Goal: Register for event/course: Sign up to attend an event or enroll in a course

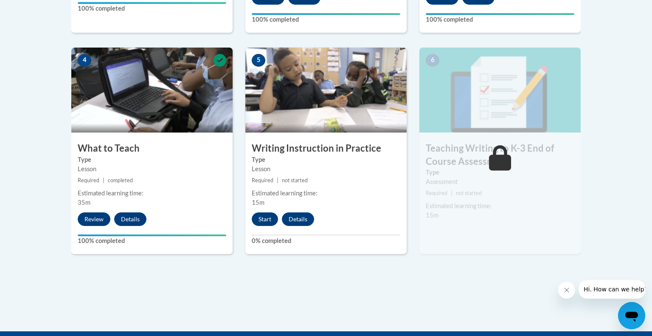
scroll to position [459, 0]
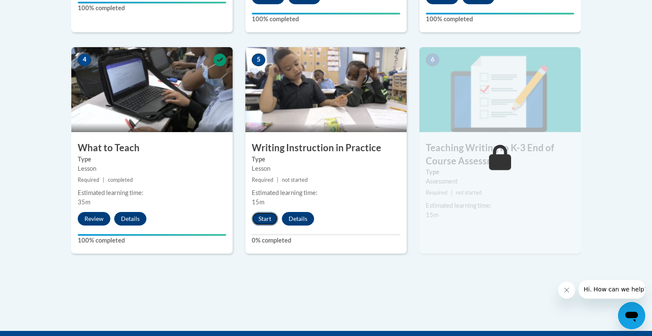
click at [259, 225] on button "Start" at bounding box center [265, 219] width 26 height 14
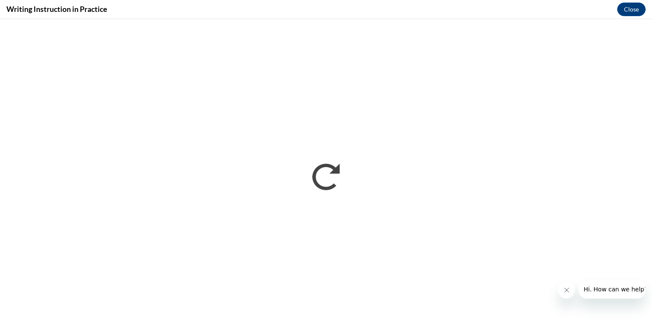
scroll to position [0, 0]
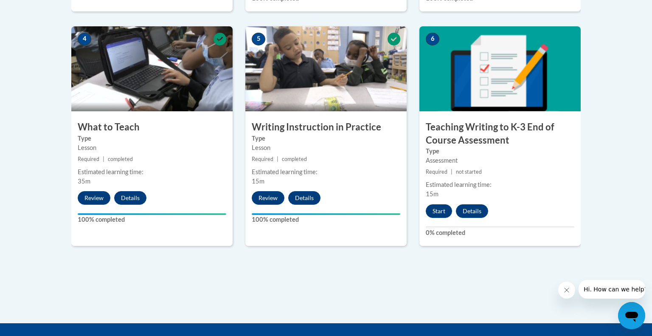
scroll to position [482, 0]
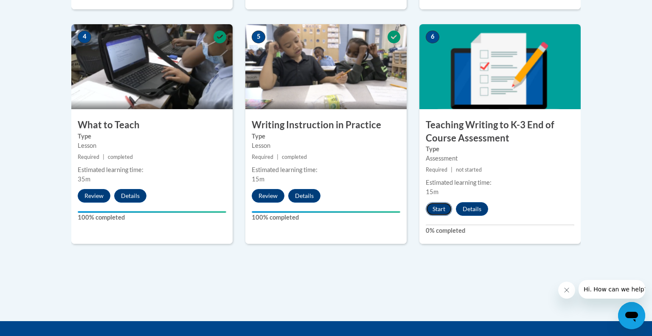
click at [443, 216] on button "Start" at bounding box center [439, 209] width 26 height 14
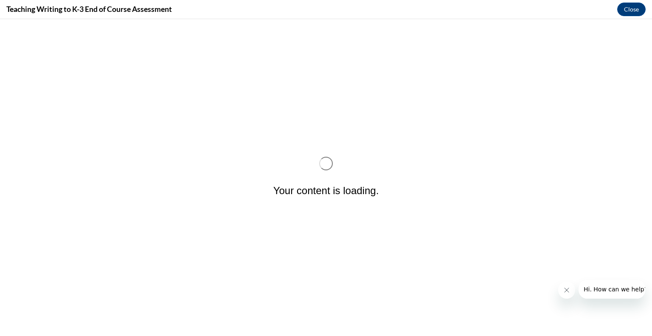
scroll to position [0, 0]
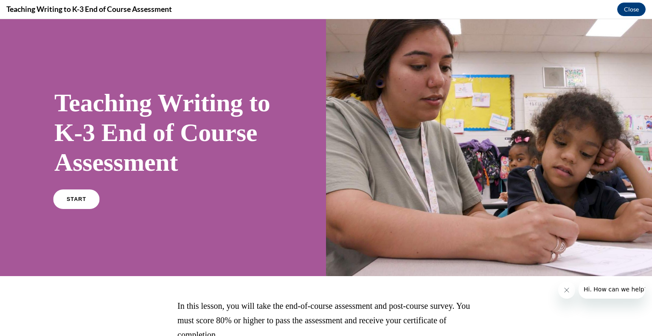
click at [69, 209] on link "START" at bounding box center [76, 199] width 46 height 20
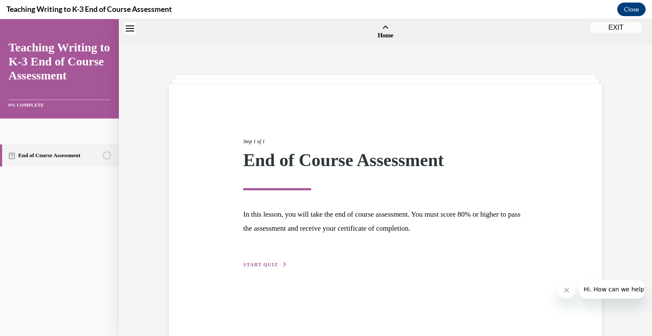
scroll to position [26, 0]
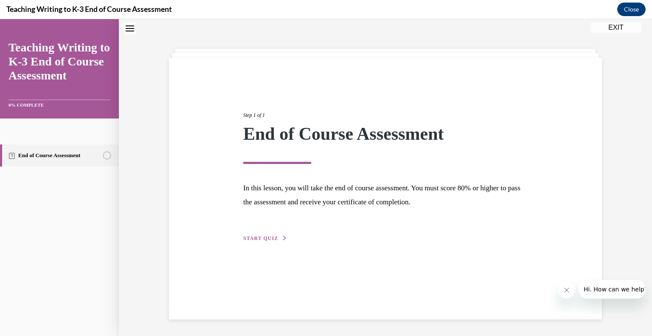
click at [289, 241] on div "Step 1 of 1 End of Course Assessment In this lesson, you will take the end of c…" at bounding box center [385, 167] width 297 height 151
click at [272, 234] on button "START QUIZ" at bounding box center [265, 238] width 44 height 8
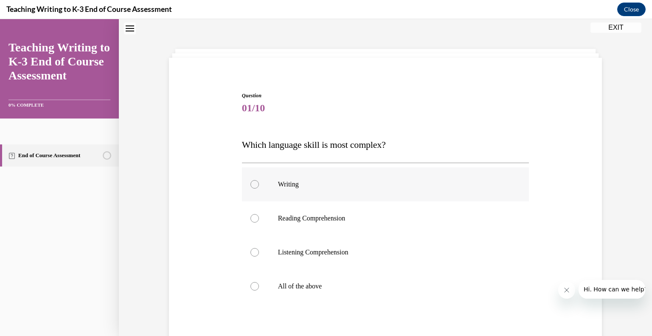
click at [289, 185] on p "Writing" at bounding box center [393, 184] width 230 height 8
click at [259, 185] on input "Writing" at bounding box center [254, 184] width 8 height 8
radio input "true"
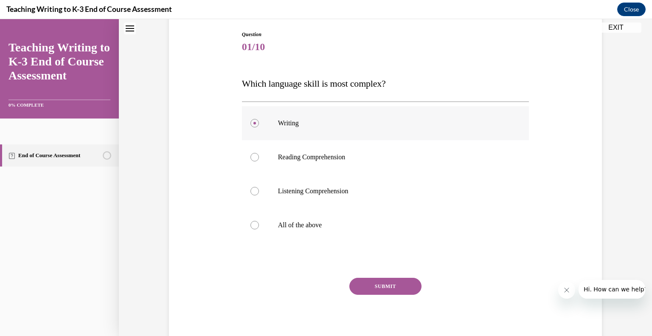
scroll to position [115, 0]
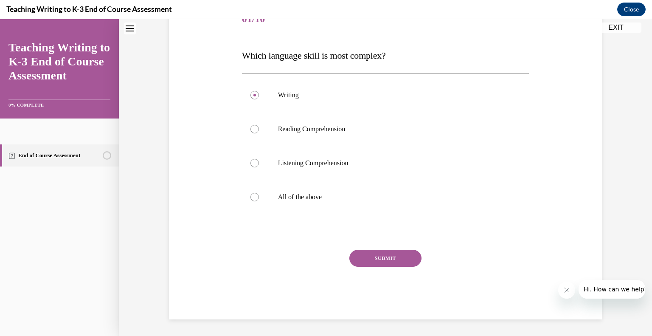
click at [358, 260] on button "SUBMIT" at bounding box center [385, 258] width 72 height 17
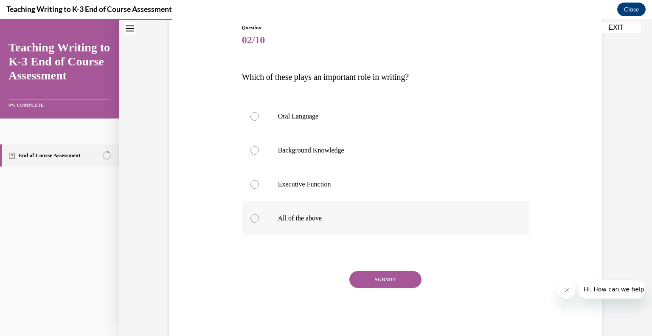
click at [286, 221] on p "All of the above" at bounding box center [393, 218] width 230 height 8
click at [259, 221] on input "All of the above" at bounding box center [254, 218] width 8 height 8
radio input "true"
click at [361, 281] on button "SUBMIT" at bounding box center [385, 279] width 72 height 17
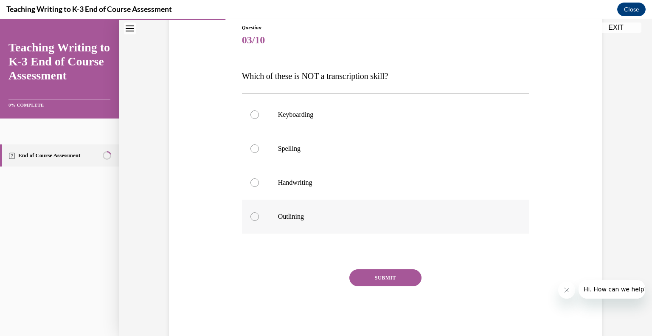
click at [331, 206] on label "Outlining" at bounding box center [385, 217] width 287 height 34
click at [259, 212] on input "Outlining" at bounding box center [254, 216] width 8 height 8
radio input "true"
click at [367, 271] on button "SUBMIT" at bounding box center [385, 277] width 72 height 17
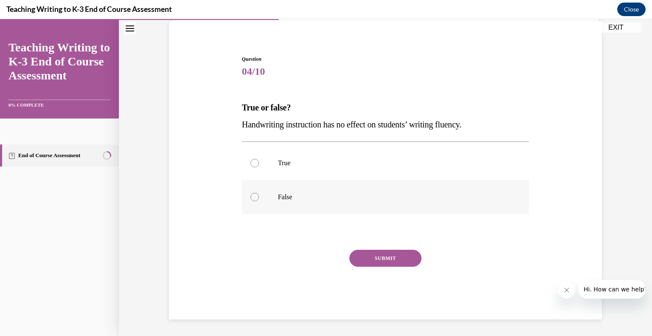
click at [354, 185] on label "False" at bounding box center [385, 197] width 287 height 34
click at [259, 193] on input "False" at bounding box center [254, 197] width 8 height 8
radio input "true"
click at [355, 255] on button "SUBMIT" at bounding box center [385, 258] width 72 height 17
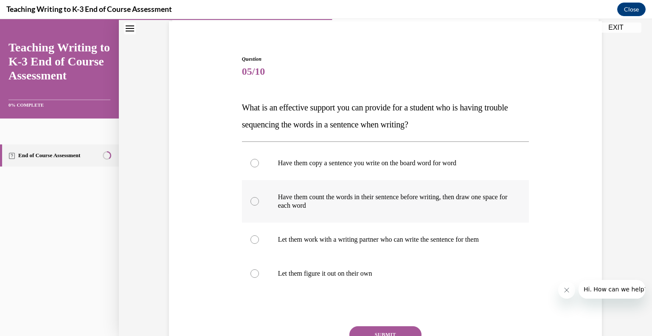
click at [447, 196] on p "Have them count the words in their sentence before writing, then draw one space…" at bounding box center [393, 201] width 230 height 17
click at [259, 197] on input "Have them count the words in their sentence before writing, then draw one space…" at bounding box center [254, 201] width 8 height 8
radio input "true"
click at [392, 331] on button "SUBMIT" at bounding box center [385, 334] width 72 height 17
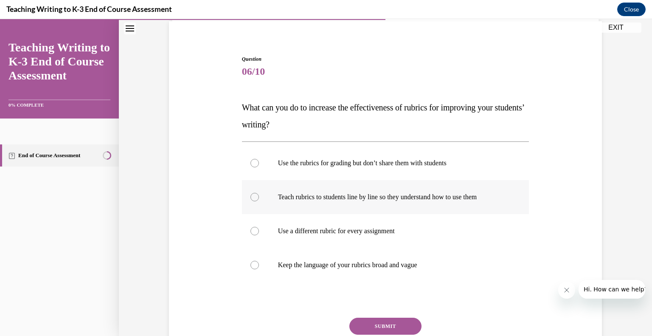
click at [401, 207] on label "Teach rubrics to students line by line so they understand how to use them" at bounding box center [385, 197] width 287 height 34
click at [259, 201] on input "Teach rubrics to students line by line so they understand how to use them" at bounding box center [254, 197] width 8 height 8
radio input "true"
click at [368, 328] on button "SUBMIT" at bounding box center [385, 326] width 72 height 17
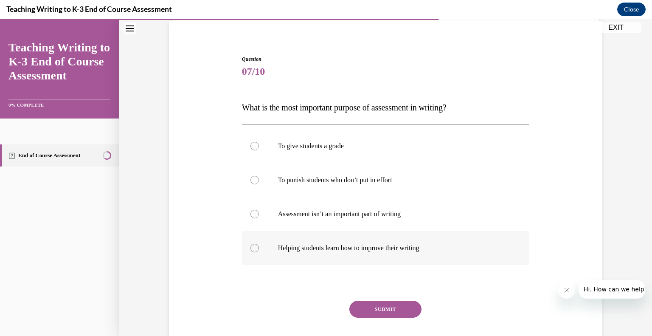
click at [408, 250] on p "Helping students learn how to improve their writing" at bounding box center [393, 248] width 230 height 8
click at [259, 250] on input "Helping students learn how to improve their writing" at bounding box center [254, 248] width 8 height 8
radio input "true"
click at [393, 307] on button "SUBMIT" at bounding box center [385, 309] width 72 height 17
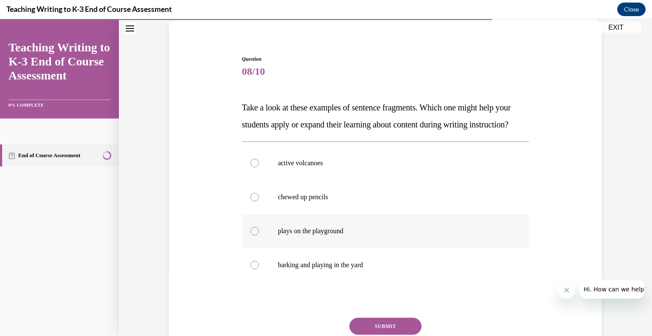
click at [382, 248] on label "plays on the playground" at bounding box center [385, 231] width 287 height 34
click at [259, 235] on input "plays on the playground" at bounding box center [254, 231] width 8 height 8
radio input "true"
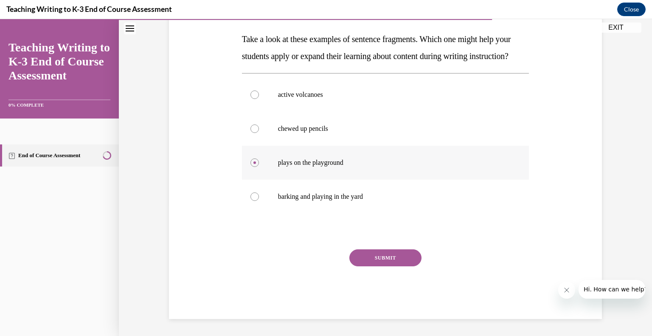
scroll to position [148, 0]
click at [382, 260] on button "SUBMIT" at bounding box center [385, 257] width 72 height 17
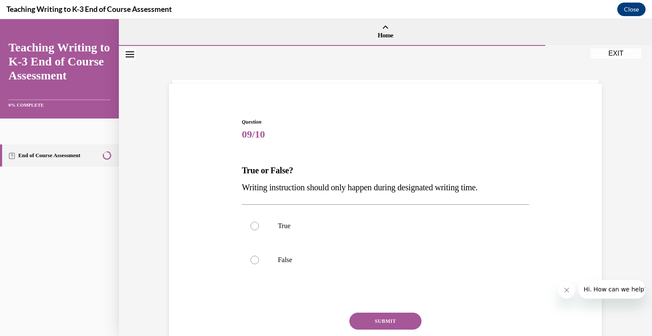
scroll to position [63, 0]
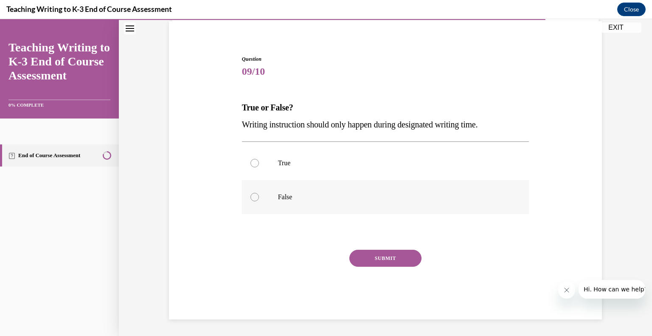
click at [267, 189] on label "False" at bounding box center [385, 197] width 287 height 34
click at [259, 193] on input "False" at bounding box center [254, 197] width 8 height 8
radio input "true"
click at [361, 255] on button "SUBMIT" at bounding box center [385, 258] width 72 height 17
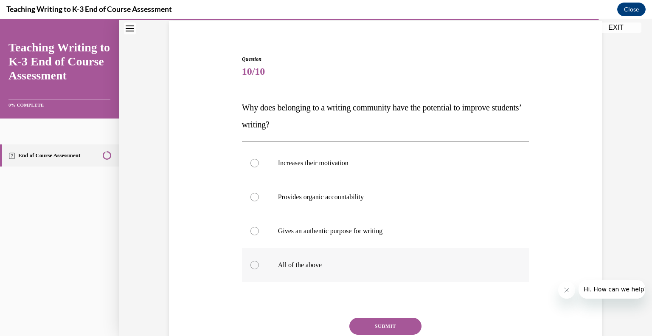
click at [325, 257] on label "All of the above" at bounding box center [385, 265] width 287 height 34
click at [259, 261] on input "All of the above" at bounding box center [254, 265] width 8 height 8
radio input "true"
click at [371, 323] on button "SUBMIT" at bounding box center [385, 326] width 72 height 17
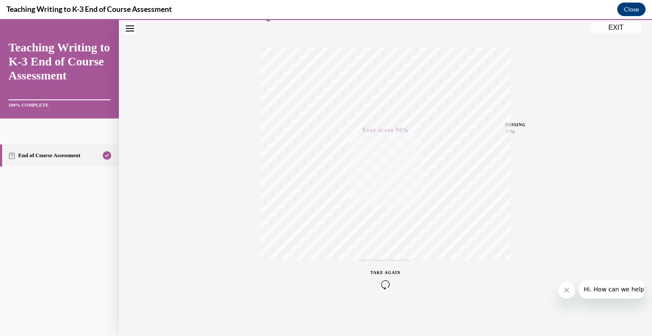
scroll to position [0, 0]
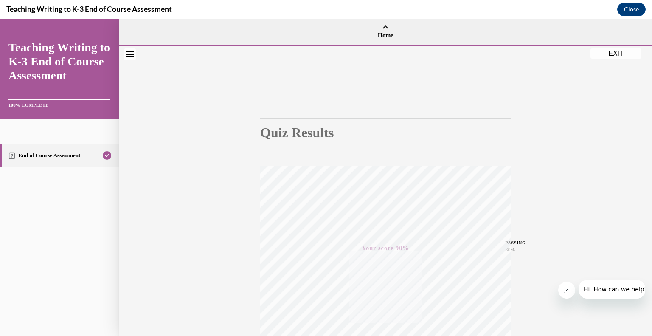
click at [632, 53] on button "EXIT" at bounding box center [615, 53] width 51 height 10
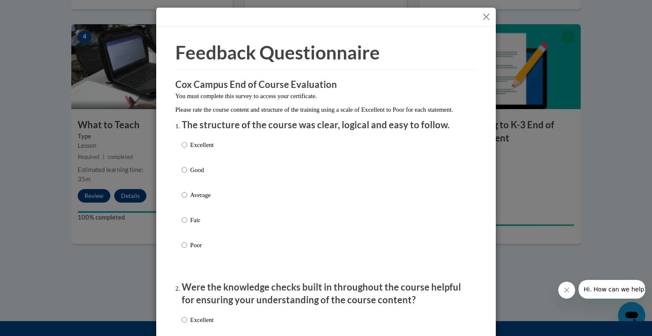
click at [484, 16] on button "Close" at bounding box center [486, 16] width 11 height 11
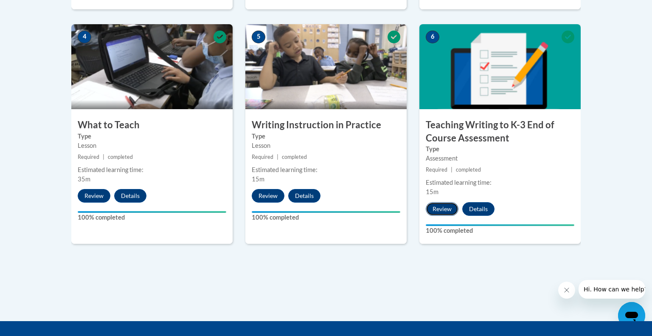
click at [439, 216] on button "Review" at bounding box center [442, 209] width 33 height 14
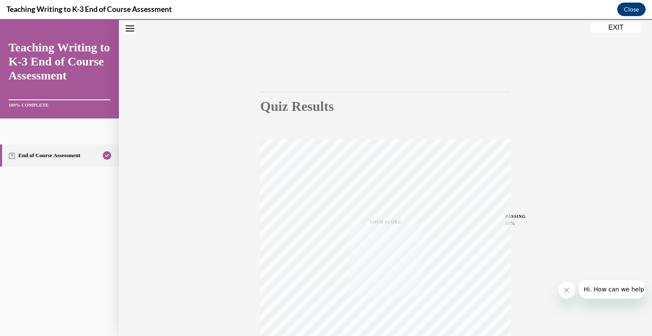
scroll to position [118, 0]
click at [378, 279] on div "TAKE AGAIN" at bounding box center [386, 279] width 30 height 20
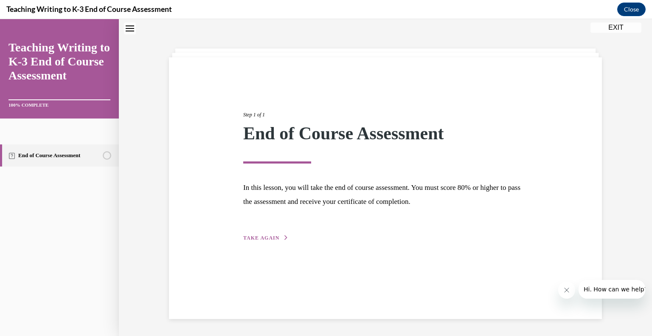
scroll to position [27, 0]
click at [261, 234] on button "TAKE AGAIN" at bounding box center [265, 238] width 45 height 8
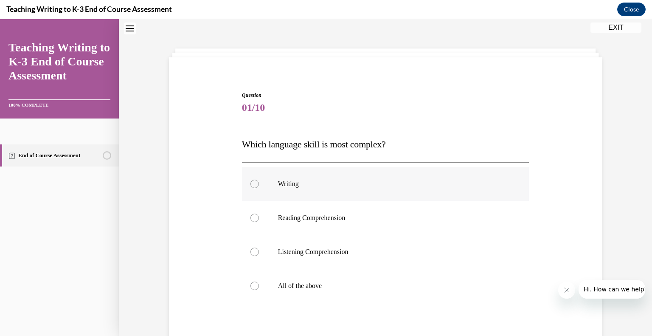
click at [270, 177] on label "Writing" at bounding box center [385, 184] width 287 height 34
click at [259, 180] on input "Writing" at bounding box center [254, 184] width 8 height 8
radio input "true"
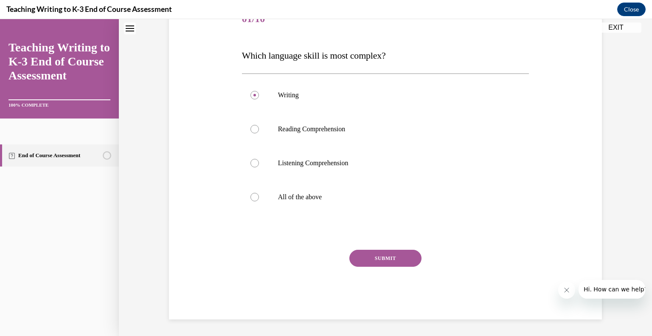
click at [375, 262] on button "SUBMIT" at bounding box center [385, 258] width 72 height 17
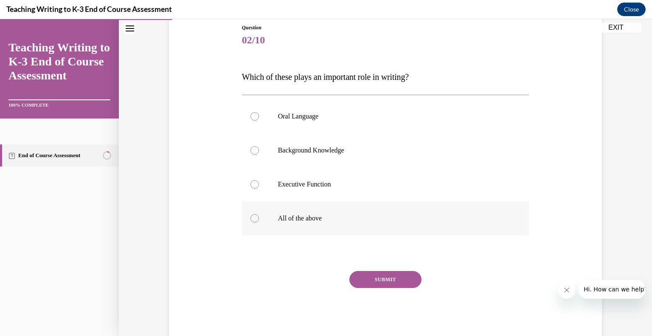
click at [346, 224] on label "All of the above" at bounding box center [385, 218] width 287 height 34
click at [259, 222] on input "All of the above" at bounding box center [254, 218] width 8 height 8
radio input "true"
click at [367, 272] on button "SUBMIT" at bounding box center [385, 279] width 72 height 17
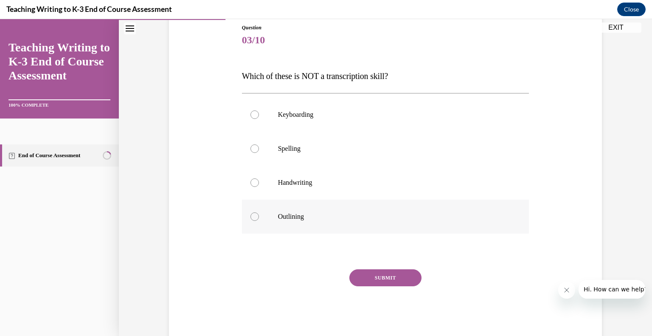
click at [357, 208] on label "Outlining" at bounding box center [385, 217] width 287 height 34
click at [259, 212] on input "Outlining" at bounding box center [254, 216] width 8 height 8
radio input "true"
click at [372, 280] on button "SUBMIT" at bounding box center [385, 277] width 72 height 17
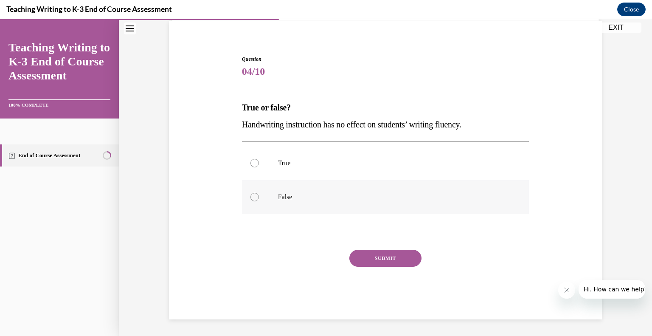
click at [354, 205] on label "False" at bounding box center [385, 197] width 287 height 34
click at [259, 201] on input "False" at bounding box center [254, 197] width 8 height 8
radio input "true"
click at [363, 256] on button "SUBMIT" at bounding box center [385, 258] width 72 height 17
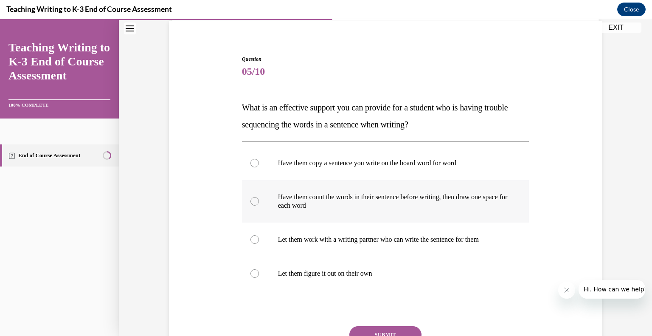
click at [356, 203] on p "Have them count the words in their sentence before writing, then draw one space…" at bounding box center [393, 201] width 230 height 17
click at [259, 203] on input "Have them count the words in their sentence before writing, then draw one space…" at bounding box center [254, 201] width 8 height 8
radio input "true"
click at [367, 329] on button "SUBMIT" at bounding box center [385, 334] width 72 height 17
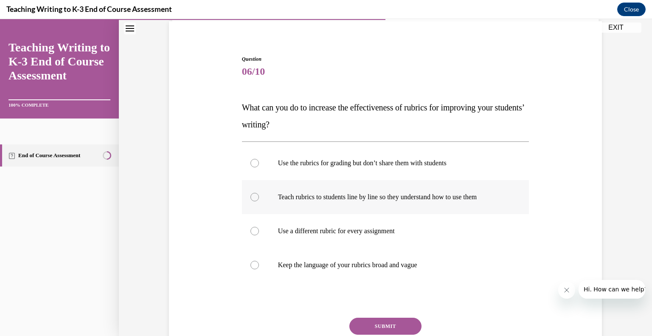
click at [357, 200] on p "Teach rubrics to students line by line so they understand how to use them" at bounding box center [393, 197] width 230 height 8
click at [259, 200] on input "Teach rubrics to students line by line so they understand how to use them" at bounding box center [254, 197] width 8 height 8
radio input "true"
click at [360, 321] on button "SUBMIT" at bounding box center [385, 326] width 72 height 17
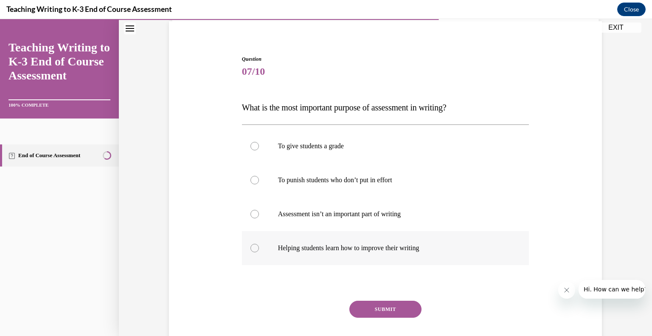
click at [357, 247] on p "Helping students learn how to improve their writing" at bounding box center [393, 248] width 230 height 8
click at [259, 247] on input "Helping students learn how to improve their writing" at bounding box center [254, 248] width 8 height 8
radio input "true"
click at [368, 313] on button "SUBMIT" at bounding box center [385, 309] width 72 height 17
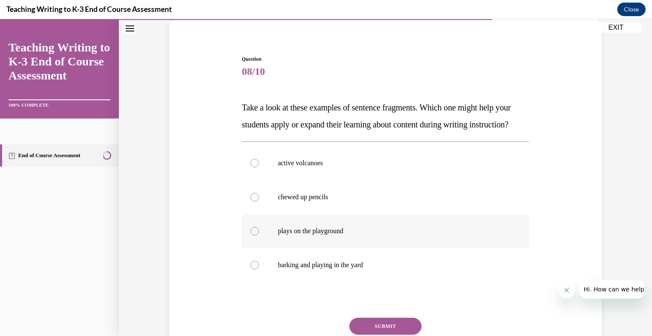
click at [362, 248] on label "plays on the playground" at bounding box center [385, 231] width 287 height 34
click at [259, 235] on input "plays on the playground" at bounding box center [254, 231] width 8 height 8
radio input "true"
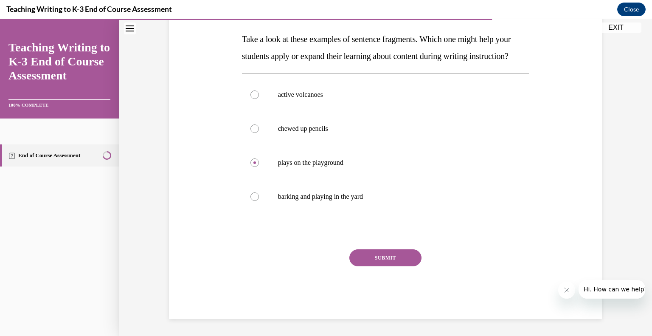
click at [366, 266] on button "SUBMIT" at bounding box center [385, 257] width 72 height 17
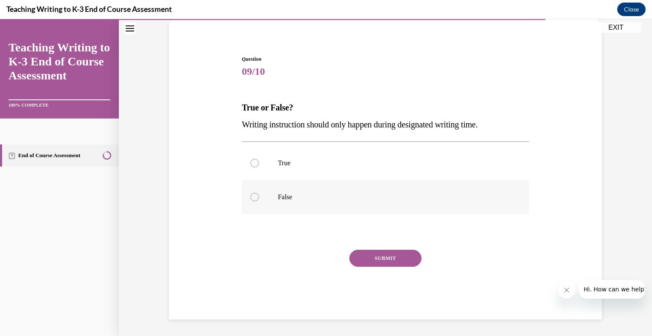
click at [362, 199] on p "False" at bounding box center [393, 197] width 230 height 8
click at [259, 199] on input "False" at bounding box center [254, 197] width 8 height 8
radio input "true"
click at [360, 261] on button "SUBMIT" at bounding box center [385, 258] width 72 height 17
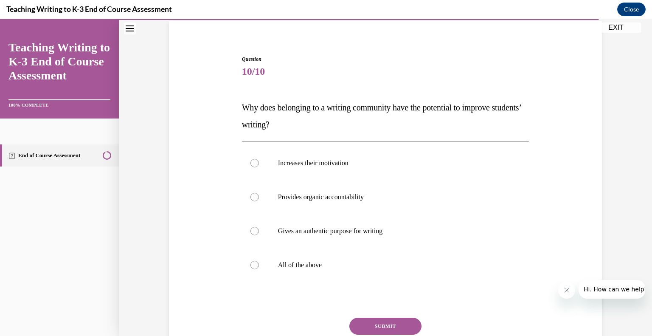
click at [360, 261] on p "All of the above" at bounding box center [393, 265] width 230 height 8
click at [259, 261] on input "All of the above" at bounding box center [254, 265] width 8 height 8
radio input "true"
click at [371, 323] on button "SUBMIT" at bounding box center [385, 326] width 72 height 17
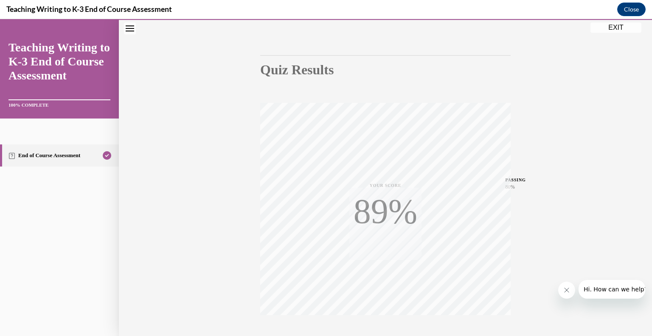
scroll to position [118, 0]
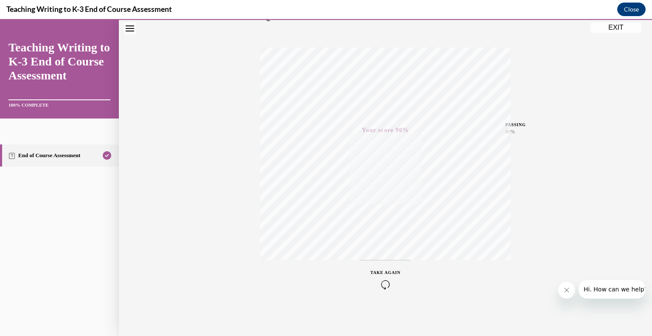
click at [384, 267] on button "TAKE AGAIN" at bounding box center [385, 279] width 51 height 38
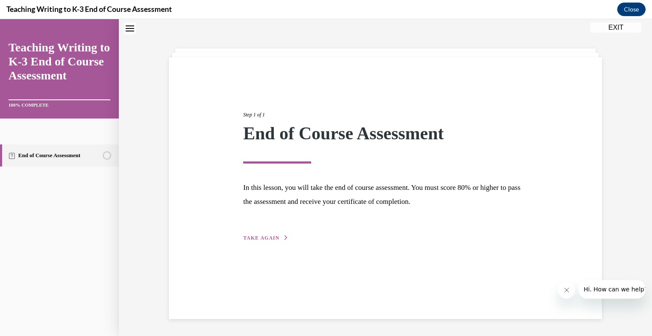
click at [234, 238] on div "Step 1 of 1 End of Course Assessment In this lesson, you will take the end of c…" at bounding box center [386, 166] width 446 height 151
click at [250, 236] on span "TAKE AGAIN" at bounding box center [261, 238] width 36 height 6
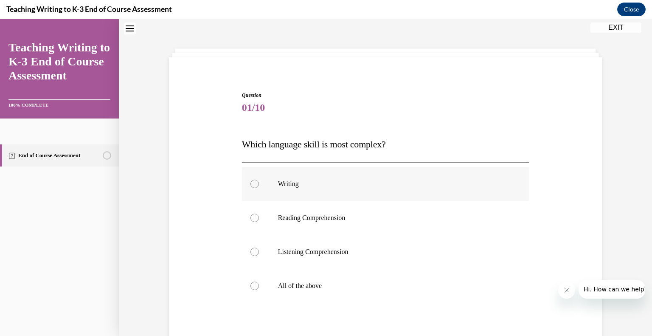
click at [292, 183] on p "Writing" at bounding box center [393, 184] width 230 height 8
click at [259, 183] on input "Writing" at bounding box center [254, 184] width 8 height 8
radio input "true"
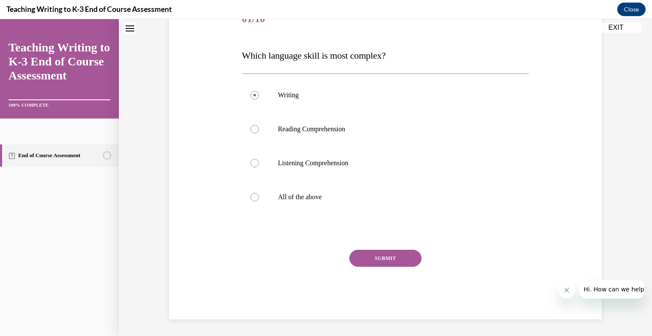
click at [373, 255] on button "SUBMIT" at bounding box center [385, 258] width 72 height 17
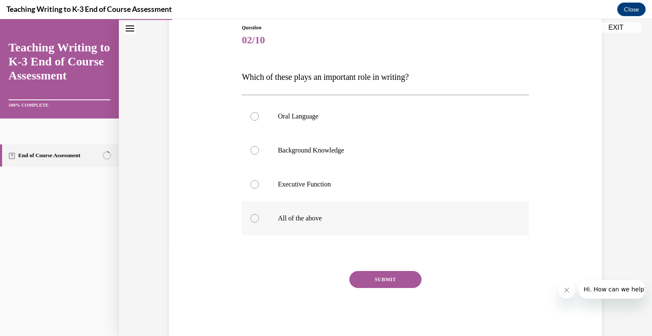
click at [347, 228] on label "All of the above" at bounding box center [385, 218] width 287 height 34
click at [259, 222] on input "All of the above" at bounding box center [254, 218] width 8 height 8
radio input "true"
click at [360, 283] on button "SUBMIT" at bounding box center [385, 279] width 72 height 17
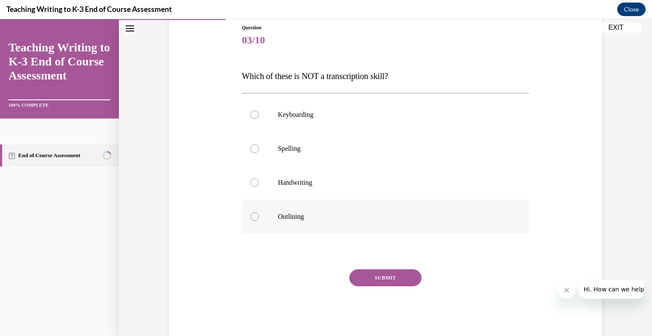
click at [352, 208] on label "Outlining" at bounding box center [385, 217] width 287 height 34
click at [259, 212] on input "Outlining" at bounding box center [254, 216] width 8 height 8
radio input "true"
click at [371, 276] on button "SUBMIT" at bounding box center [385, 277] width 72 height 17
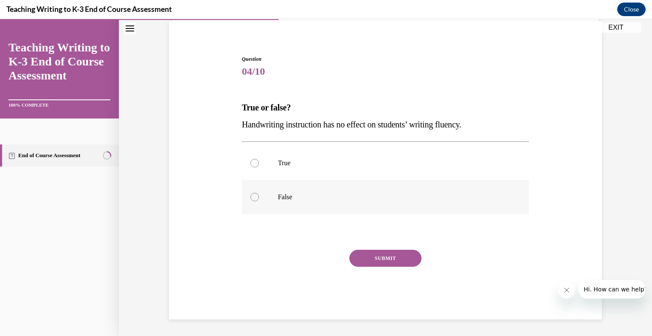
click at [365, 193] on p "False" at bounding box center [393, 197] width 230 height 8
click at [259, 193] on input "False" at bounding box center [254, 197] width 8 height 8
radio input "true"
click at [372, 253] on button "SUBMIT" at bounding box center [385, 258] width 72 height 17
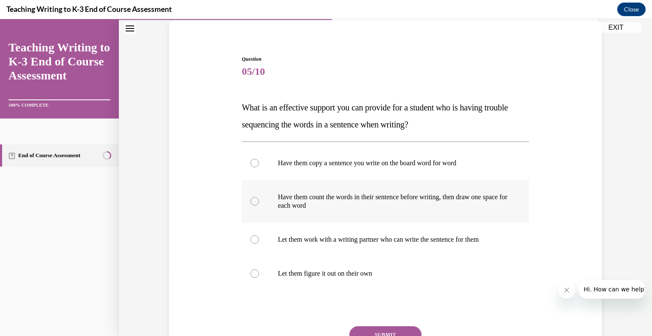
click at [370, 183] on label "Have them count the words in their sentence before writing, then draw one space…" at bounding box center [385, 201] width 287 height 42
click at [259, 197] on input "Have them count the words in their sentence before writing, then draw one space…" at bounding box center [254, 201] width 8 height 8
radio input "true"
click at [360, 330] on button "SUBMIT" at bounding box center [385, 334] width 72 height 17
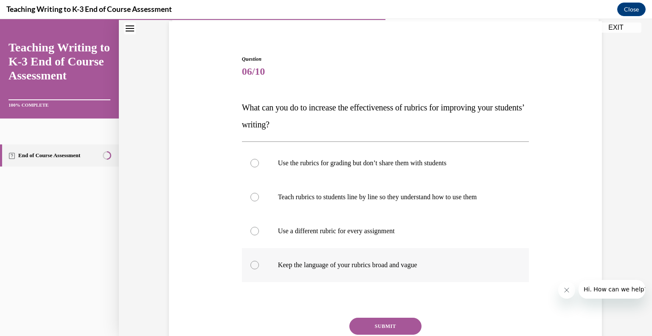
click at [350, 256] on label "Keep the language of your rubrics broad and vague" at bounding box center [385, 265] width 287 height 34
click at [259, 261] on input "Keep the language of your rubrics broad and vague" at bounding box center [254, 265] width 8 height 8
radio input "true"
click at [362, 197] on p "Teach rubrics to students line by line so they understand how to use them" at bounding box center [393, 197] width 230 height 8
click at [259, 197] on input "Teach rubrics to students line by line so they understand how to use them" at bounding box center [254, 197] width 8 height 8
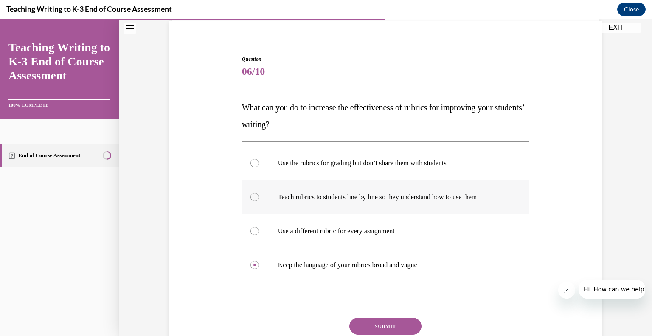
radio input "true"
click at [366, 328] on button "SUBMIT" at bounding box center [385, 326] width 72 height 17
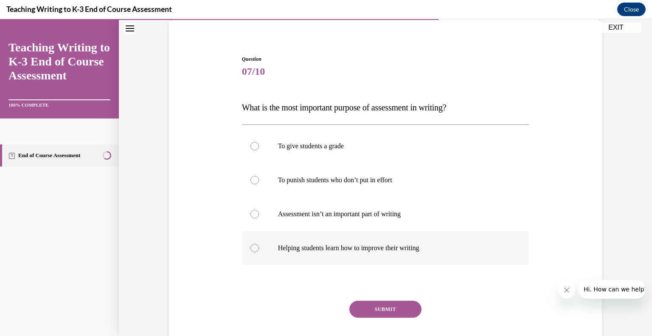
click at [364, 238] on label "Helping students learn how to improve their writing" at bounding box center [385, 248] width 287 height 34
click at [259, 244] on input "Helping students learn how to improve their writing" at bounding box center [254, 248] width 8 height 8
radio input "true"
click at [378, 306] on button "SUBMIT" at bounding box center [385, 309] width 72 height 17
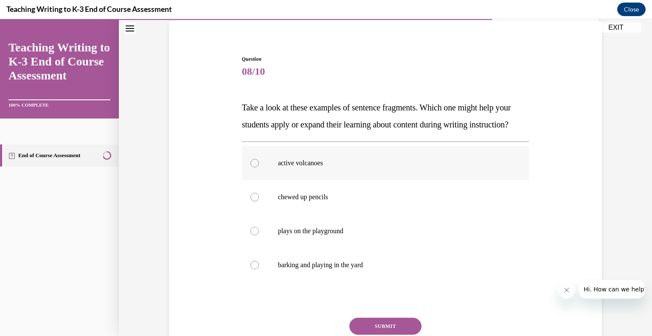
click at [372, 180] on label "active volcanoes" at bounding box center [385, 163] width 287 height 34
click at [259, 167] on input "active volcanoes" at bounding box center [254, 163] width 8 height 8
radio input "true"
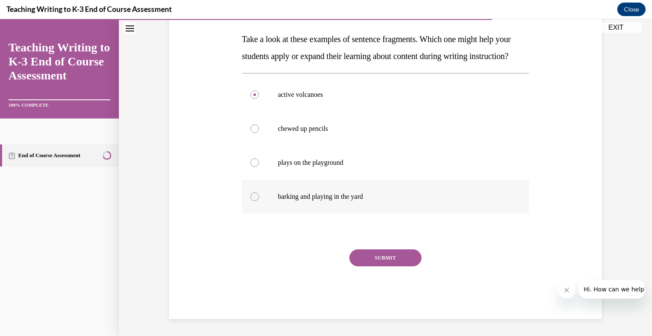
scroll to position [148, 0]
click at [371, 254] on button "SUBMIT" at bounding box center [385, 257] width 72 height 17
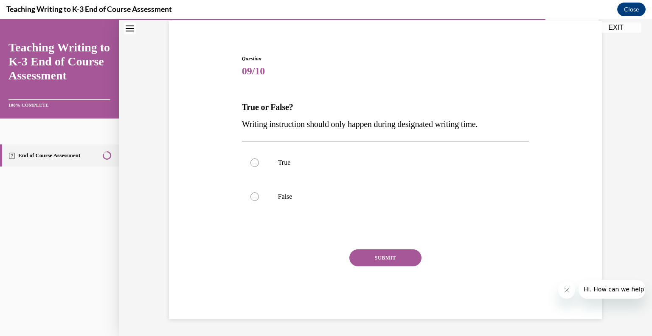
scroll to position [63, 0]
click at [372, 195] on p "False" at bounding box center [393, 197] width 230 height 8
click at [259, 195] on input "False" at bounding box center [254, 197] width 8 height 8
radio input "true"
click at [368, 262] on button "SUBMIT" at bounding box center [385, 258] width 72 height 17
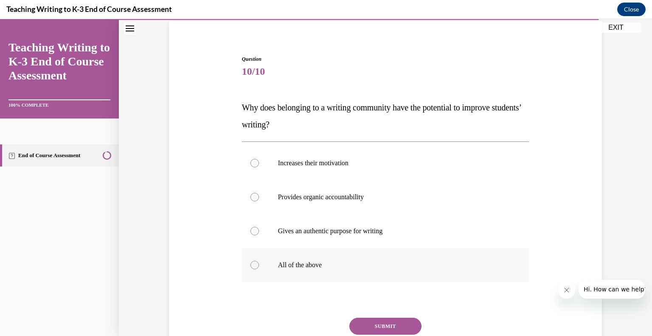
click at [351, 256] on label "All of the above" at bounding box center [385, 265] width 287 height 34
click at [259, 261] on input "All of the above" at bounding box center [254, 265] width 8 height 8
radio input "true"
click at [361, 326] on button "SUBMIT" at bounding box center [385, 326] width 72 height 17
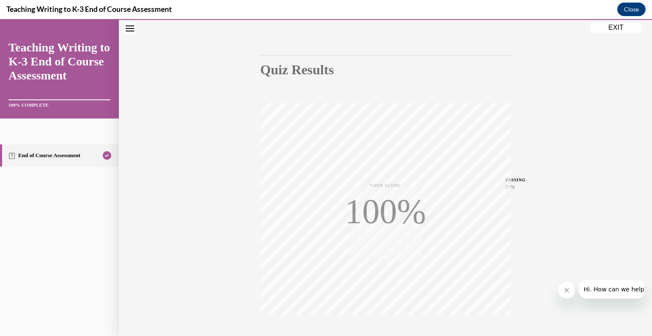
scroll to position [118, 0]
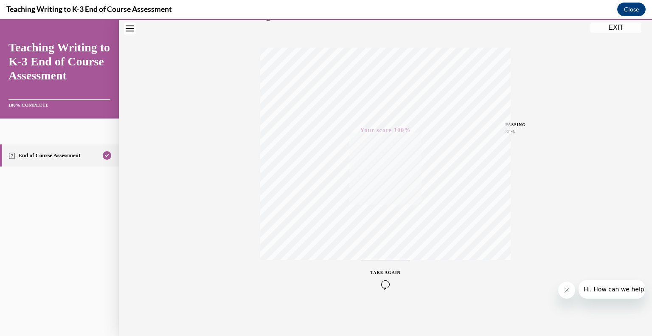
click at [614, 23] on button "EXIT" at bounding box center [615, 27] width 51 height 10
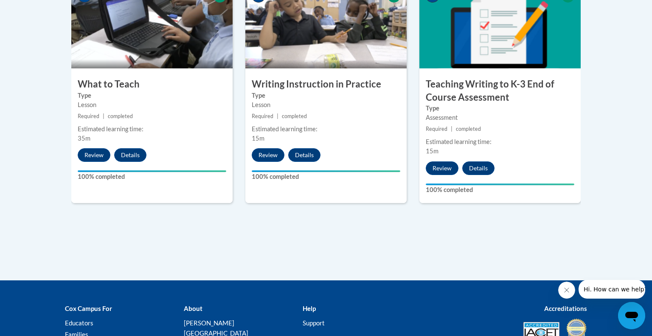
scroll to position [0, 0]
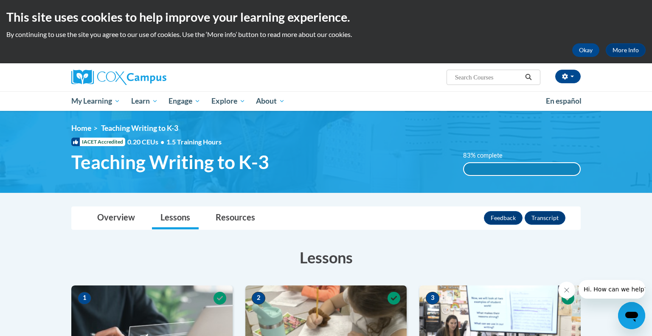
click at [490, 80] on input "Search..." at bounding box center [488, 77] width 68 height 10
type input "dyslexia"
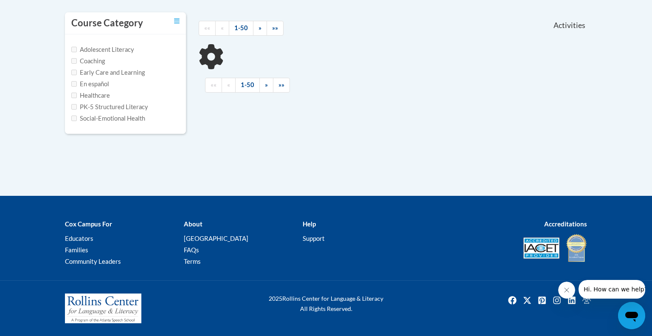
scroll to position [187, 0]
type input "dyslexia"
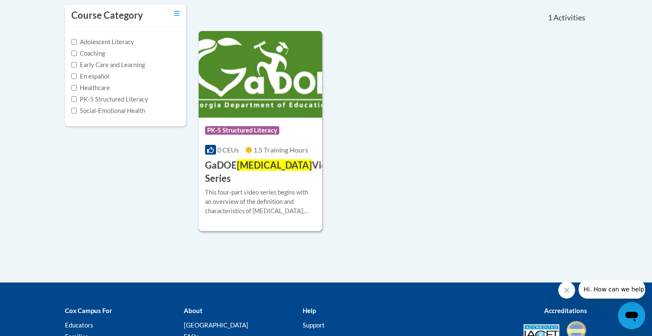
click at [285, 87] on img at bounding box center [261, 74] width 124 height 87
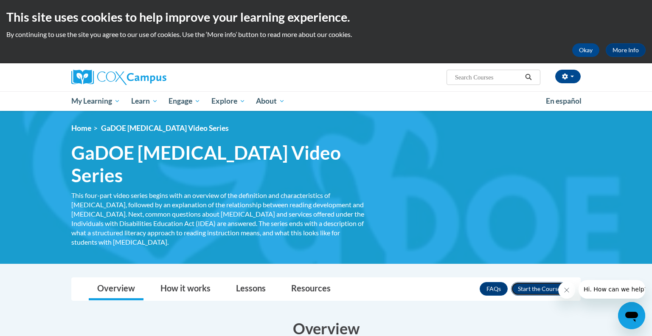
click at [514, 282] on button "Enroll" at bounding box center [539, 289] width 56 height 14
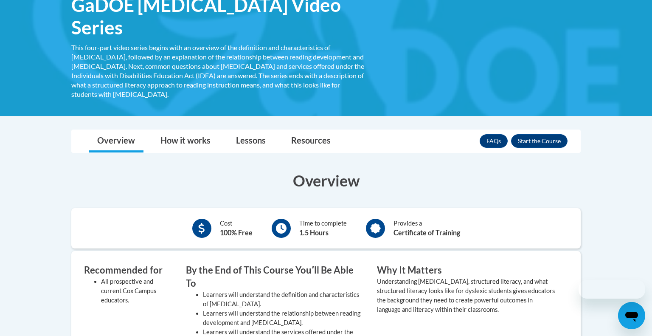
scroll to position [173, 0]
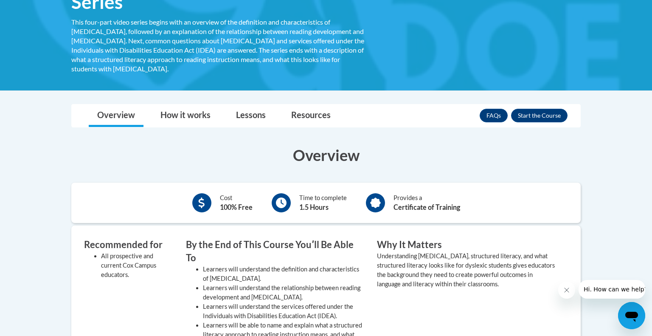
click at [313, 104] on div "× Close Course Enrollment Please select... × Close ×" at bounding box center [326, 104] width 535 height 0
click at [309, 104] on link "Resources" at bounding box center [311, 115] width 56 height 22
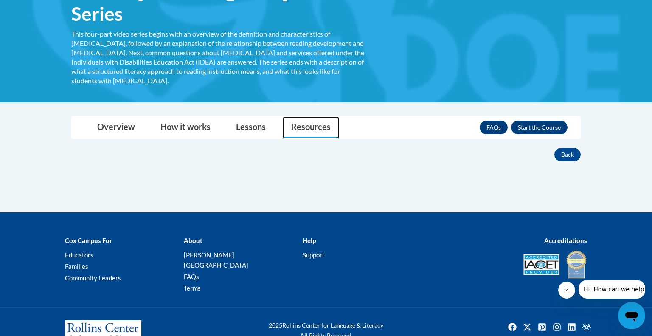
click at [290, 116] on link "Resources" at bounding box center [311, 127] width 56 height 22
click at [252, 116] on link "Lessons" at bounding box center [251, 127] width 47 height 22
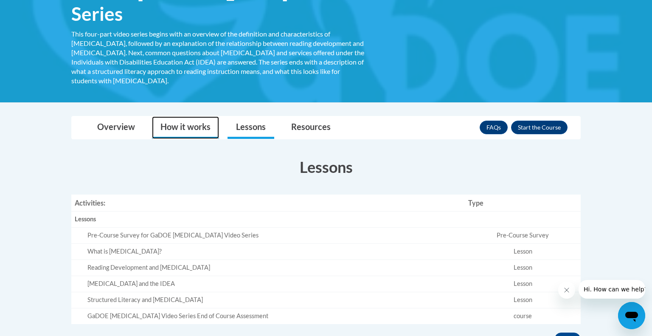
click at [192, 116] on link "How it works" at bounding box center [185, 127] width 67 height 22
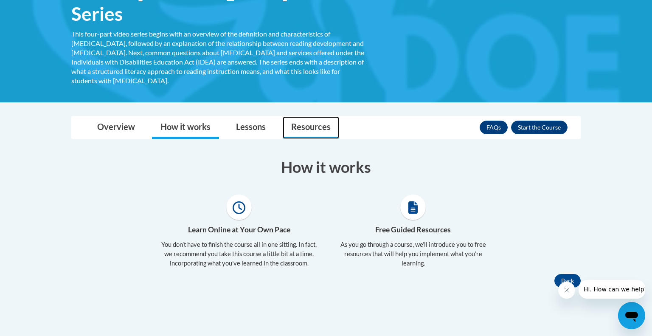
click at [295, 116] on link "Resources" at bounding box center [311, 127] width 56 height 22
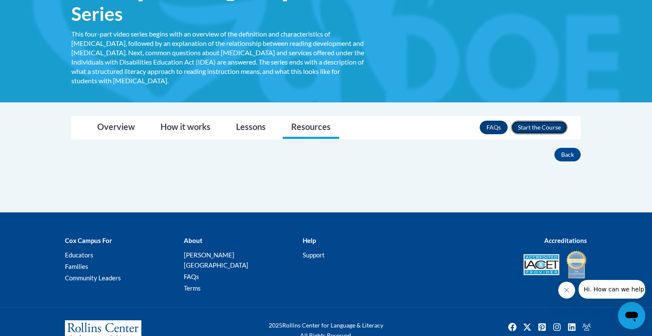
click at [525, 121] on button "Enroll" at bounding box center [539, 128] width 56 height 14
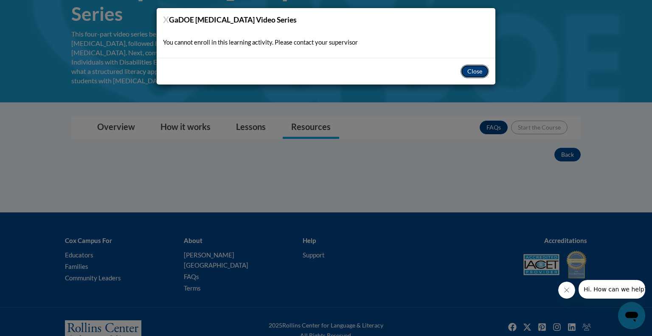
click at [471, 74] on button "Close" at bounding box center [475, 72] width 28 height 14
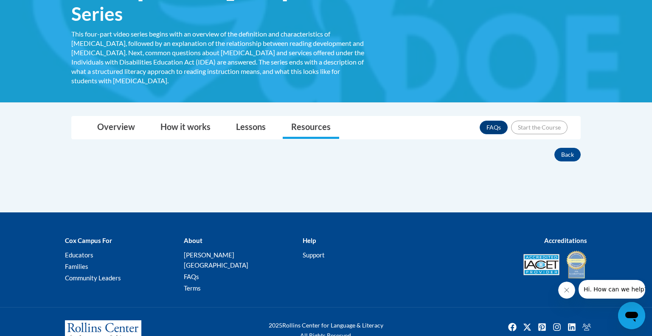
scroll to position [0, 0]
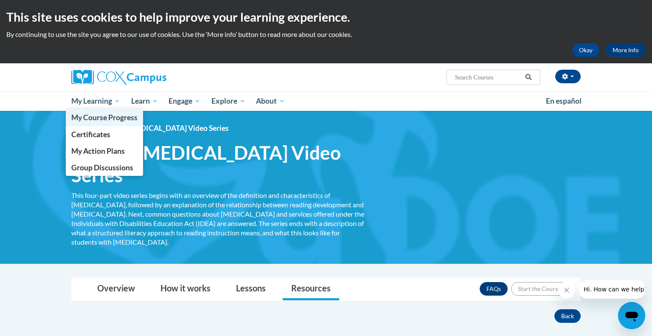
click at [105, 118] on span "My Course Progress" at bounding box center [104, 117] width 66 height 9
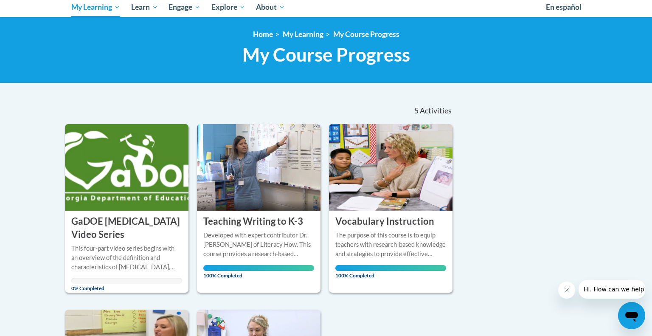
scroll to position [107, 0]
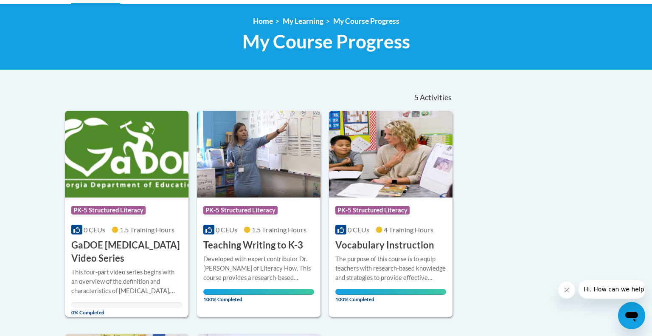
click at [128, 173] on img at bounding box center [127, 154] width 124 height 87
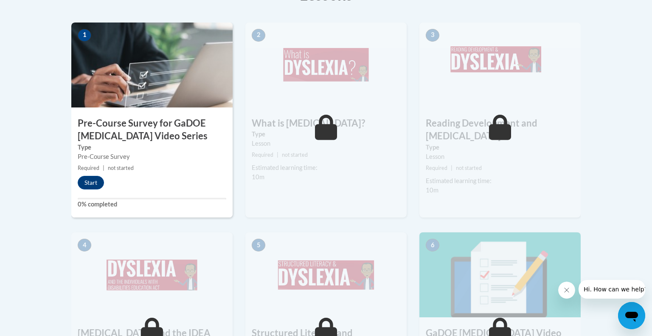
scroll to position [283, 0]
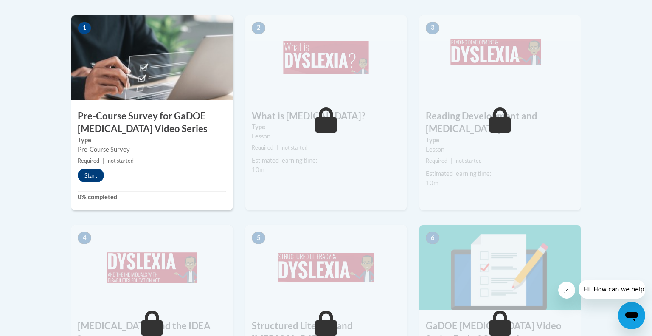
click at [166, 136] on h3 "Pre-Course Survey for GaDOE [MEDICAL_DATA] Video Series" at bounding box center [151, 123] width 161 height 26
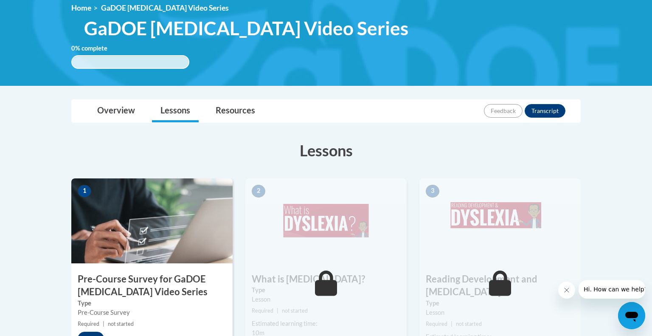
scroll to position [116, 0]
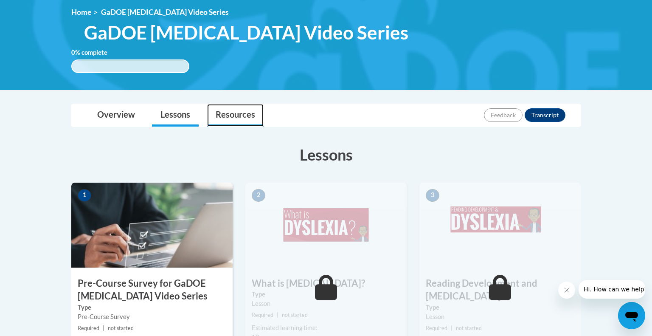
click at [226, 118] on link "Resources" at bounding box center [235, 115] width 56 height 22
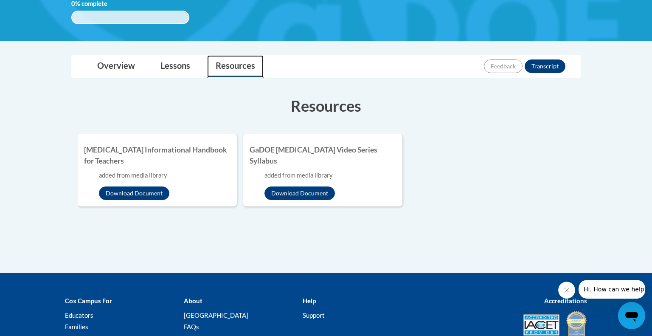
scroll to position [166, 0]
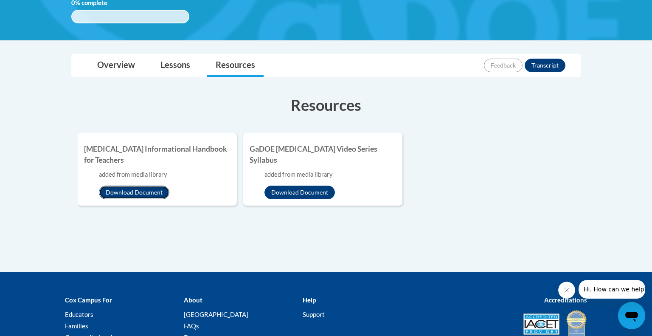
click at [126, 199] on button "Download Document" at bounding box center [134, 192] width 70 height 14
click at [79, 205] on li "Dyslexia Informational Handbook for Teachers added from media library Download …" at bounding box center [157, 169] width 159 height 73
click at [308, 192] on button "Download Document" at bounding box center [299, 192] width 70 height 14
click at [180, 77] on link "Lessons" at bounding box center [175, 65] width 47 height 22
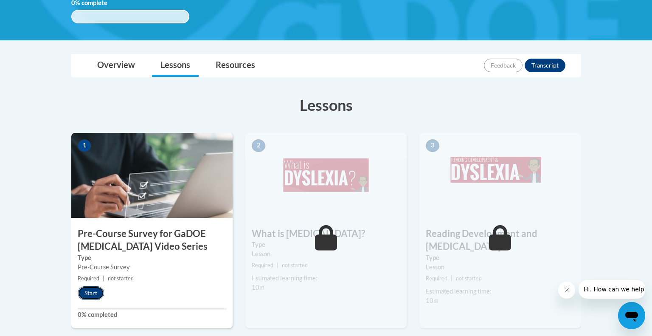
click at [88, 300] on button "Start" at bounding box center [91, 293] width 26 height 14
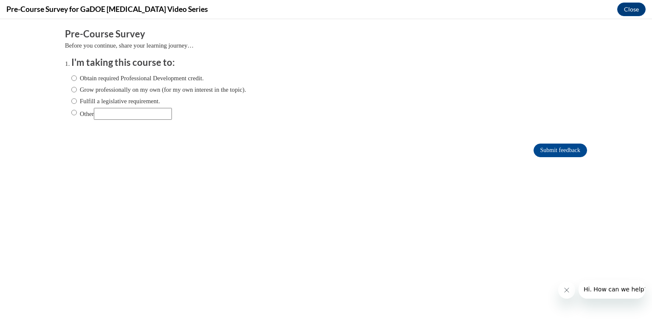
scroll to position [0, 0]
click at [70, 79] on ol "I'm taking this course to: Obtain required Professional Development credit. Gro…" at bounding box center [326, 94] width 522 height 77
click at [74, 77] on input "Obtain required Professional Development credit." at bounding box center [74, 77] width 6 height 9
radio input "true"
click at [534, 151] on input "Submit feedback" at bounding box center [560, 150] width 53 height 14
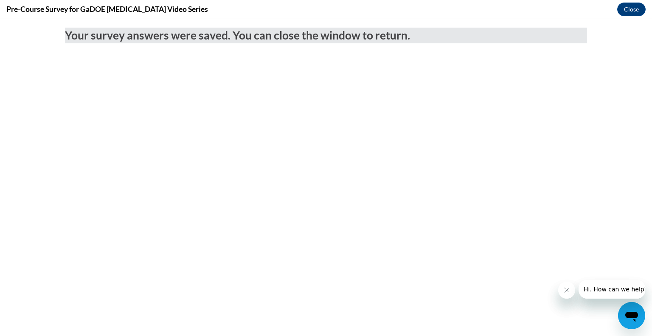
click at [615, 11] on div "Pre-Course Survey for GaDOE Dyslexia Video Series Close" at bounding box center [326, 9] width 652 height 19
click at [630, 12] on button "Close" at bounding box center [631, 10] width 28 height 14
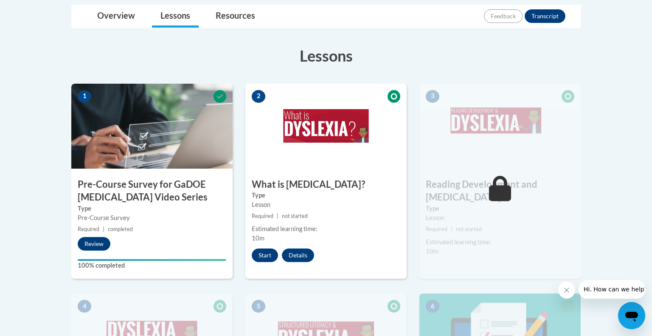
scroll to position [224, 0]
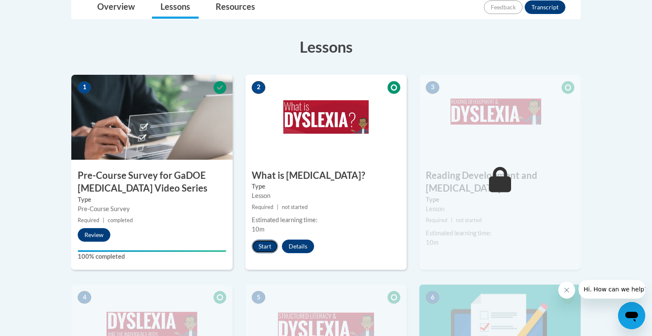
click at [269, 253] on button "Start" at bounding box center [265, 246] width 26 height 14
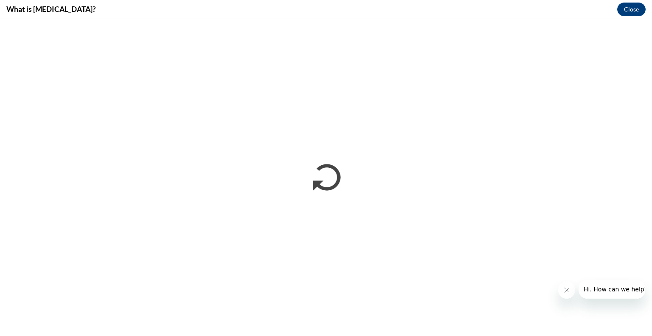
scroll to position [0, 0]
click at [565, 292] on icon "Close message from company" at bounding box center [566, 290] width 7 height 7
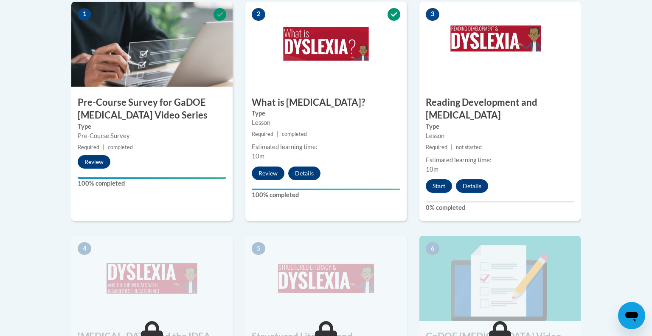
scroll to position [300, 0]
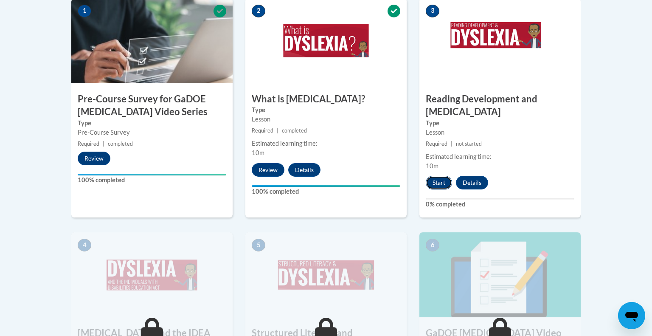
click at [439, 182] on button "Start" at bounding box center [439, 183] width 26 height 14
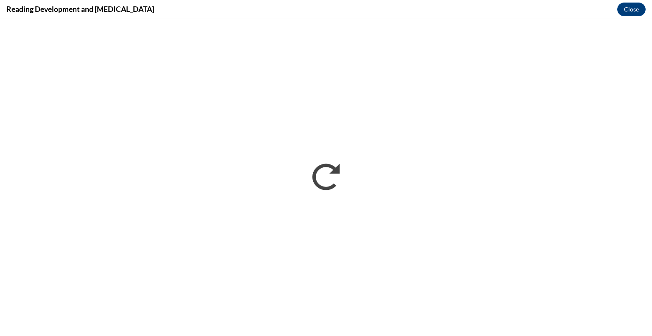
scroll to position [0, 0]
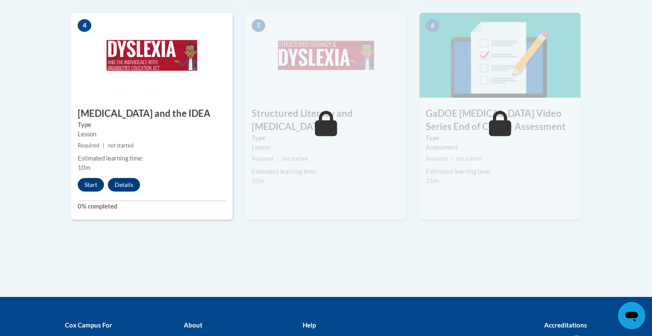
scroll to position [524, 0]
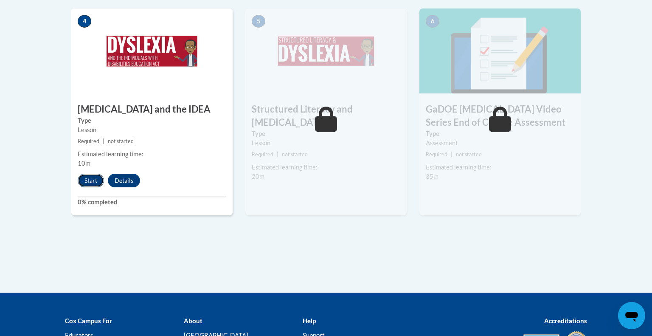
click at [92, 180] on button "Start" at bounding box center [91, 181] width 26 height 14
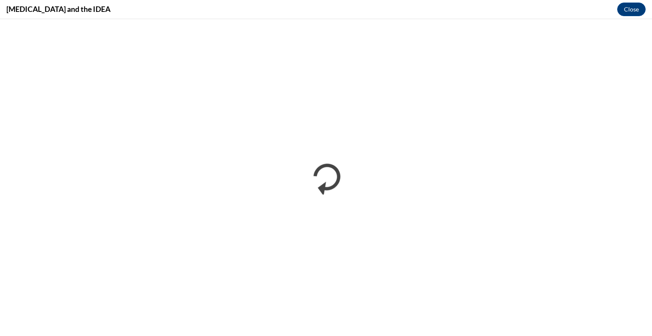
scroll to position [0, 0]
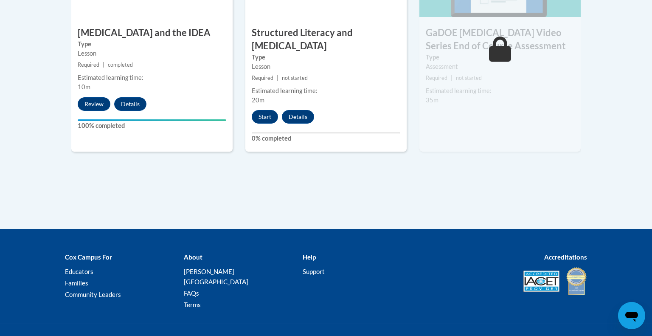
scroll to position [618, 0]
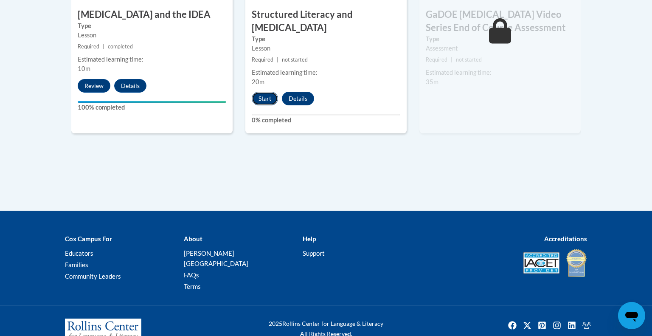
click at [262, 92] on button "Start" at bounding box center [265, 99] width 26 height 14
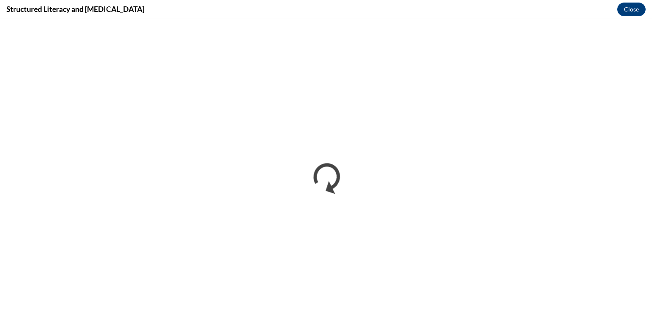
scroll to position [0, 0]
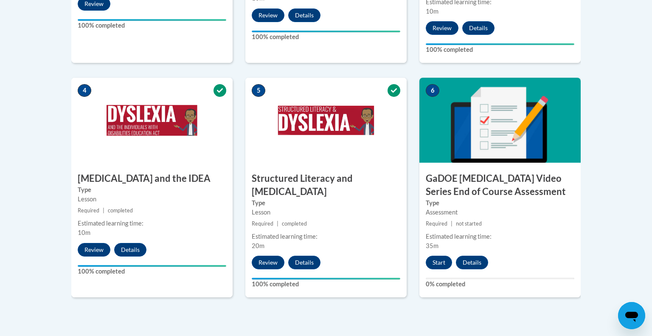
scroll to position [632, 0]
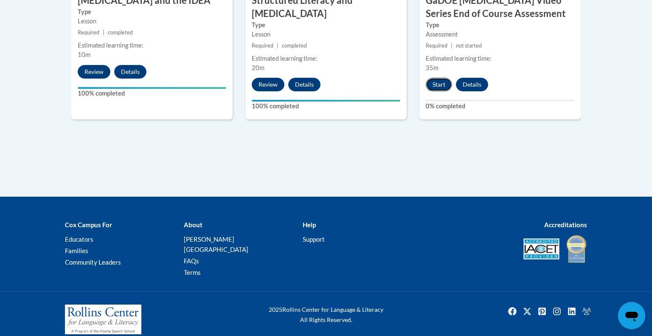
click at [436, 88] on button "Start" at bounding box center [439, 85] width 26 height 14
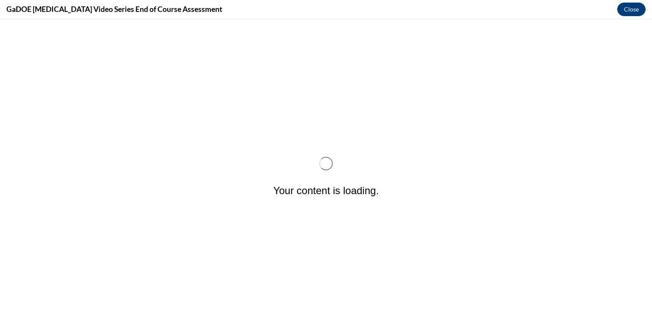
scroll to position [0, 0]
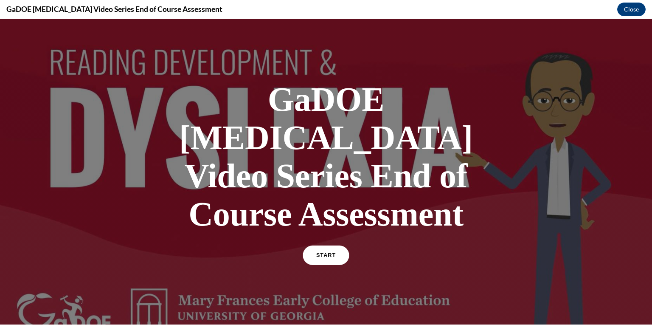
click at [336, 245] on link "START" at bounding box center [326, 255] width 46 height 20
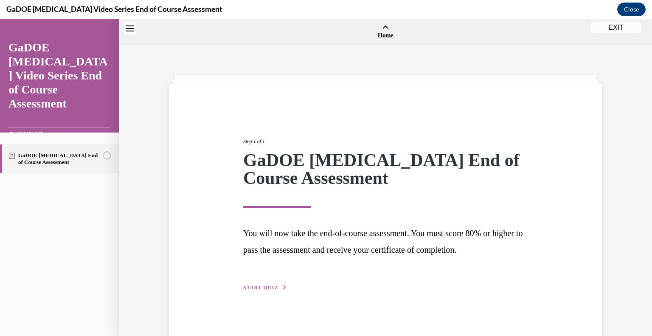
scroll to position [26, 0]
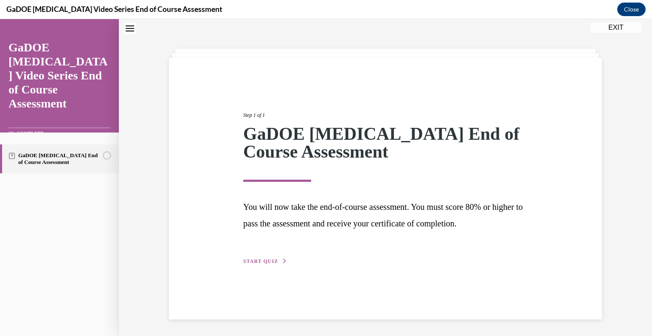
click at [261, 256] on div "Step 1 of 1 GaDOE Dyslexia End of Course Assessment You will now take the end-o…" at bounding box center [385, 179] width 297 height 174
click at [260, 260] on span "START QUIZ" at bounding box center [260, 261] width 35 height 6
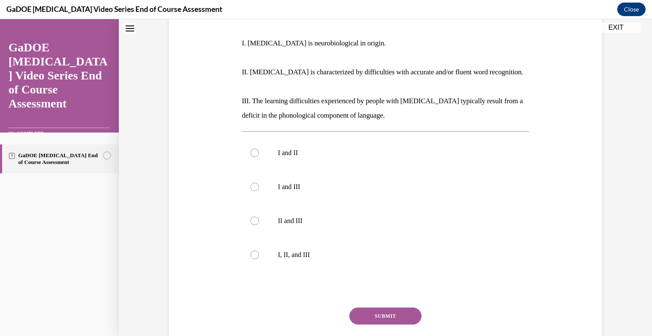
scroll to position [170, 0]
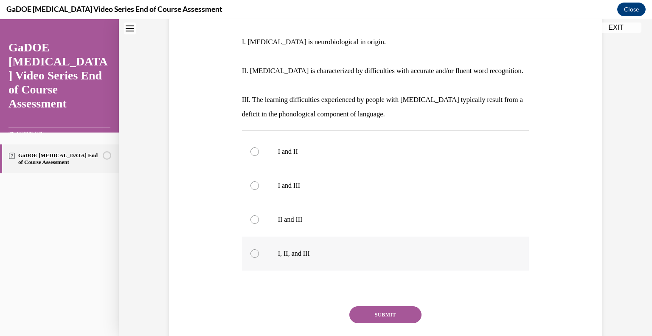
click at [296, 249] on p "I, II, and III" at bounding box center [393, 253] width 230 height 8
click at [259, 249] on input "I, II, and III" at bounding box center [254, 253] width 8 height 8
radio input "true"
click at [381, 306] on button "SUBMIT" at bounding box center [385, 314] width 72 height 17
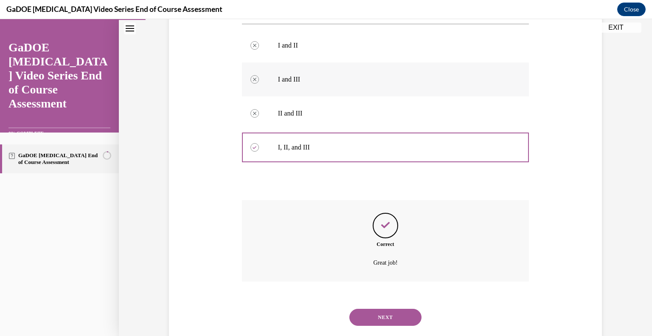
scroll to position [281, 0]
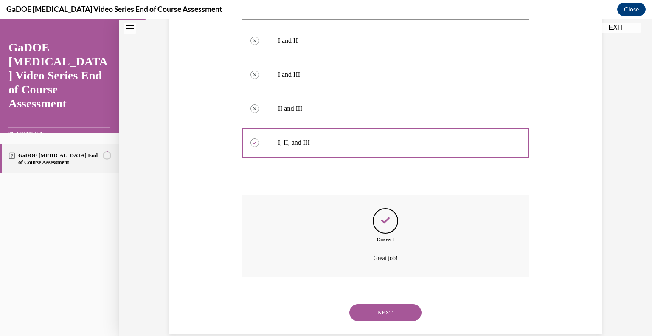
click at [382, 304] on button "NEXT" at bounding box center [385, 312] width 72 height 17
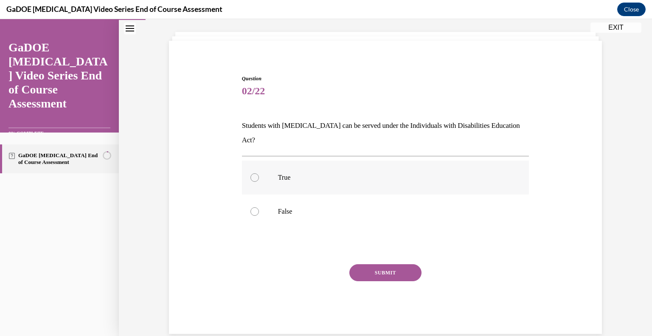
click at [430, 173] on p "True" at bounding box center [393, 177] width 230 height 8
click at [259, 173] on input "True" at bounding box center [254, 177] width 8 height 8
radio input "true"
click at [366, 264] on button "SUBMIT" at bounding box center [385, 272] width 72 height 17
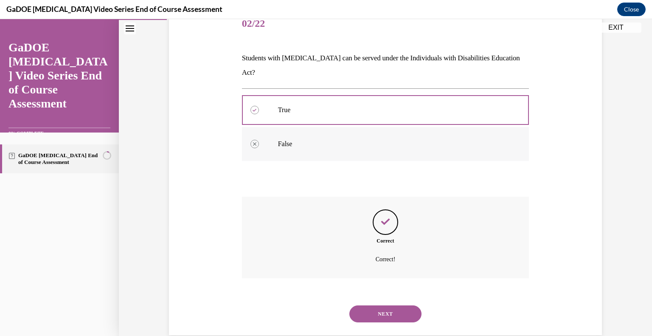
scroll to position [112, 0]
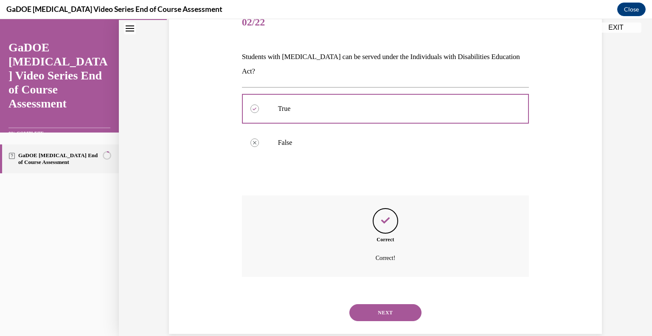
click at [381, 304] on button "NEXT" at bounding box center [385, 312] width 72 height 17
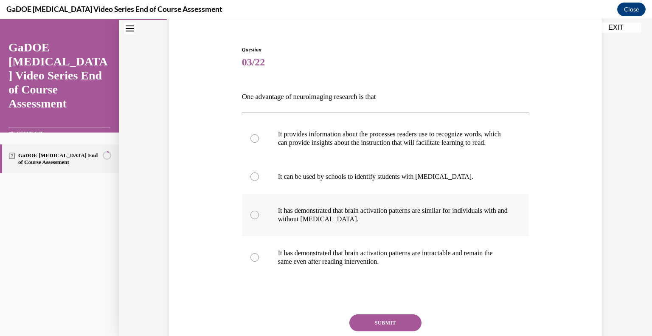
scroll to position [78, 0]
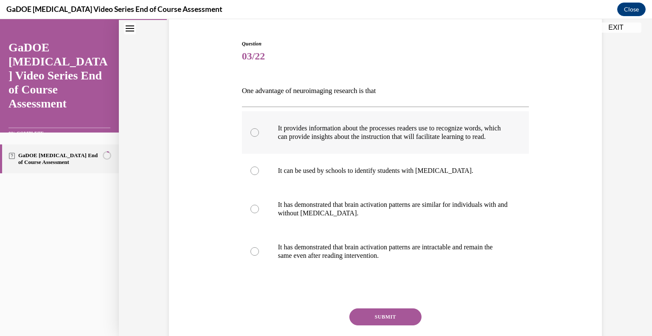
click at [420, 141] on p "It provides information about the processes readers use to recognize words, whi…" at bounding box center [393, 132] width 230 height 17
click at [259, 137] on input "It provides information about the processes readers use to recognize words, whi…" at bounding box center [254, 132] width 8 height 8
radio input "true"
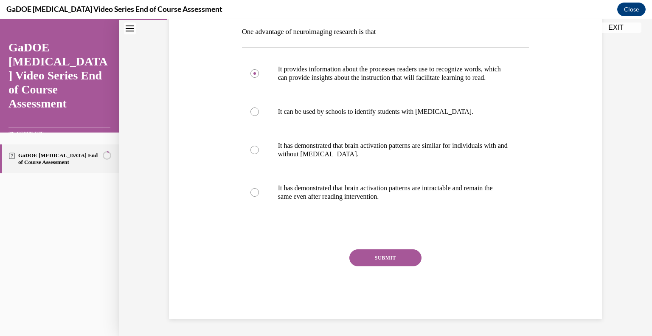
click at [389, 259] on button "SUBMIT" at bounding box center [385, 257] width 72 height 17
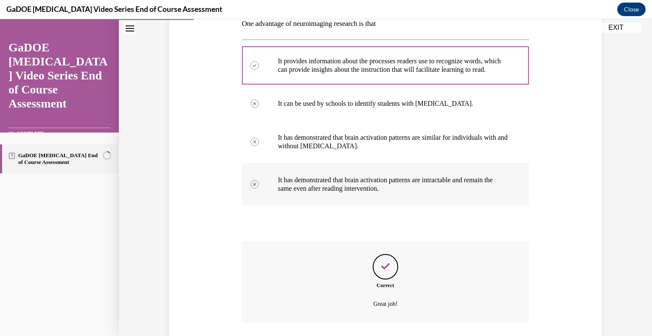
scroll to position [214, 0]
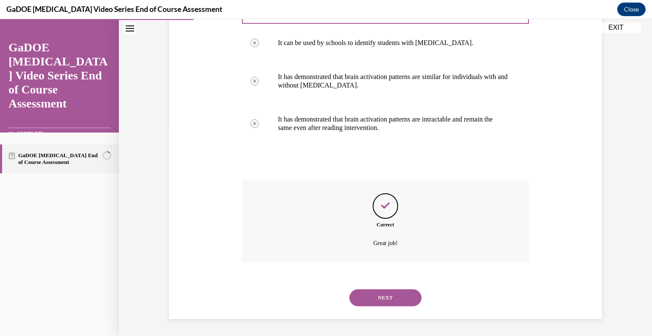
click at [374, 298] on button "NEXT" at bounding box center [385, 297] width 72 height 17
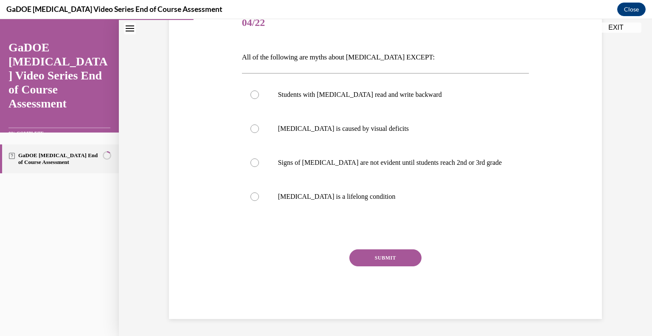
scroll to position [94, 0]
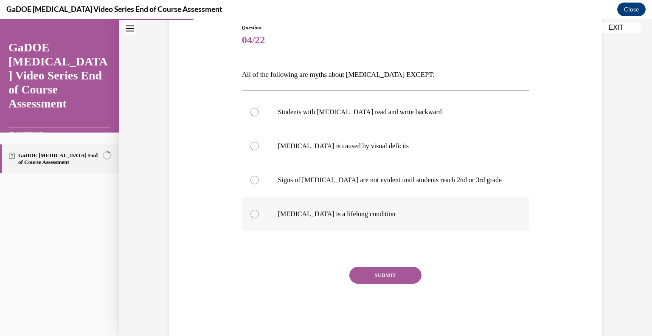
click at [313, 213] on p "Dyslexia is a lifelong condition" at bounding box center [393, 214] width 230 height 8
click at [259, 213] on input "Dyslexia is a lifelong condition" at bounding box center [254, 214] width 8 height 8
radio input "true"
click at [367, 274] on button "SUBMIT" at bounding box center [385, 275] width 72 height 17
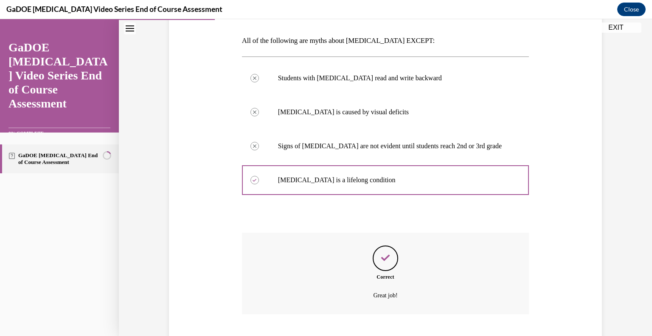
scroll to position [180, 0]
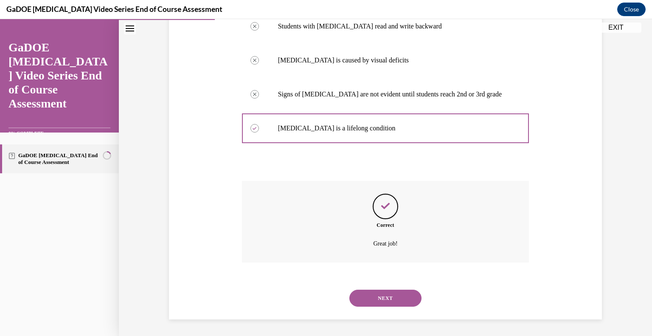
click at [377, 295] on button "NEXT" at bounding box center [385, 297] width 72 height 17
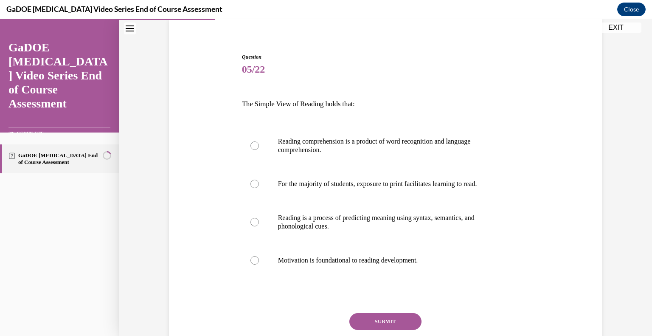
scroll to position [66, 0]
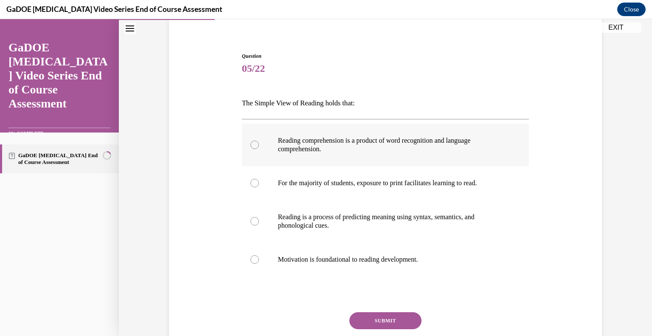
click at [387, 150] on p "Reading comprehension is a product of word recognition and language comprehensi…" at bounding box center [393, 144] width 230 height 17
click at [259, 149] on input "Reading comprehension is a product of word recognition and language comprehensi…" at bounding box center [254, 144] width 8 height 8
radio input "true"
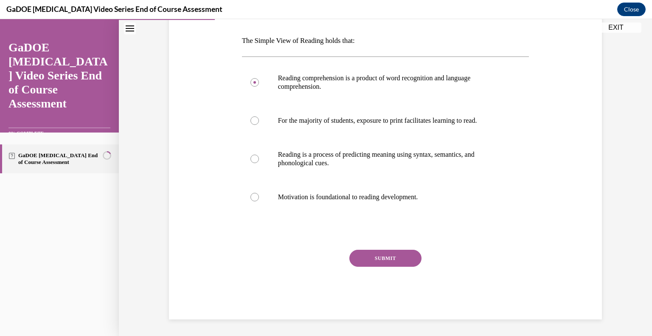
click at [386, 259] on button "SUBMIT" at bounding box center [385, 258] width 72 height 17
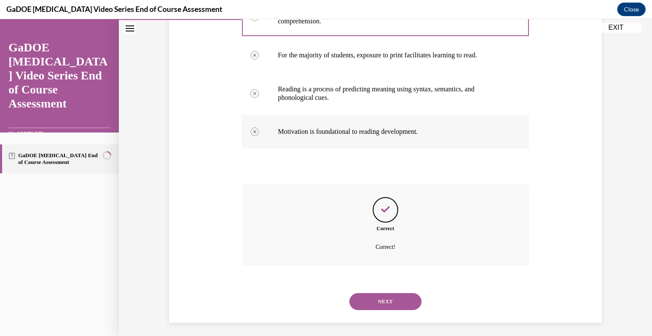
scroll to position [197, 0]
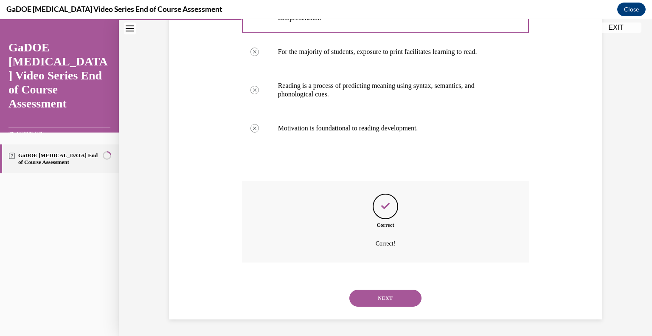
click at [377, 295] on button "NEXT" at bounding box center [385, 297] width 72 height 17
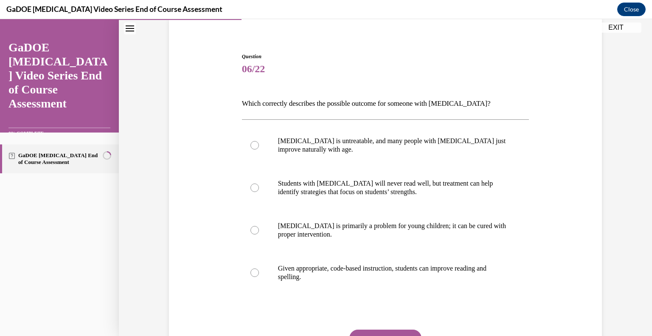
scroll to position [67, 0]
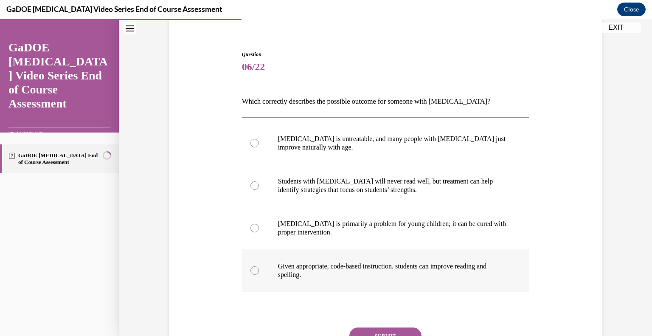
click at [412, 259] on label "Given appropriate, code-based instruction, students can improve reading and spe…" at bounding box center [385, 270] width 287 height 42
click at [259, 266] on input "Given appropriate, code-based instruction, students can improve reading and spe…" at bounding box center [254, 270] width 8 height 8
radio input "true"
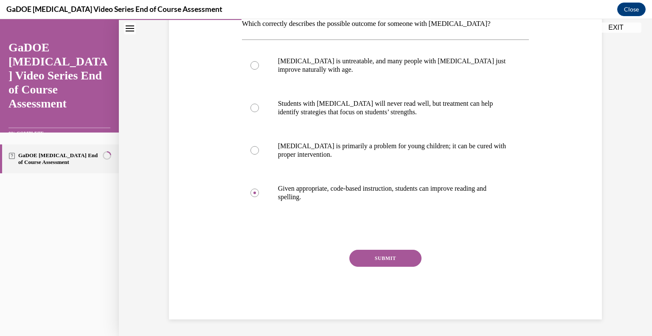
click at [403, 259] on button "SUBMIT" at bounding box center [385, 258] width 72 height 17
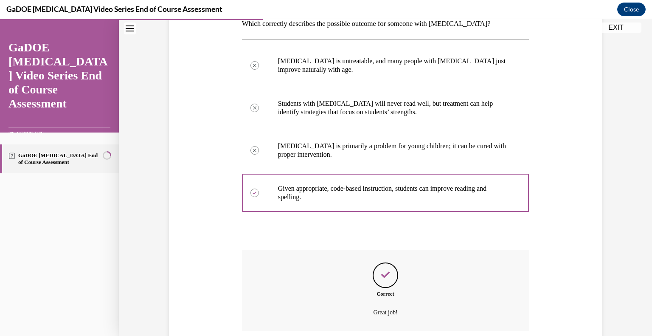
scroll to position [214, 0]
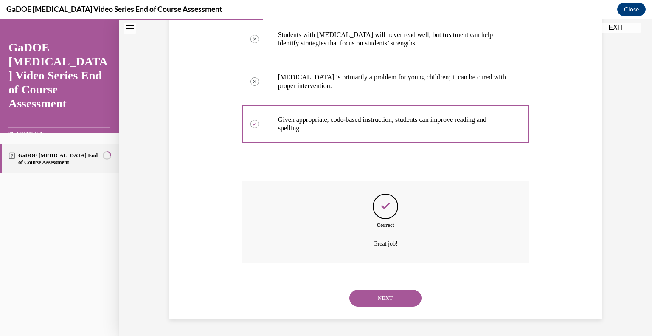
click at [384, 293] on button "NEXT" at bounding box center [385, 297] width 72 height 17
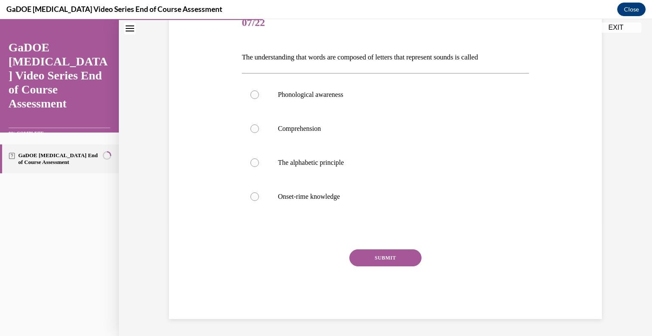
scroll to position [94, 0]
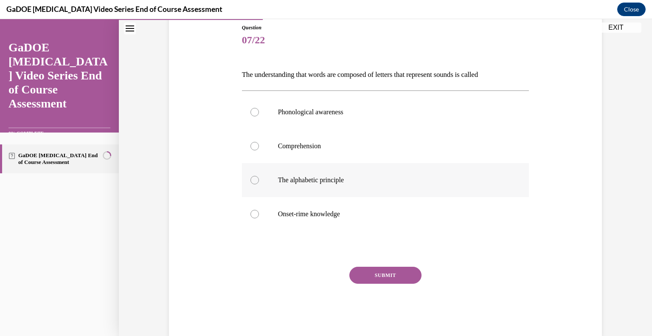
click at [374, 181] on p "The alphabetic principle" at bounding box center [393, 180] width 230 height 8
click at [259, 181] on input "The alphabetic principle" at bounding box center [254, 180] width 8 height 8
radio input "true"
click at [360, 272] on button "SUBMIT" at bounding box center [385, 275] width 72 height 17
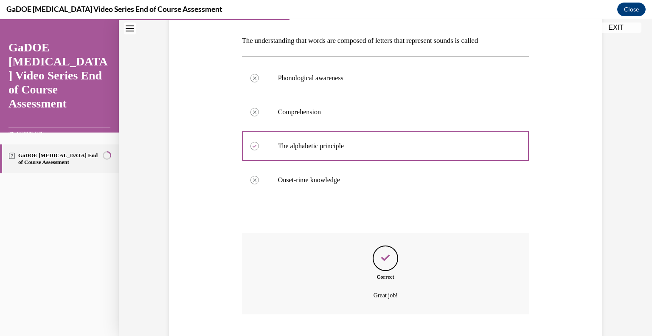
scroll to position [180, 0]
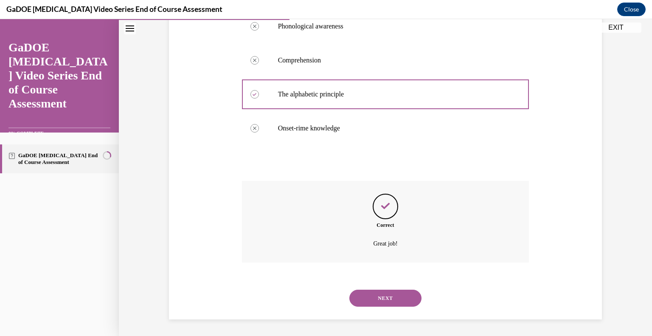
click at [389, 295] on button "NEXT" at bounding box center [385, 297] width 72 height 17
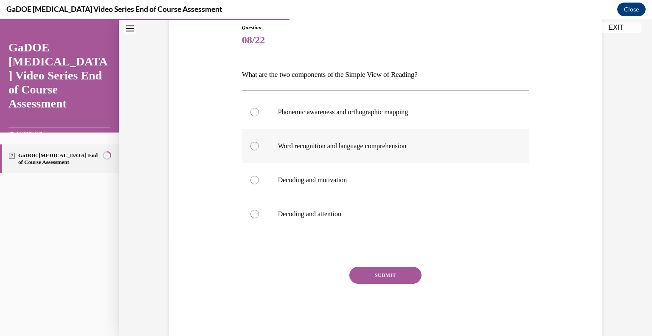
click at [385, 146] on p "Word recognition and language comprehension" at bounding box center [393, 146] width 230 height 8
click at [259, 146] on input "Word recognition and language comprehension" at bounding box center [254, 146] width 8 height 8
radio input "true"
click at [377, 276] on button "SUBMIT" at bounding box center [385, 275] width 72 height 17
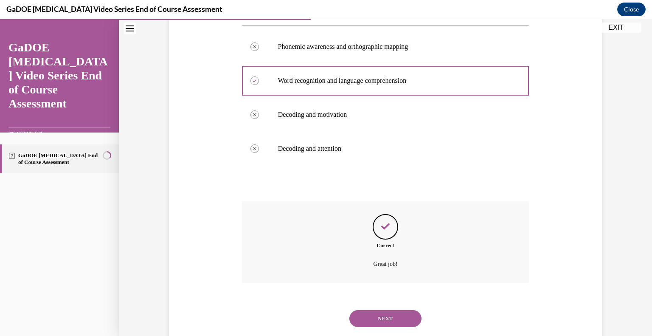
scroll to position [180, 0]
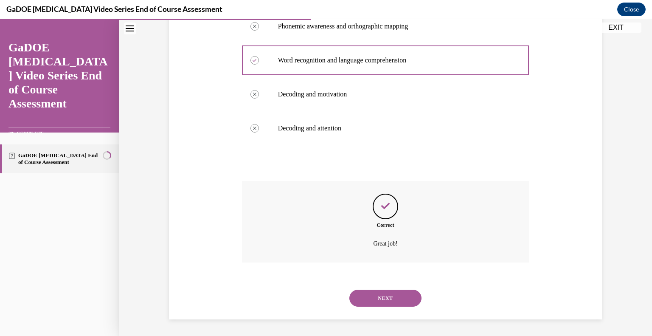
click at [371, 296] on button "NEXT" at bounding box center [385, 297] width 72 height 17
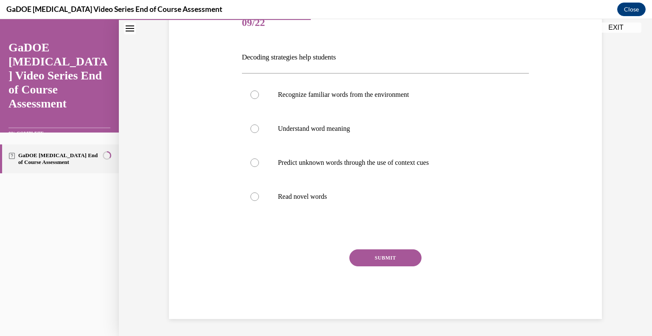
scroll to position [94, 0]
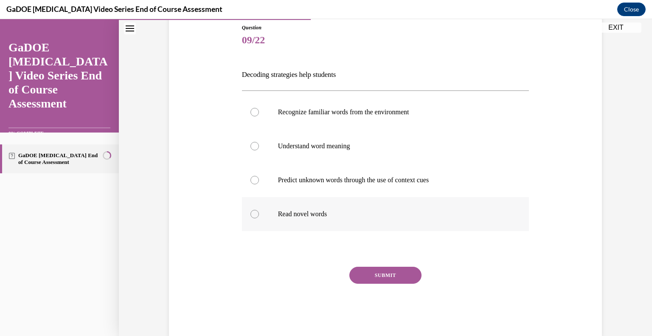
click at [296, 218] on label "Read novel words" at bounding box center [385, 214] width 287 height 34
click at [259, 218] on input "Read novel words" at bounding box center [254, 214] width 8 height 8
radio input "true"
click at [371, 279] on button "SUBMIT" at bounding box center [385, 275] width 72 height 17
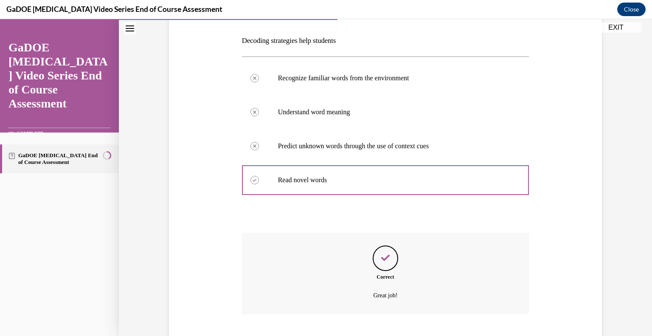
scroll to position [180, 0]
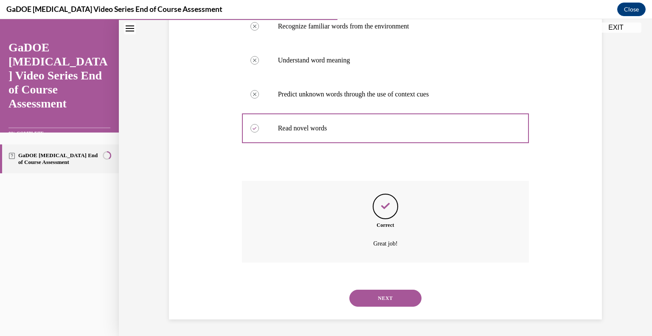
click at [367, 295] on button "NEXT" at bounding box center [385, 297] width 72 height 17
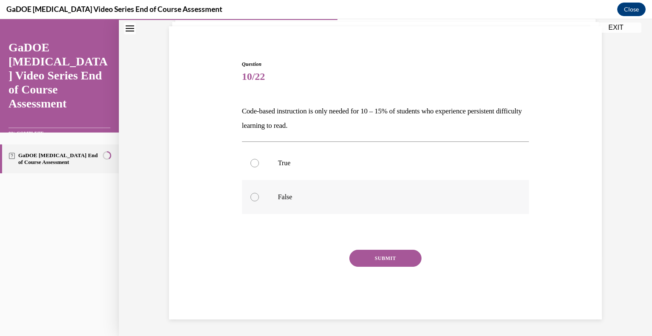
click at [366, 202] on label "False" at bounding box center [385, 197] width 287 height 34
click at [259, 201] on input "False" at bounding box center [254, 197] width 8 height 8
radio input "true"
click at [373, 259] on button "SUBMIT" at bounding box center [385, 258] width 72 height 17
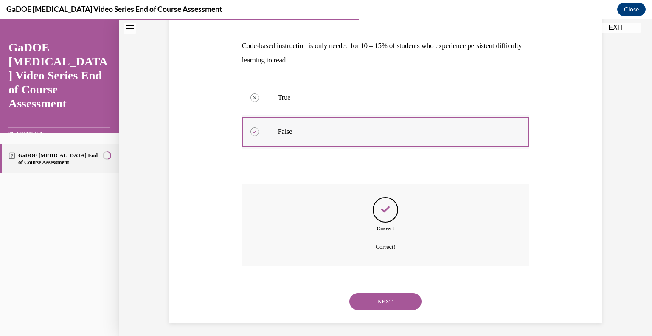
scroll to position [126, 0]
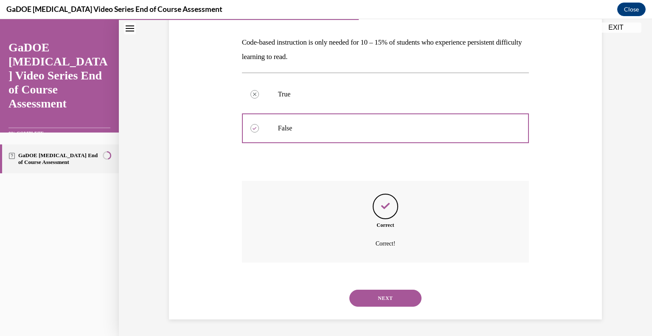
click at [379, 293] on button "NEXT" at bounding box center [385, 297] width 72 height 17
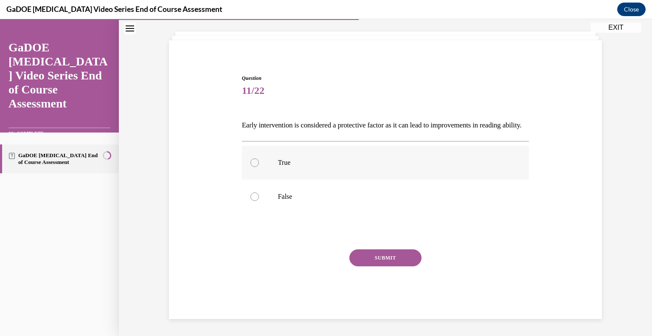
click at [400, 167] on label "True" at bounding box center [385, 163] width 287 height 34
click at [259, 167] on input "True" at bounding box center [254, 162] width 8 height 8
radio input "true"
click at [385, 262] on button "SUBMIT" at bounding box center [385, 257] width 72 height 17
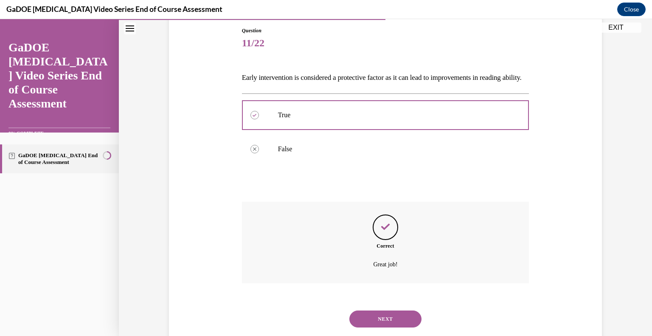
scroll to position [126, 0]
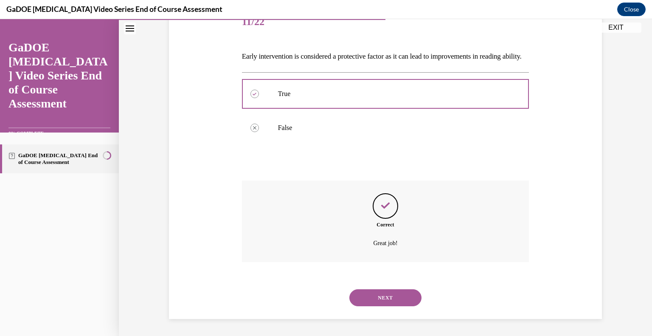
click at [378, 291] on button "NEXT" at bounding box center [385, 297] width 72 height 17
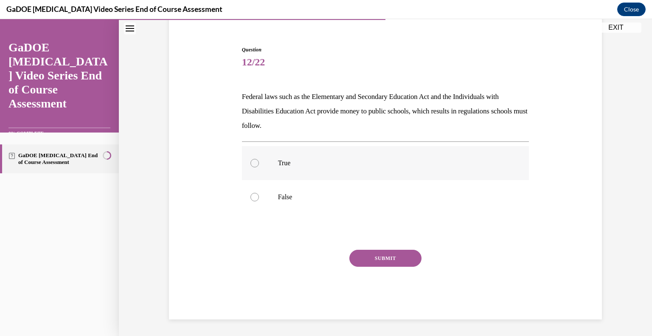
click at [407, 161] on p "True" at bounding box center [393, 163] width 230 height 8
click at [259, 161] on input "True" at bounding box center [254, 163] width 8 height 8
radio input "true"
click at [383, 257] on button "SUBMIT" at bounding box center [385, 258] width 72 height 17
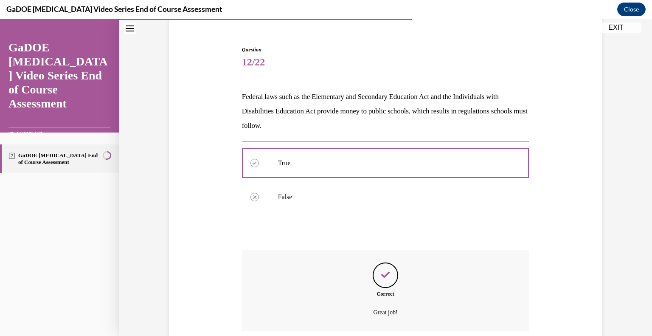
scroll to position [141, 0]
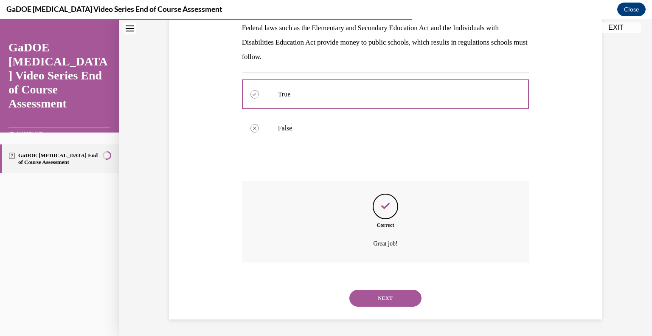
click at [374, 293] on button "NEXT" at bounding box center [385, 297] width 72 height 17
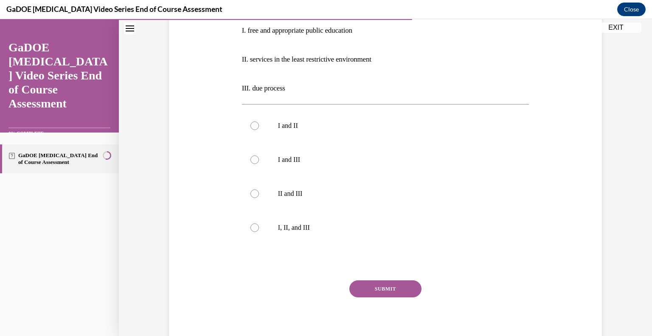
scroll to position [187, 0]
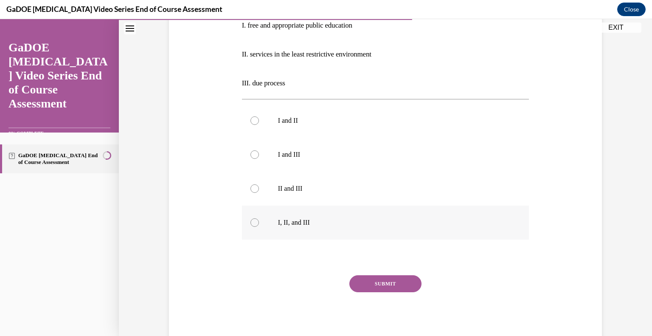
click at [324, 222] on p "I, II, and III" at bounding box center [393, 222] width 230 height 8
click at [259, 222] on input "I, II, and III" at bounding box center [254, 222] width 8 height 8
radio input "true"
click at [360, 281] on button "SUBMIT" at bounding box center [385, 283] width 72 height 17
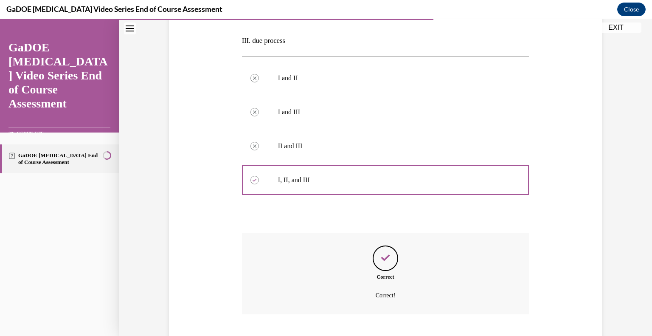
scroll to position [281, 0]
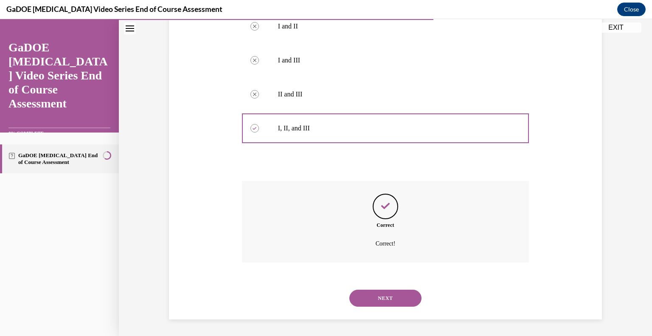
click at [365, 297] on button "NEXT" at bounding box center [385, 297] width 72 height 17
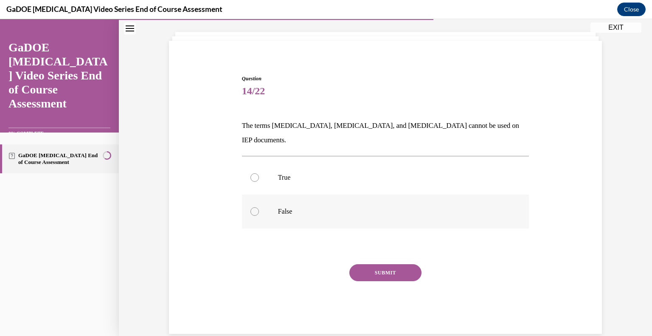
click at [365, 194] on label "False" at bounding box center [385, 211] width 287 height 34
click at [259, 207] on input "False" at bounding box center [254, 211] width 8 height 8
radio input "true"
click at [369, 264] on button "SUBMIT" at bounding box center [385, 272] width 72 height 17
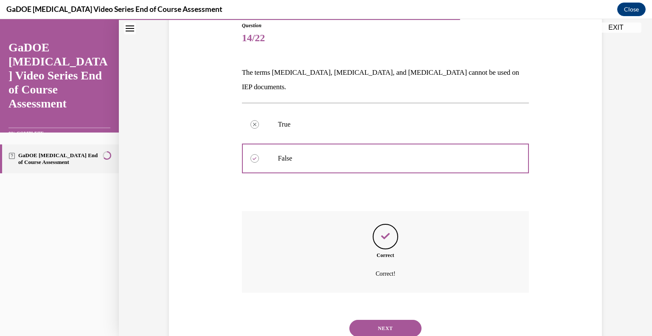
scroll to position [112, 0]
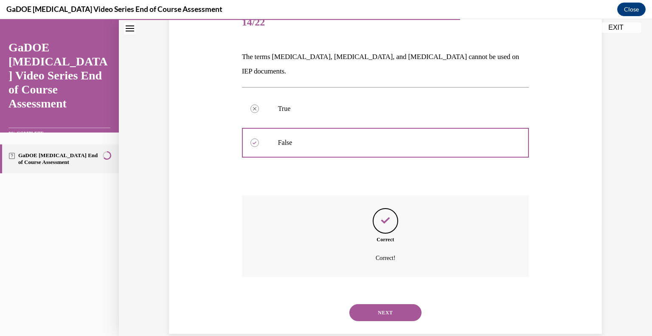
click at [368, 304] on button "NEXT" at bounding box center [385, 312] width 72 height 17
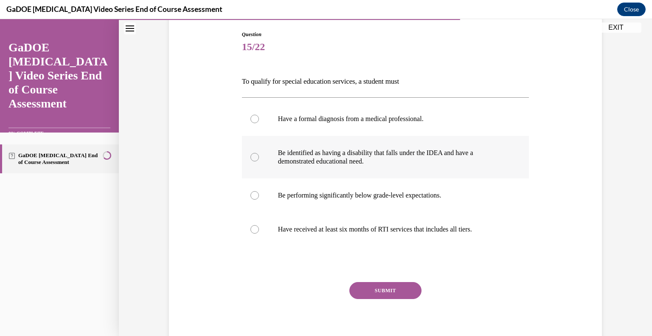
scroll to position [90, 0]
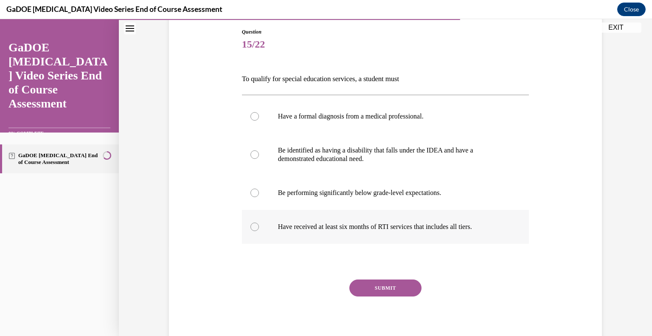
click at [338, 228] on p "Have received at least six months of RTI services that includes all tiers." at bounding box center [393, 226] width 230 height 8
click at [259, 228] on input "Have received at least six months of RTI services that includes all tiers." at bounding box center [254, 226] width 8 height 8
radio input "true"
click at [385, 289] on button "SUBMIT" at bounding box center [385, 287] width 72 height 17
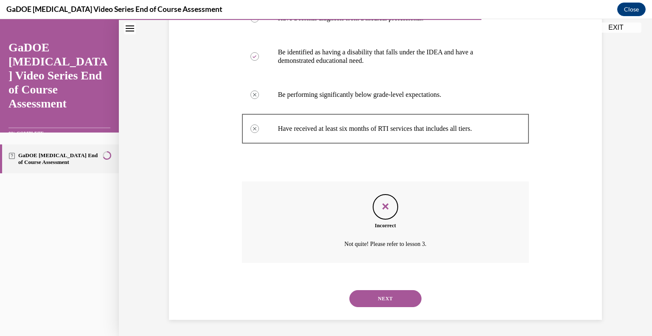
scroll to position [188, 0]
click at [414, 60] on p "Be identified as having a disability that falls under the IDEA and have a demon…" at bounding box center [393, 56] width 230 height 17
click at [367, 300] on button "NEXT" at bounding box center [385, 297] width 72 height 17
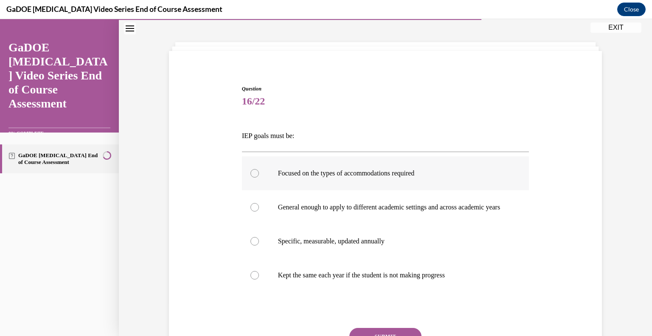
scroll to position [36, 0]
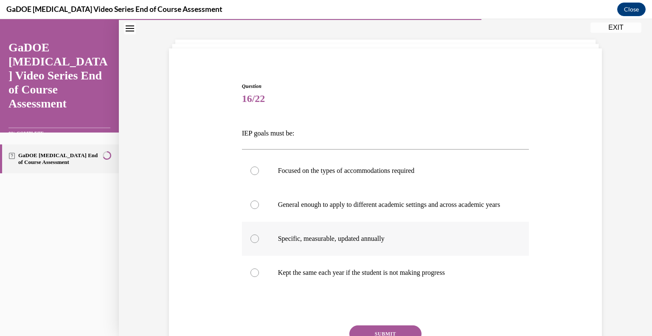
click at [349, 251] on label "Specific, measurable, updated annually" at bounding box center [385, 239] width 287 height 34
click at [259, 243] on input "Specific, measurable, updated annually" at bounding box center [254, 238] width 8 height 8
radio input "true"
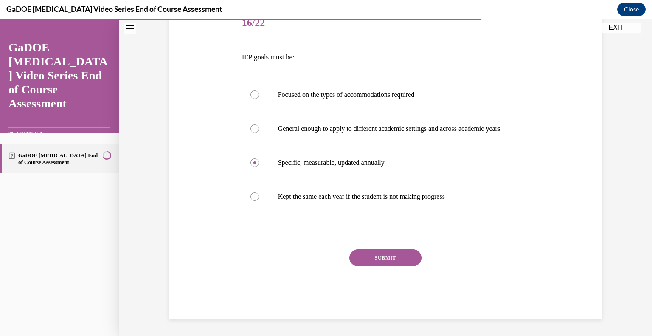
click at [376, 258] on button "SUBMIT" at bounding box center [385, 257] width 72 height 17
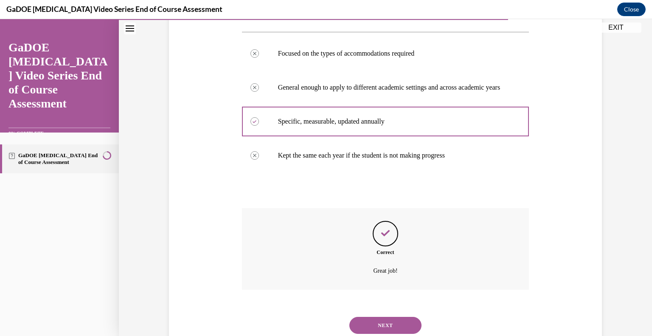
scroll to position [188, 0]
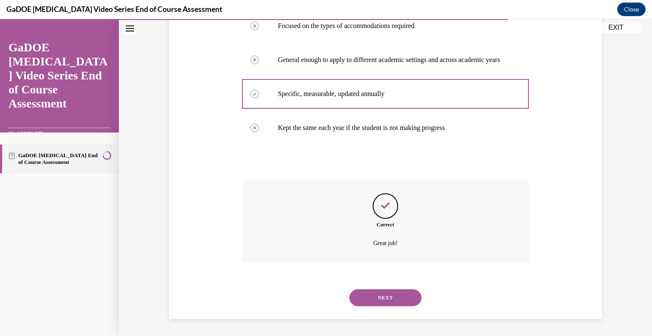
click at [369, 294] on button "NEXT" at bounding box center [385, 297] width 72 height 17
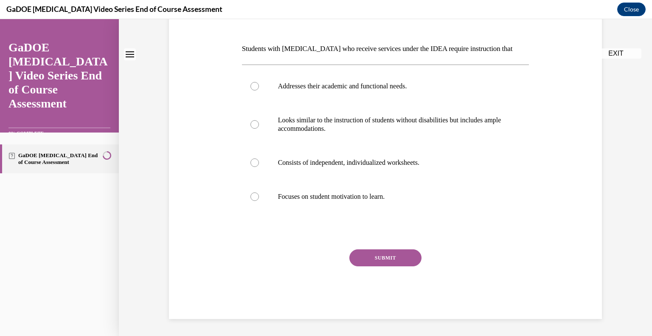
scroll to position [0, 0]
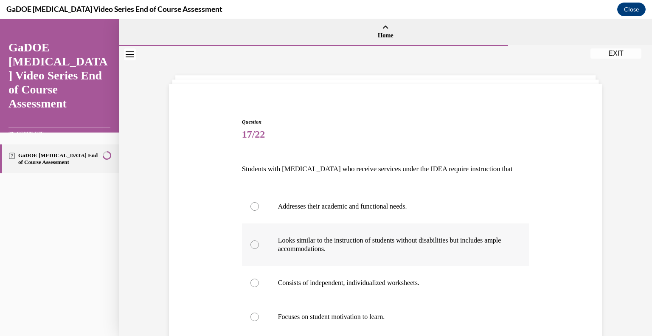
click at [365, 247] on p "Looks similar to the instruction of students without disabilities but includes …" at bounding box center [393, 244] width 230 height 17
click at [259, 247] on input "Looks similar to the instruction of students without disabilities but includes …" at bounding box center [254, 244] width 8 height 8
radio input "true"
click at [374, 205] on p "Addresses their academic and functional needs." at bounding box center [393, 206] width 230 height 8
click at [259, 205] on input "Addresses their academic and functional needs." at bounding box center [254, 206] width 8 height 8
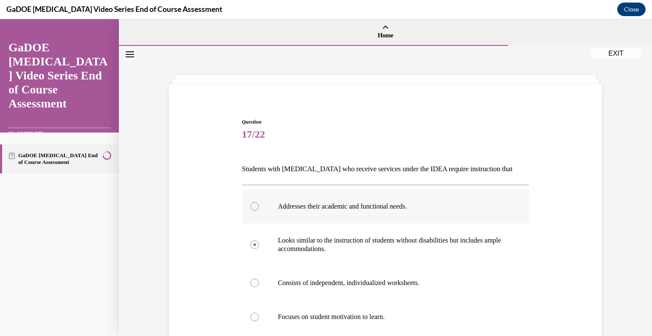
radio input "true"
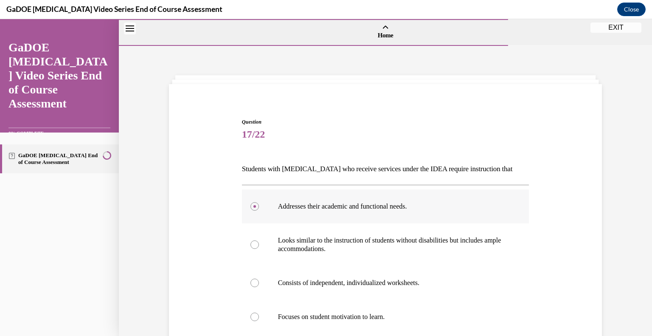
scroll to position [120, 0]
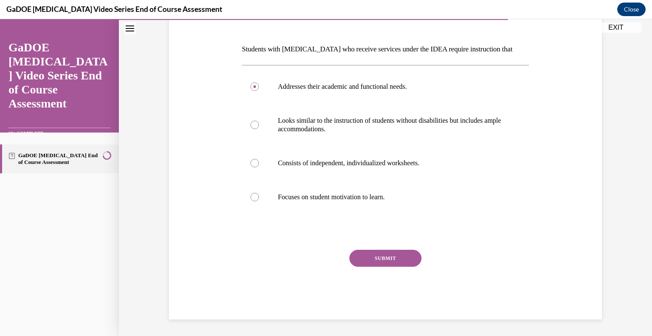
click at [370, 256] on button "SUBMIT" at bounding box center [385, 258] width 72 height 17
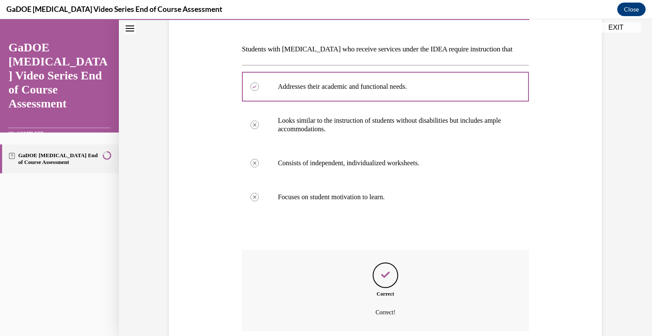
scroll to position [188, 0]
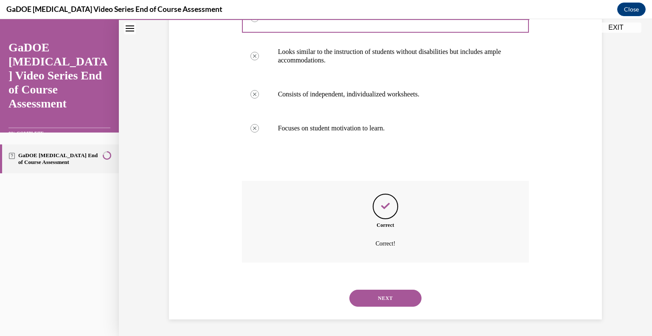
click at [368, 298] on button "NEXT" at bounding box center [385, 297] width 72 height 17
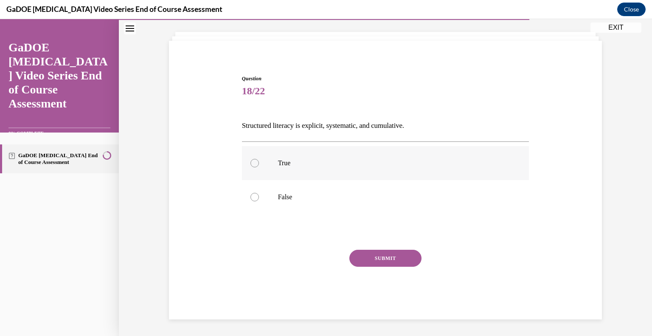
click at [413, 152] on label "True" at bounding box center [385, 163] width 287 height 34
click at [259, 159] on input "True" at bounding box center [254, 163] width 8 height 8
radio input "true"
click at [393, 254] on button "SUBMIT" at bounding box center [385, 258] width 72 height 17
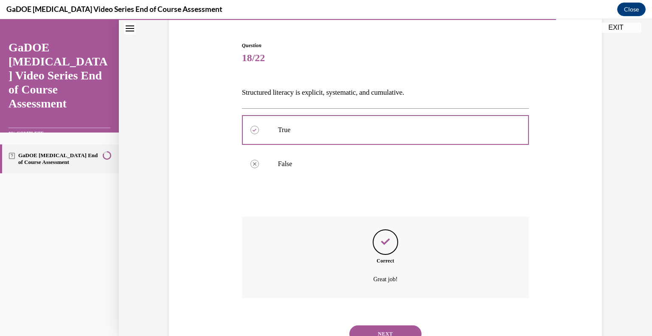
scroll to position [112, 0]
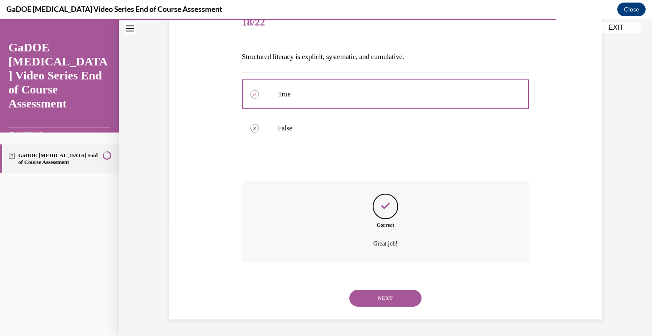
click at [373, 306] on button "NEXT" at bounding box center [385, 297] width 72 height 17
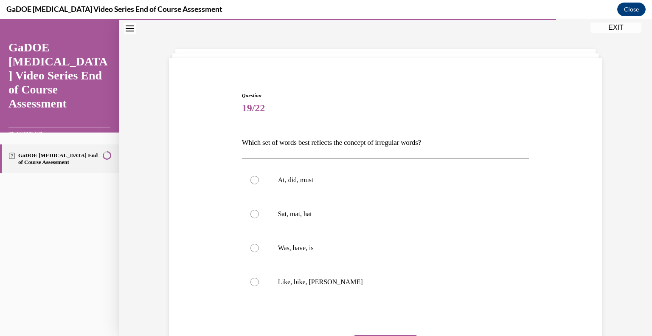
scroll to position [43, 0]
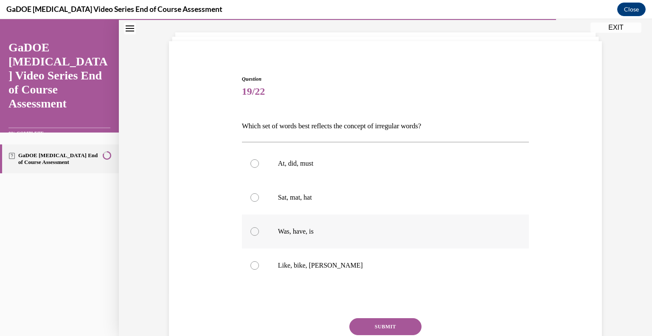
click at [318, 223] on label "Was, have, is" at bounding box center [385, 231] width 287 height 34
click at [259, 227] on input "Was, have, is" at bounding box center [254, 231] width 8 height 8
radio input "true"
click at [381, 323] on button "SUBMIT" at bounding box center [385, 326] width 72 height 17
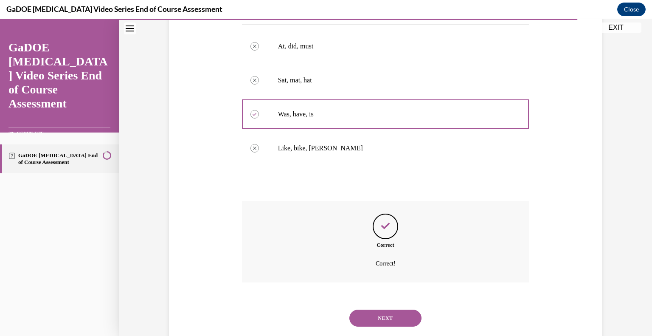
scroll to position [180, 0]
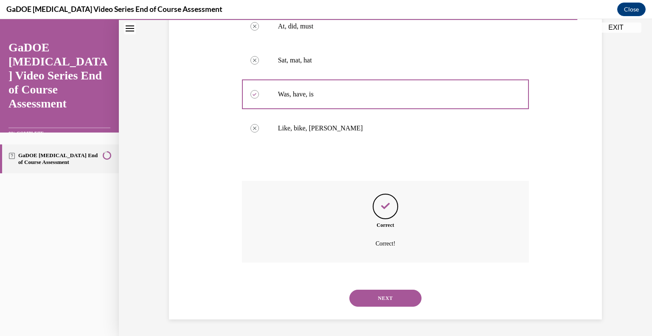
click at [372, 299] on button "NEXT" at bounding box center [385, 297] width 72 height 17
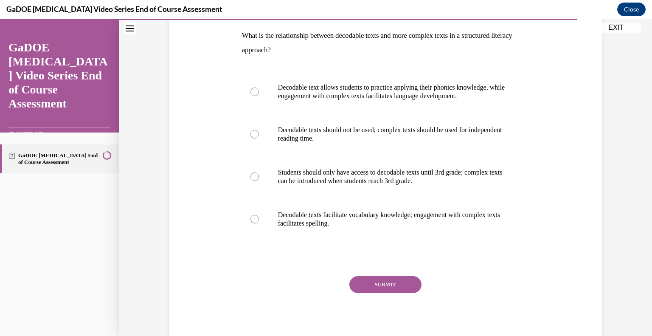
scroll to position [134, 0]
click at [422, 95] on p "Decodable text allows students to practice applying their phonics knowledge, wh…" at bounding box center [393, 90] width 230 height 17
click at [259, 95] on input "Decodable text allows students to practice applying their phonics knowledge, wh…" at bounding box center [254, 91] width 8 height 8
radio input "true"
click at [406, 284] on button "SUBMIT" at bounding box center [385, 283] width 72 height 17
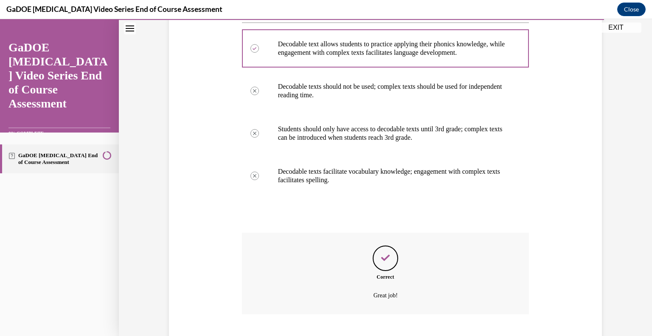
scroll to position [228, 0]
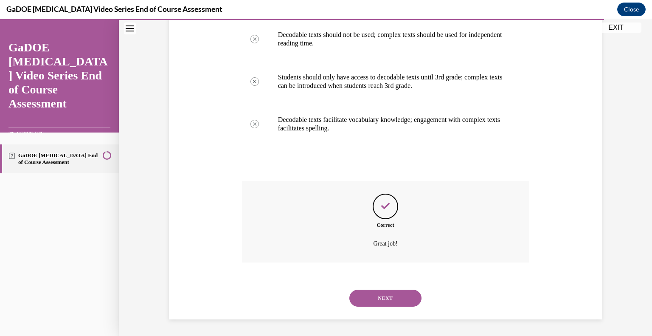
click at [379, 301] on button "NEXT" at bounding box center [385, 297] width 72 height 17
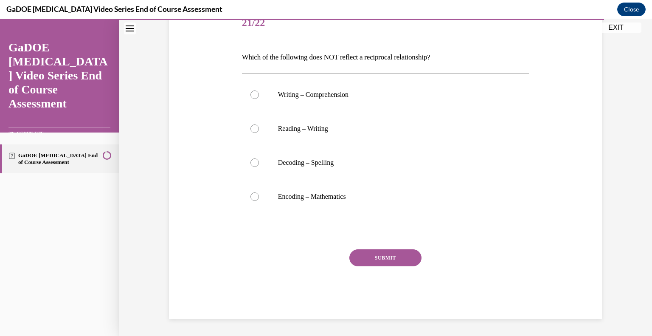
scroll to position [94, 0]
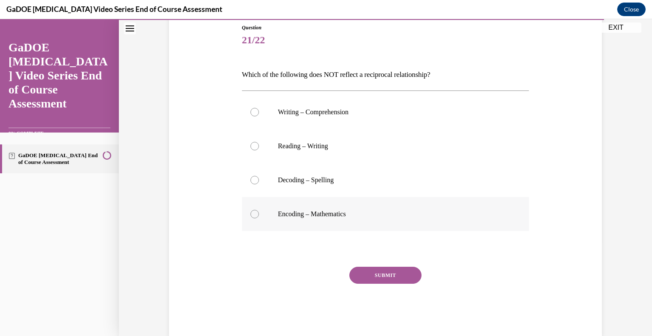
click at [306, 218] on label "Encoding – Mathematics" at bounding box center [385, 214] width 287 height 34
click at [259, 218] on input "Encoding – Mathematics" at bounding box center [254, 214] width 8 height 8
radio input "true"
click at [388, 275] on button "SUBMIT" at bounding box center [385, 275] width 72 height 17
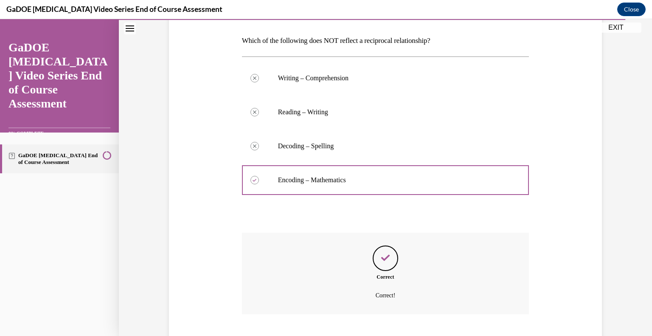
scroll to position [180, 0]
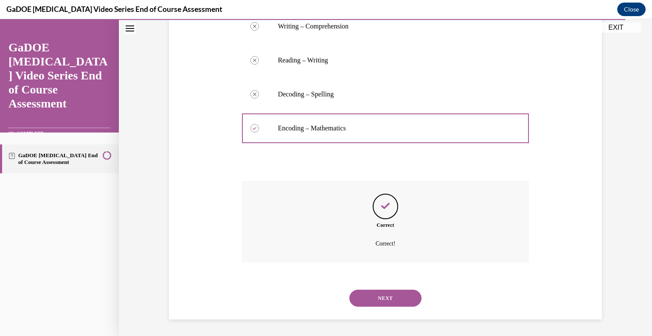
click at [375, 300] on button "NEXT" at bounding box center [385, 297] width 72 height 17
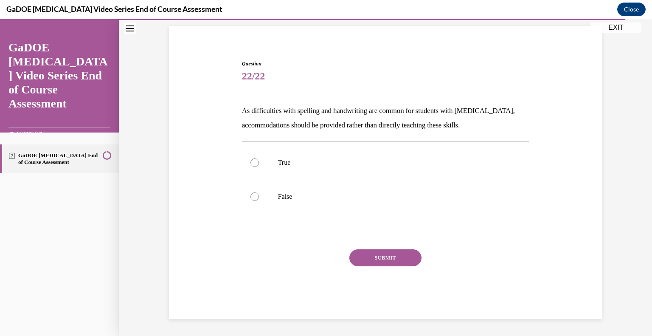
scroll to position [58, 0]
click at [342, 203] on label "False" at bounding box center [385, 197] width 287 height 34
click at [259, 201] on input "False" at bounding box center [254, 197] width 8 height 8
radio input "true"
click at [374, 255] on button "SUBMIT" at bounding box center [385, 258] width 72 height 17
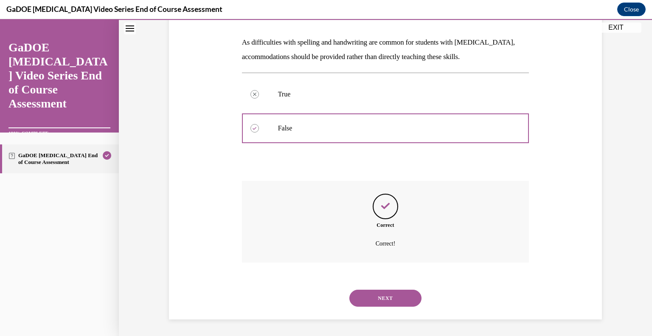
click at [362, 305] on button "NEXT" at bounding box center [385, 297] width 72 height 17
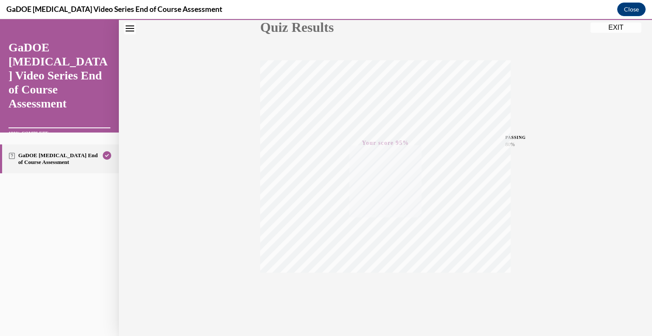
scroll to position [118, 0]
click at [381, 275] on div "TAKE AGAIN" at bounding box center [386, 279] width 30 height 20
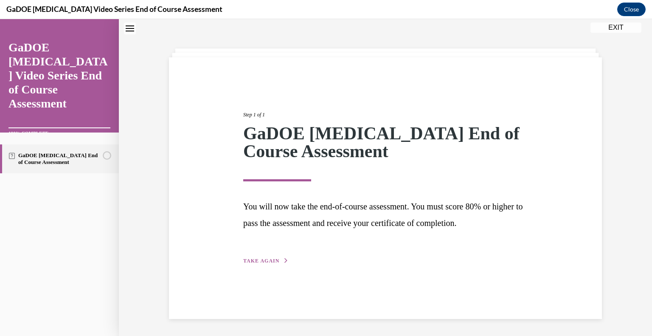
scroll to position [27, 0]
click at [239, 257] on div "Step 1 of 1 GaDOE Dyslexia End of Course Assessment You will now take the end-o…" at bounding box center [385, 178] width 297 height 174
click at [266, 257] on button "TAKE AGAIN" at bounding box center [265, 261] width 45 height 8
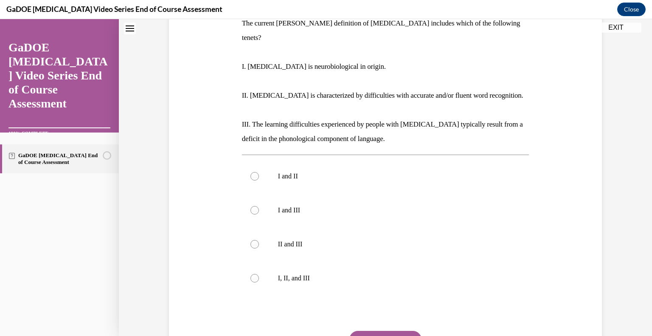
scroll to position [166, 0]
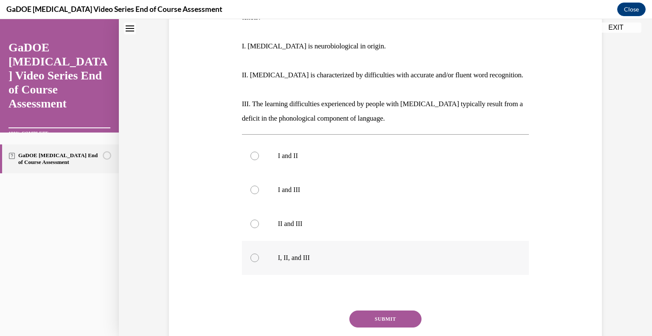
click at [296, 250] on label "I, II, and III" at bounding box center [385, 258] width 287 height 34
click at [259, 253] on input "I, II, and III" at bounding box center [254, 257] width 8 height 8
radio input "true"
click at [381, 310] on button "SUBMIT" at bounding box center [385, 318] width 72 height 17
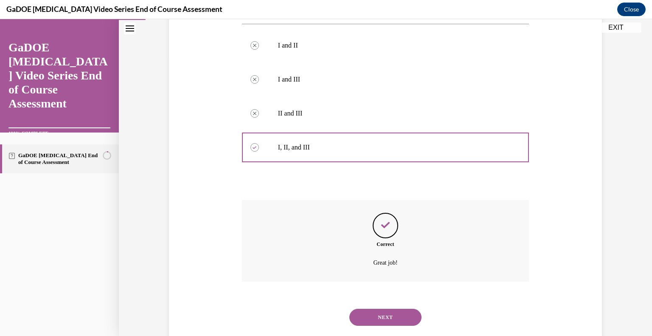
scroll to position [281, 0]
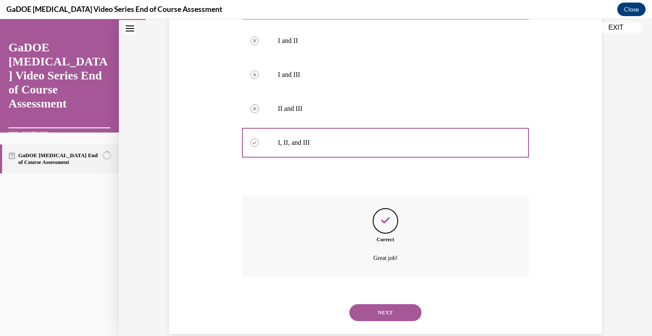
click at [382, 304] on button "NEXT" at bounding box center [385, 312] width 72 height 17
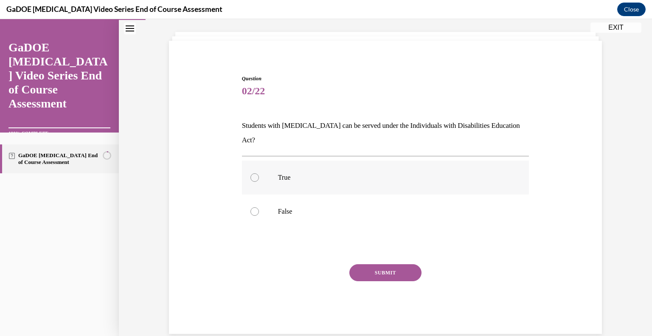
click at [338, 168] on label "True" at bounding box center [385, 177] width 287 height 34
click at [259, 173] on input "True" at bounding box center [254, 177] width 8 height 8
radio input "true"
click at [366, 264] on button "SUBMIT" at bounding box center [385, 272] width 72 height 17
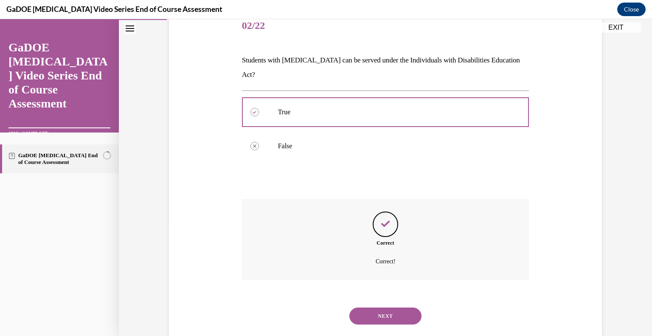
scroll to position [112, 0]
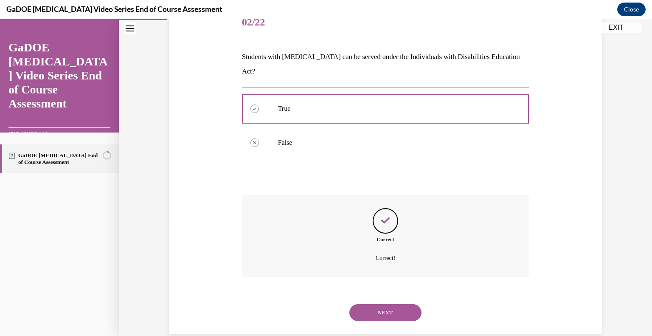
click at [368, 304] on button "NEXT" at bounding box center [385, 312] width 72 height 17
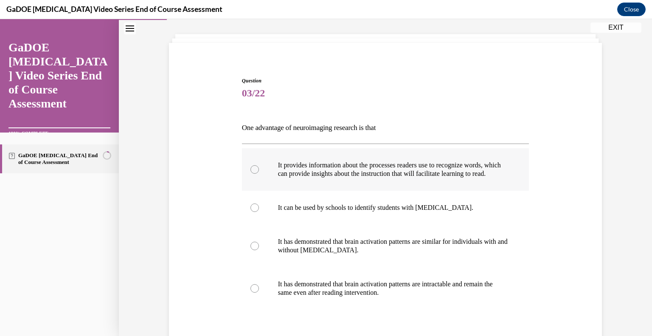
scroll to position [43, 0]
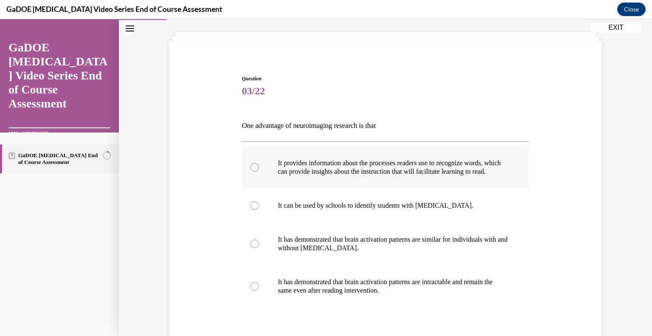
click at [346, 166] on p "It provides information about the processes readers use to recognize words, whi…" at bounding box center [393, 167] width 230 height 17
click at [259, 166] on input "It provides information about the processes readers use to recognize words, whi…" at bounding box center [254, 167] width 8 height 8
radio input "true"
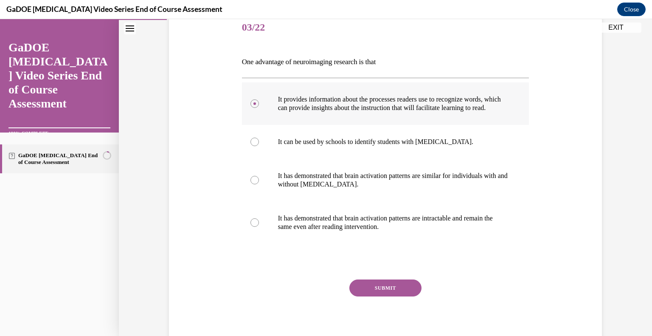
scroll to position [145, 0]
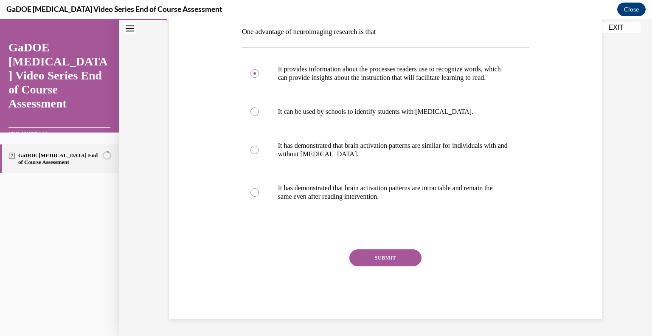
click at [365, 261] on button "SUBMIT" at bounding box center [385, 257] width 72 height 17
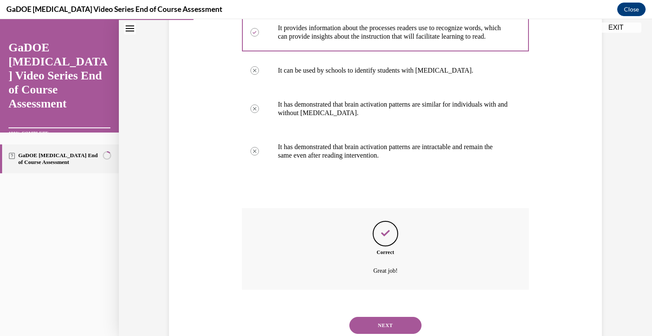
scroll to position [214, 0]
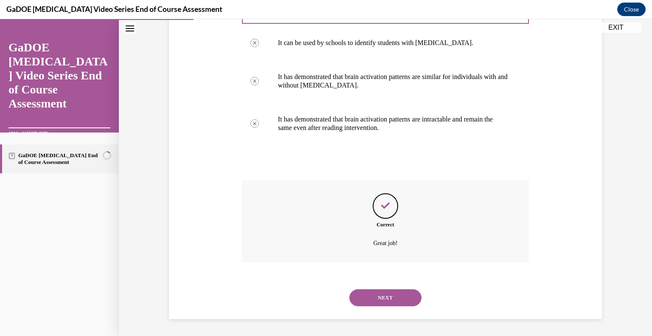
click at [370, 302] on button "NEXT" at bounding box center [385, 297] width 72 height 17
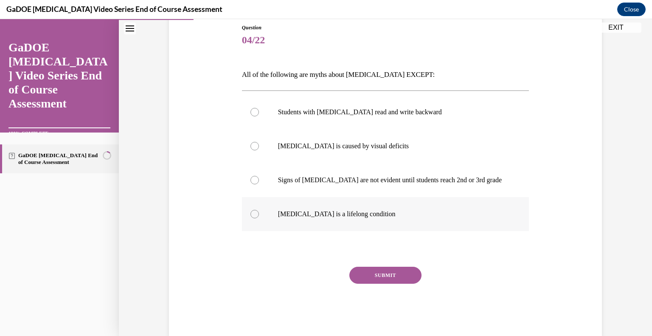
click at [347, 218] on label "Dyslexia is a lifelong condition" at bounding box center [385, 214] width 287 height 34
click at [259, 218] on input "Dyslexia is a lifelong condition" at bounding box center [254, 214] width 8 height 8
radio input "true"
click at [366, 273] on button "SUBMIT" at bounding box center [385, 275] width 72 height 17
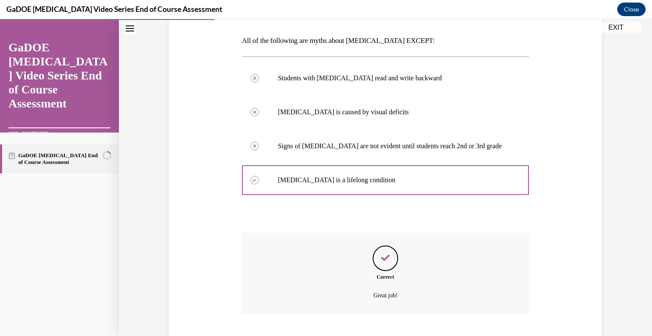
scroll to position [180, 0]
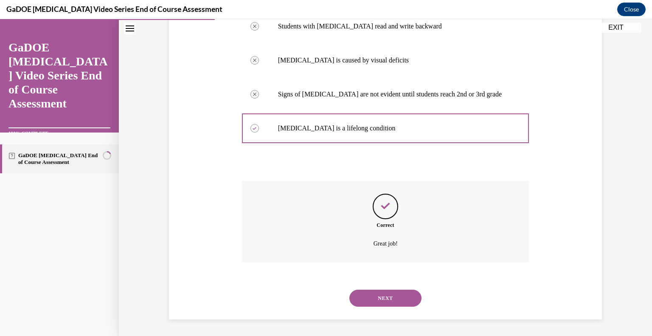
click at [368, 297] on button "NEXT" at bounding box center [385, 297] width 72 height 17
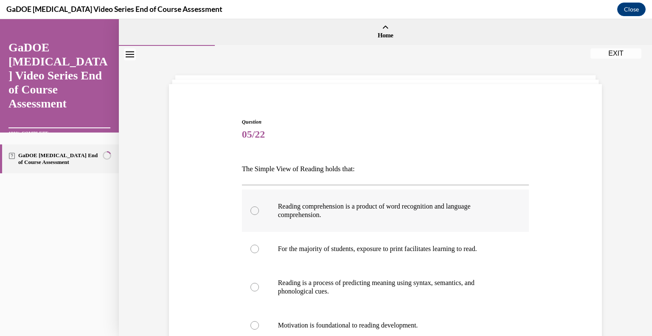
click at [362, 220] on label "Reading comprehension is a product of word recognition and language comprehensi…" at bounding box center [385, 210] width 287 height 42
click at [259, 215] on input "Reading comprehension is a product of word recognition and language comprehensi…" at bounding box center [254, 210] width 8 height 8
radio input "true"
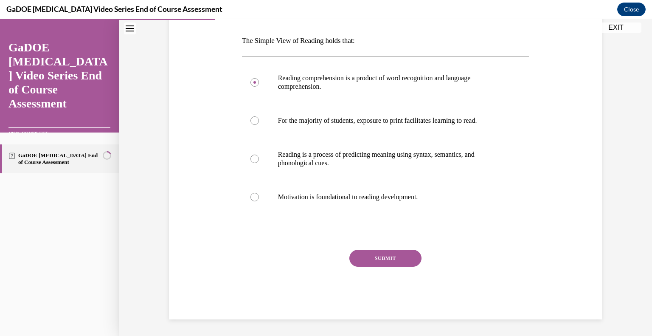
click at [369, 260] on button "SUBMIT" at bounding box center [385, 258] width 72 height 17
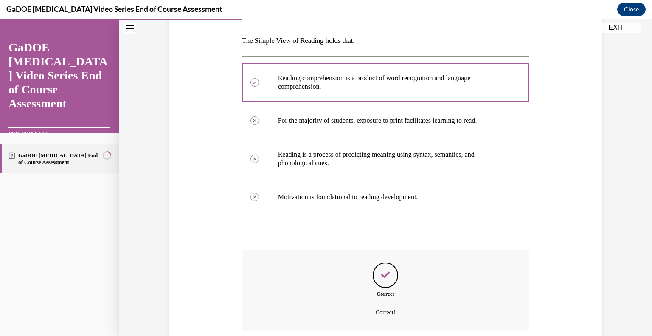
scroll to position [197, 0]
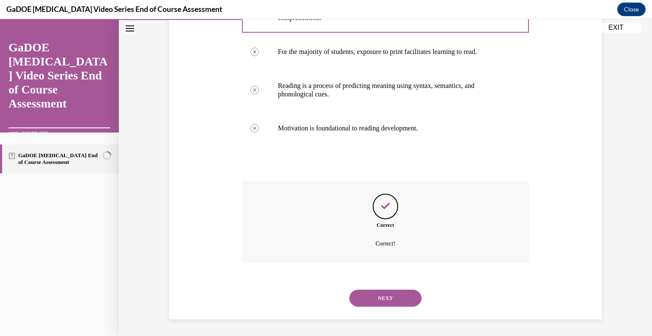
click at [367, 290] on button "NEXT" at bounding box center [385, 297] width 72 height 17
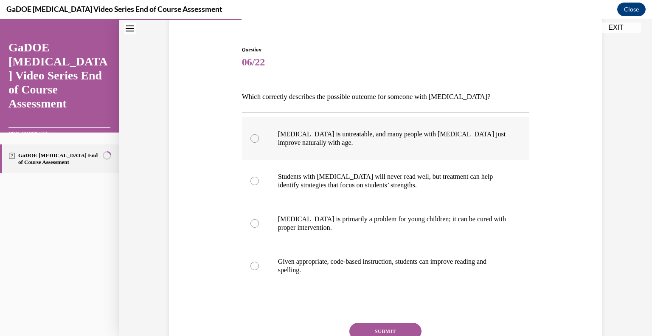
scroll to position [73, 0]
click at [347, 269] on p "Given appropriate, code-based instruction, students can improve reading and spe…" at bounding box center [393, 265] width 230 height 17
click at [259, 269] on input "Given appropriate, code-based instruction, students can improve reading and spe…" at bounding box center [254, 265] width 8 height 8
radio input "true"
click at [372, 332] on button "SUBMIT" at bounding box center [385, 330] width 72 height 17
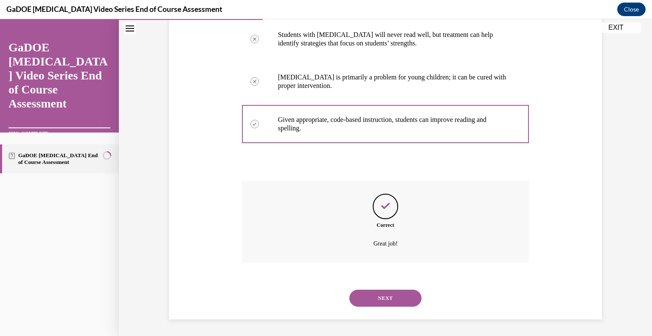
click at [373, 301] on button "NEXT" at bounding box center [385, 297] width 72 height 17
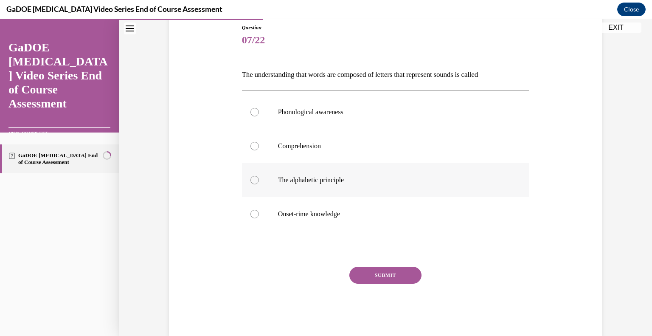
click at [317, 177] on p "The alphabetic principle" at bounding box center [393, 180] width 230 height 8
click at [259, 177] on input "The alphabetic principle" at bounding box center [254, 180] width 8 height 8
radio input "true"
click at [360, 275] on button "SUBMIT" at bounding box center [385, 275] width 72 height 17
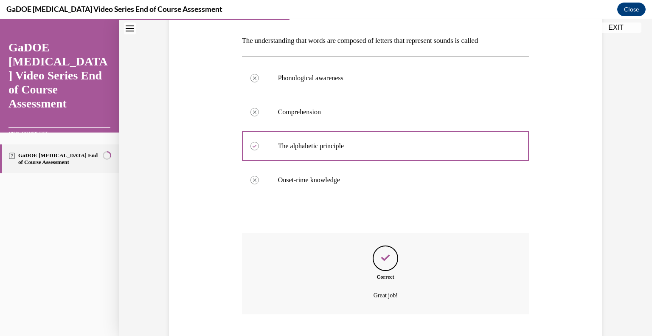
scroll to position [180, 0]
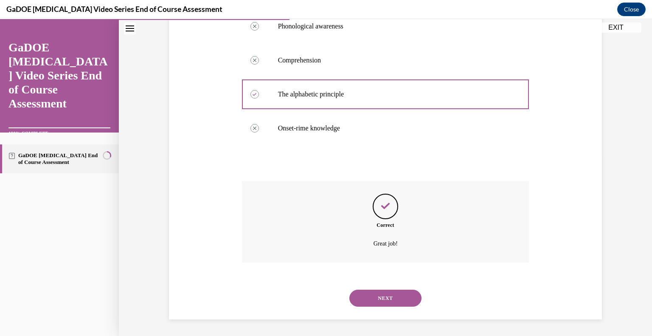
click at [361, 305] on button "NEXT" at bounding box center [385, 297] width 72 height 17
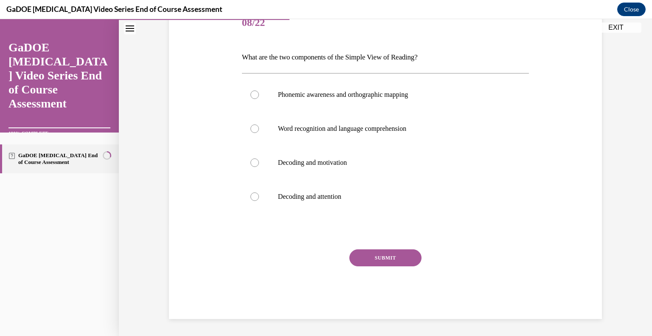
scroll to position [94, 0]
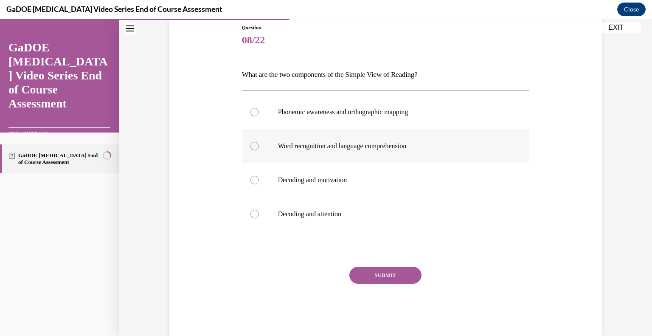
click at [364, 146] on p "Word recognition and language comprehension" at bounding box center [393, 146] width 230 height 8
click at [259, 146] on input "Word recognition and language comprehension" at bounding box center [254, 146] width 8 height 8
radio input "true"
click at [369, 267] on button "SUBMIT" at bounding box center [385, 275] width 72 height 17
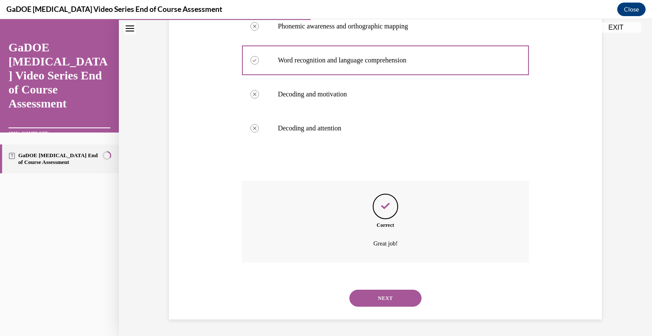
click at [371, 292] on button "NEXT" at bounding box center [385, 297] width 72 height 17
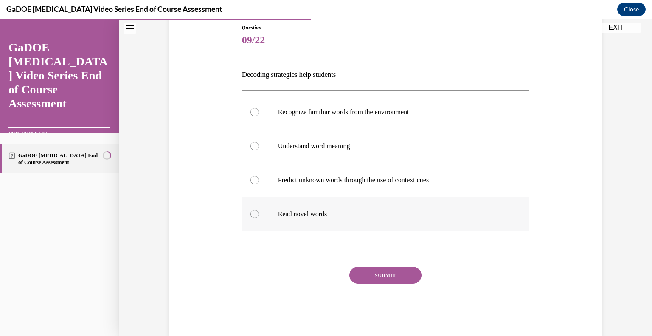
click at [331, 204] on label "Read novel words" at bounding box center [385, 214] width 287 height 34
click at [259, 210] on input "Read novel words" at bounding box center [254, 214] width 8 height 8
radio input "true"
click at [371, 267] on button "SUBMIT" at bounding box center [385, 275] width 72 height 17
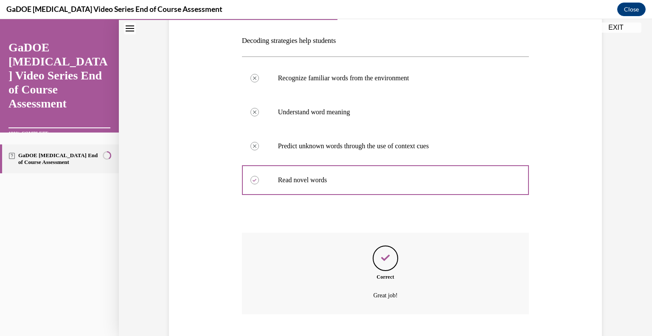
scroll to position [180, 0]
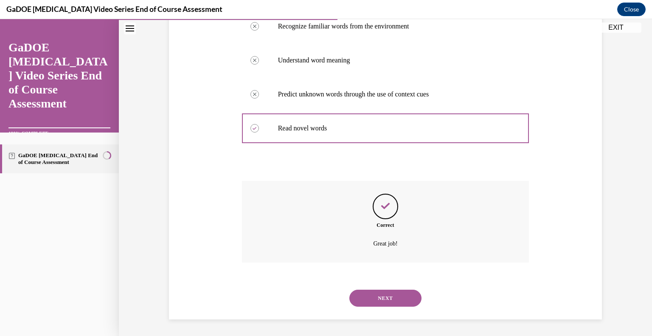
click at [370, 295] on button "NEXT" at bounding box center [385, 297] width 72 height 17
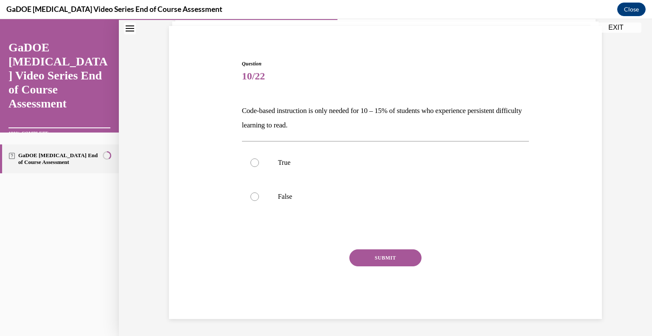
scroll to position [58, 0]
click at [324, 185] on label "False" at bounding box center [385, 197] width 287 height 34
click at [259, 193] on input "False" at bounding box center [254, 197] width 8 height 8
radio input "true"
click at [363, 258] on button "SUBMIT" at bounding box center [385, 258] width 72 height 17
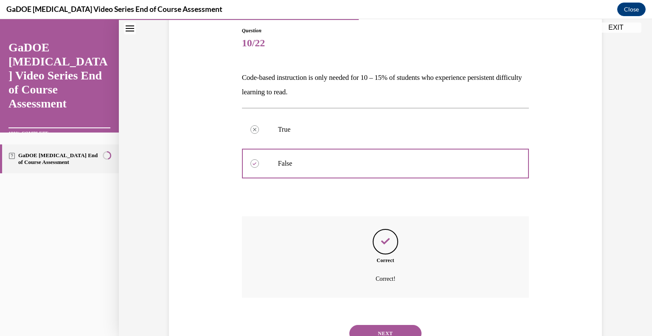
scroll to position [126, 0]
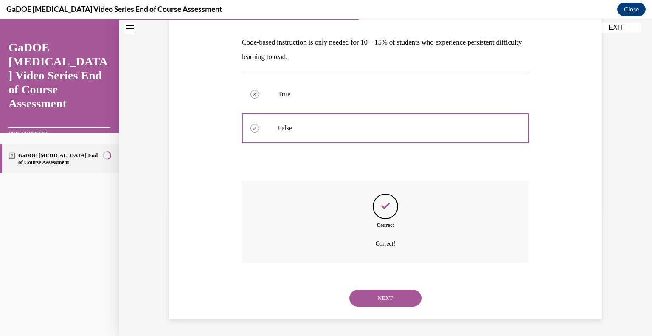
click at [371, 297] on button "NEXT" at bounding box center [385, 297] width 72 height 17
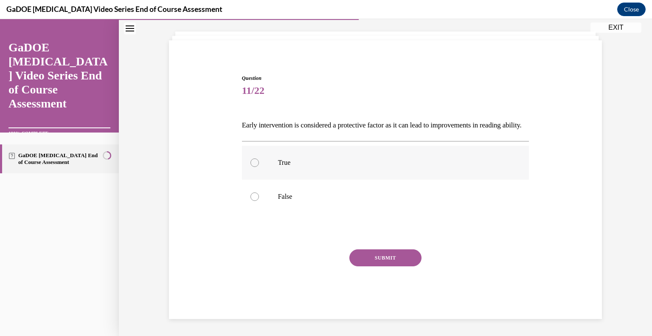
click at [354, 161] on p "True" at bounding box center [393, 162] width 230 height 8
click at [259, 161] on input "True" at bounding box center [254, 162] width 8 height 8
radio input "true"
click at [382, 261] on button "SUBMIT" at bounding box center [385, 257] width 72 height 17
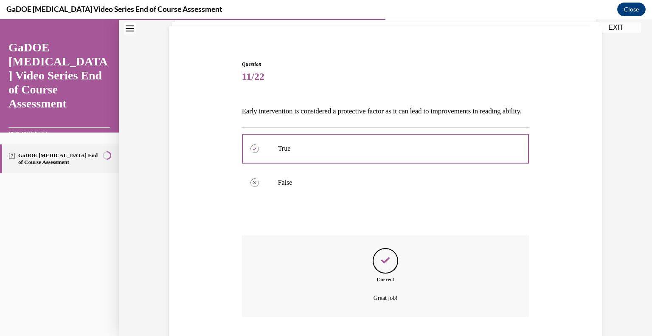
scroll to position [126, 0]
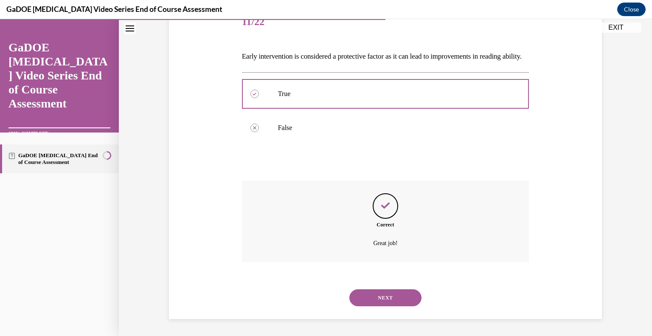
click at [368, 294] on button "NEXT" at bounding box center [385, 297] width 72 height 17
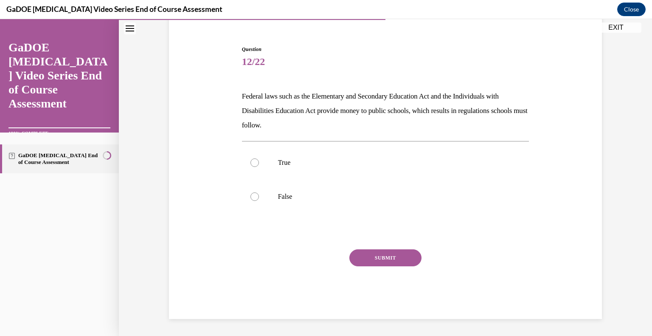
scroll to position [72, 0]
click at [337, 168] on label "True" at bounding box center [385, 163] width 287 height 34
click at [259, 167] on input "True" at bounding box center [254, 163] width 8 height 8
radio input "true"
click at [375, 261] on button "SUBMIT" at bounding box center [385, 258] width 72 height 17
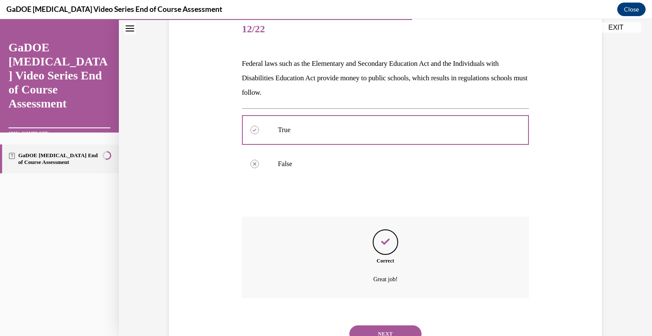
scroll to position [141, 0]
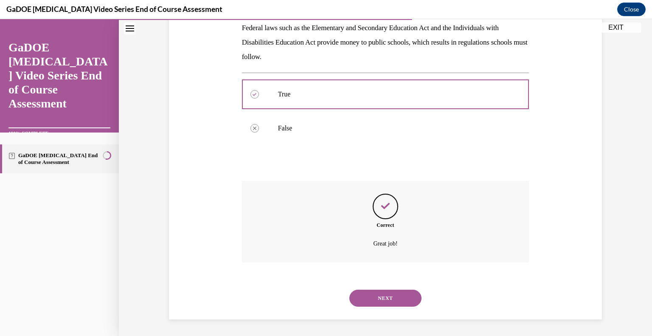
click at [375, 300] on button "NEXT" at bounding box center [385, 297] width 72 height 17
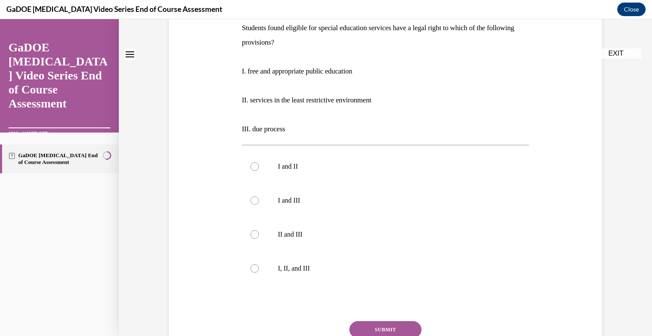
scroll to position [0, 0]
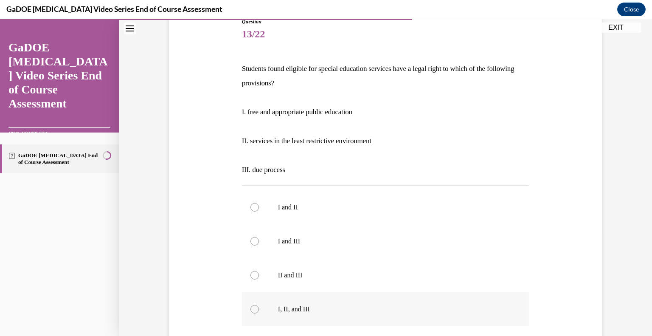
click at [365, 295] on label "I, II, and III" at bounding box center [385, 309] width 287 height 34
click at [259, 305] on input "I, II, and III" at bounding box center [254, 309] width 8 height 8
radio input "true"
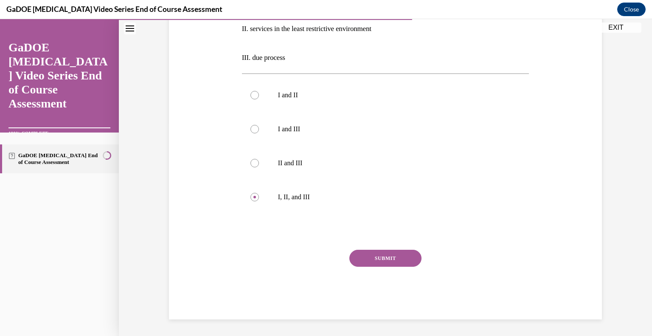
click at [383, 256] on button "SUBMIT" at bounding box center [385, 258] width 72 height 17
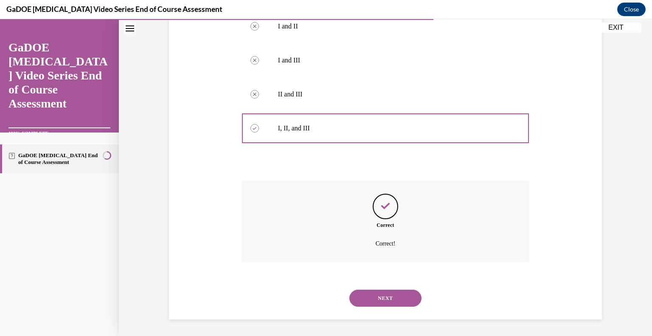
click at [371, 299] on button "NEXT" at bounding box center [385, 297] width 72 height 17
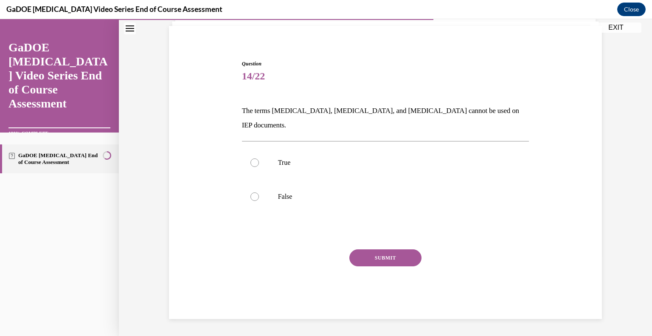
scroll to position [43, 0]
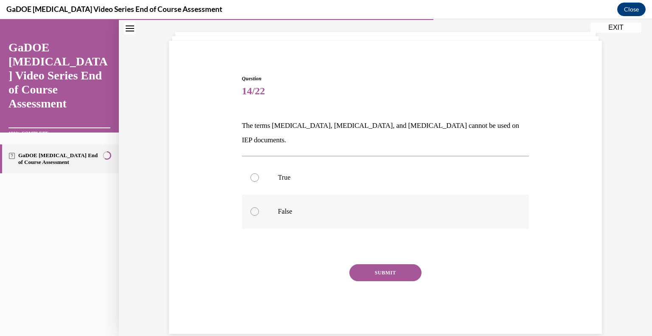
click at [351, 207] on p "False" at bounding box center [393, 211] width 230 height 8
click at [259, 207] on input "False" at bounding box center [254, 211] width 8 height 8
radio input "true"
click at [368, 264] on button "SUBMIT" at bounding box center [385, 272] width 72 height 17
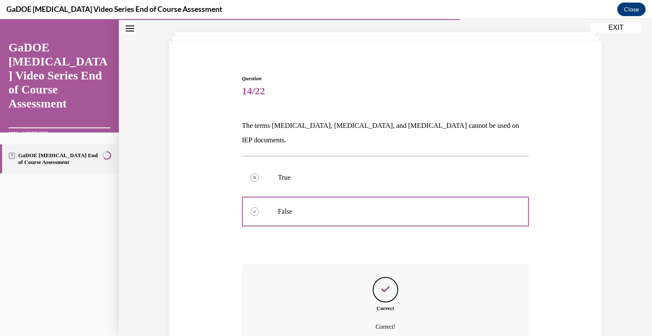
scroll to position [112, 0]
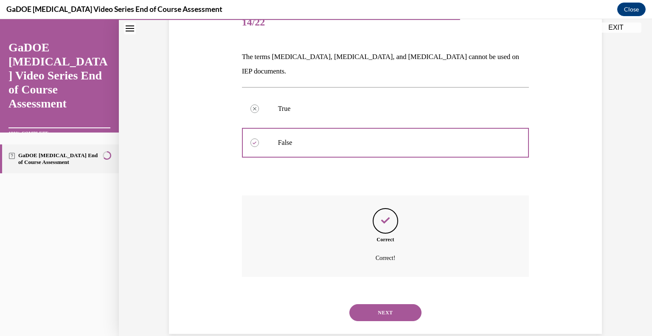
click at [368, 304] on button "NEXT" at bounding box center [385, 312] width 72 height 17
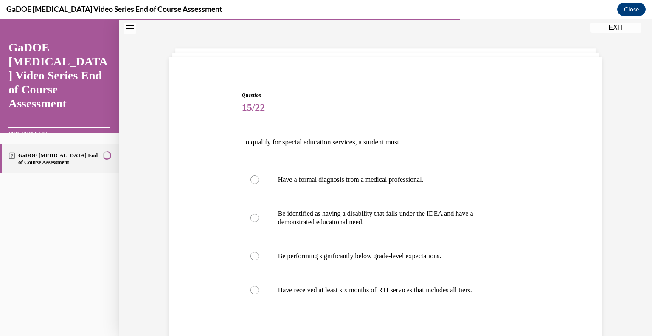
scroll to position [43, 0]
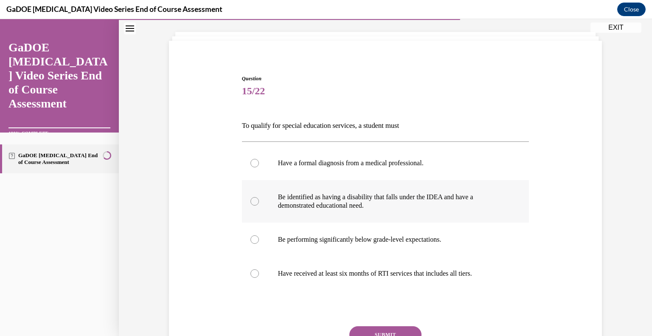
click at [329, 201] on p "Be identified as having a disability that falls under the IDEA and have a demon…" at bounding box center [393, 201] width 230 height 17
click at [259, 201] on input "Be identified as having a disability that falls under the IDEA and have a demon…" at bounding box center [254, 201] width 8 height 8
radio input "true"
click at [369, 332] on button "SUBMIT" at bounding box center [385, 334] width 72 height 17
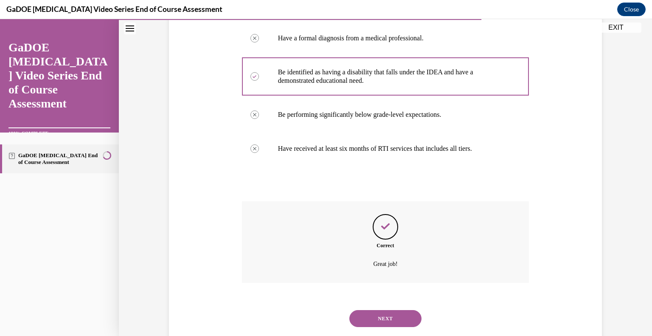
scroll to position [188, 0]
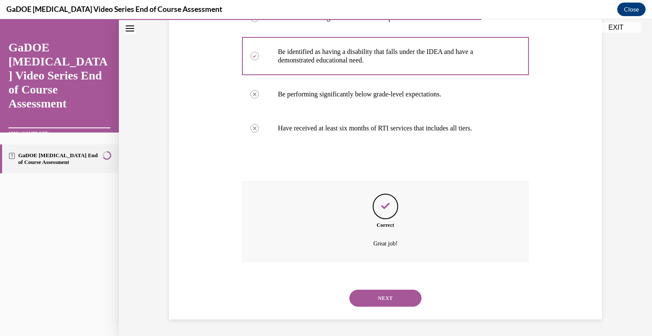
click at [376, 297] on button "NEXT" at bounding box center [385, 297] width 72 height 17
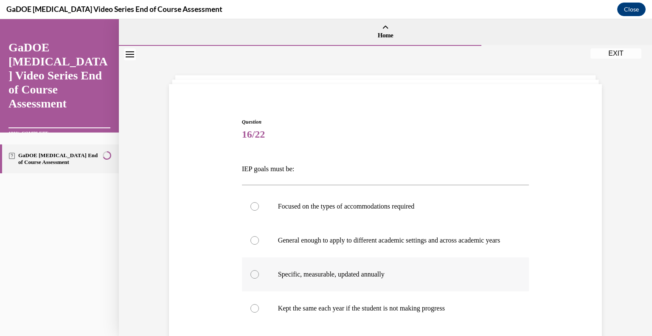
click at [376, 289] on label "Specific, measurable, updated annually" at bounding box center [385, 274] width 287 height 34
click at [259, 278] on input "Specific, measurable, updated annually" at bounding box center [254, 274] width 8 height 8
radio input "true"
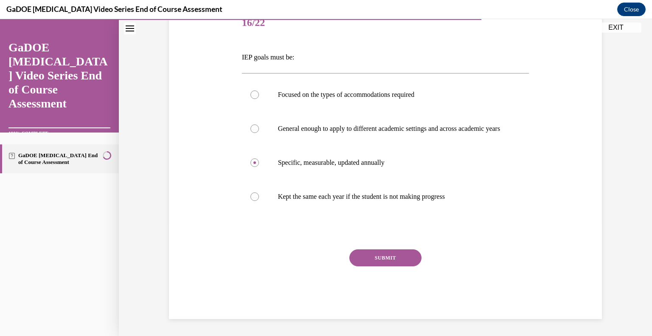
click at [384, 254] on button "SUBMIT" at bounding box center [385, 257] width 72 height 17
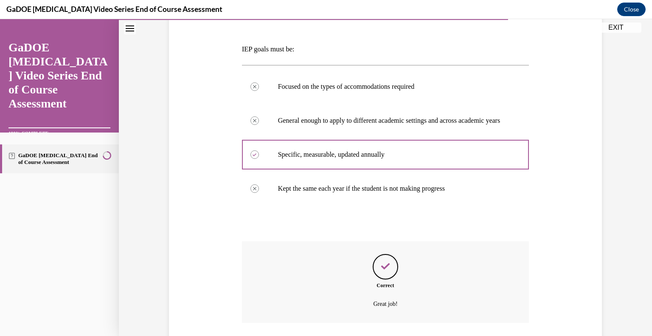
scroll to position [188, 0]
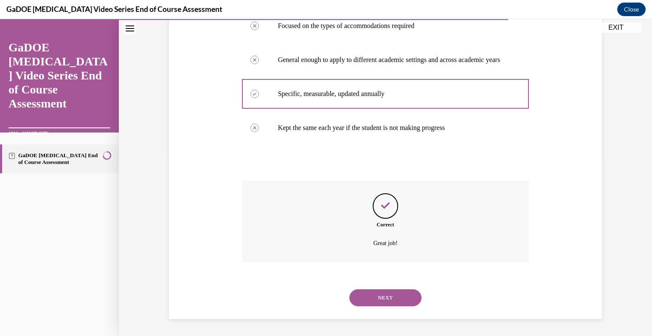
click at [374, 297] on button "NEXT" at bounding box center [385, 297] width 72 height 17
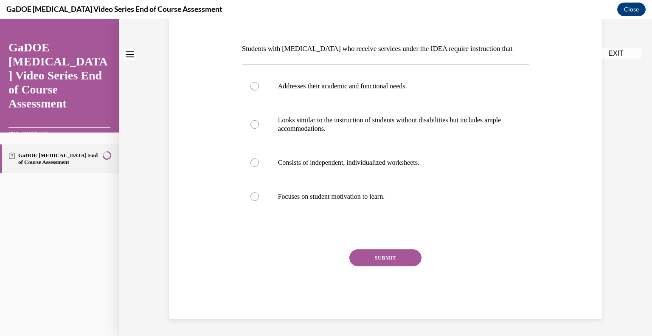
scroll to position [0, 0]
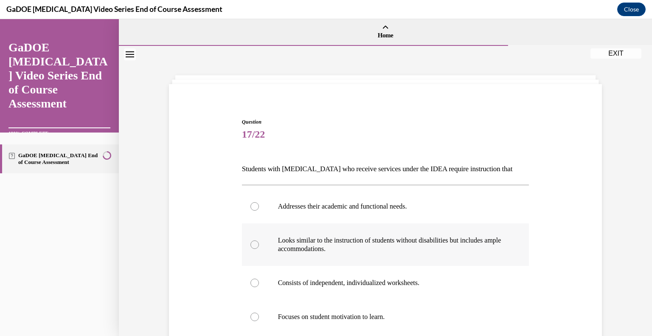
click at [375, 254] on label "Looks similar to the instruction of students without disabilities but includes …" at bounding box center [385, 244] width 287 height 42
click at [259, 249] on input "Looks similar to the instruction of students without disabilities but includes …" at bounding box center [254, 244] width 8 height 8
radio input "true"
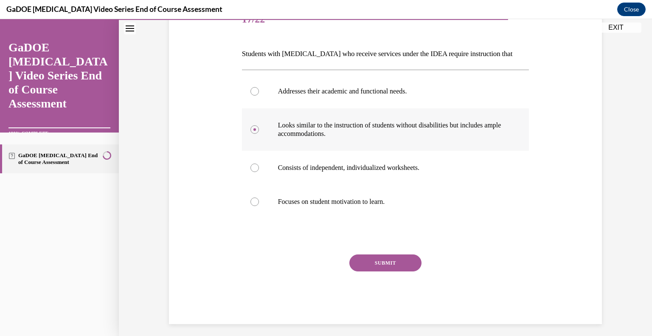
scroll to position [120, 0]
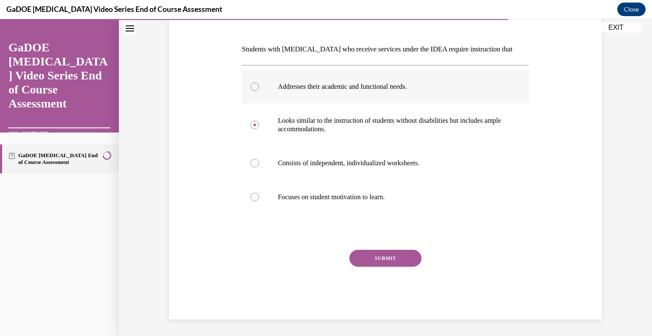
click at [410, 89] on p "Addresses their academic and functional needs." at bounding box center [393, 86] width 230 height 8
click at [259, 89] on input "Addresses their academic and functional needs." at bounding box center [254, 86] width 8 height 8
radio input "true"
click at [365, 255] on button "SUBMIT" at bounding box center [385, 258] width 72 height 17
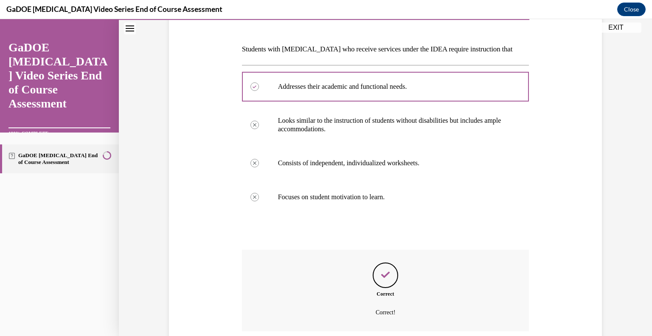
scroll to position [188, 0]
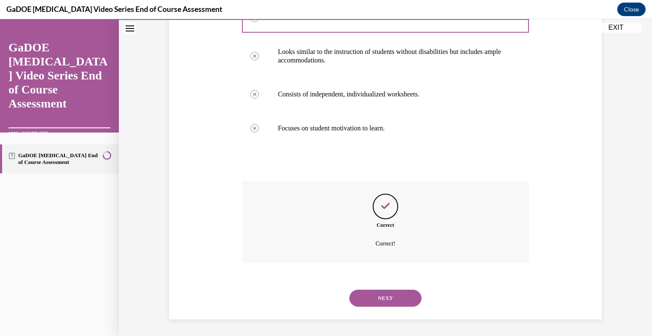
click at [386, 296] on button "NEXT" at bounding box center [385, 297] width 72 height 17
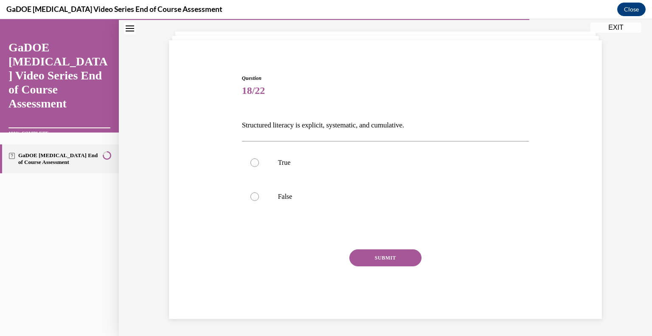
scroll to position [43, 0]
click at [341, 161] on p "True" at bounding box center [393, 163] width 230 height 8
click at [259, 161] on input "True" at bounding box center [254, 163] width 8 height 8
radio input "true"
click at [370, 254] on button "SUBMIT" at bounding box center [385, 258] width 72 height 17
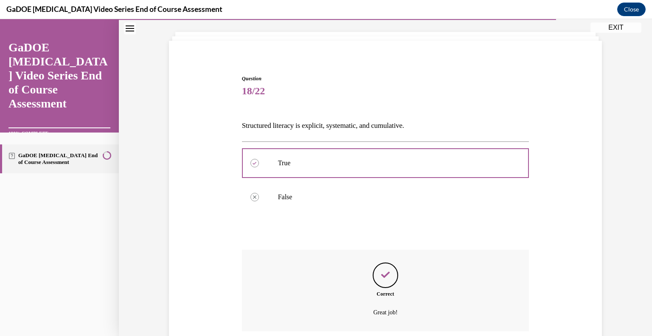
scroll to position [112, 0]
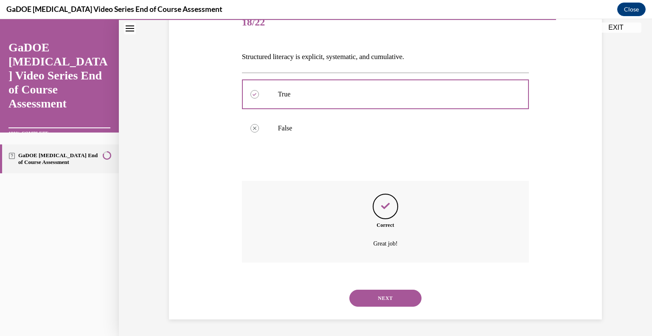
click at [368, 300] on button "NEXT" at bounding box center [385, 297] width 72 height 17
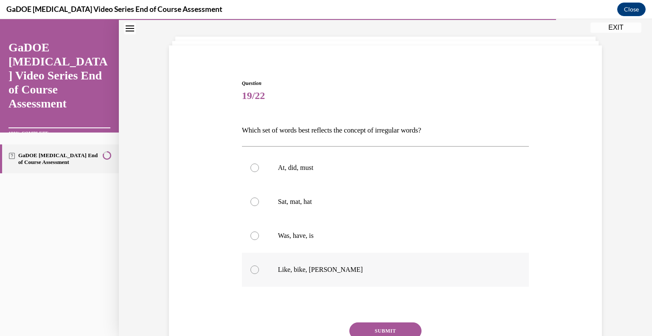
scroll to position [43, 0]
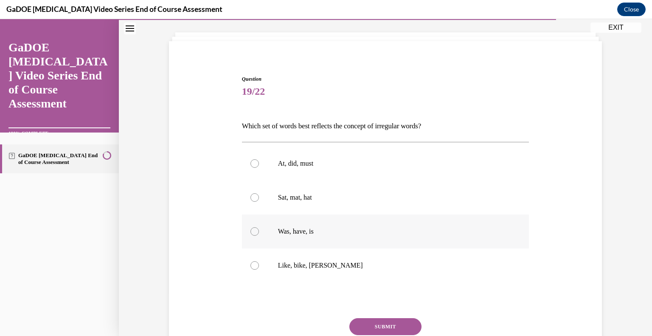
click at [319, 216] on label "Was, have, is" at bounding box center [385, 231] width 287 height 34
click at [259, 227] on input "Was, have, is" at bounding box center [254, 231] width 8 height 8
radio input "true"
click at [378, 324] on button "SUBMIT" at bounding box center [385, 326] width 72 height 17
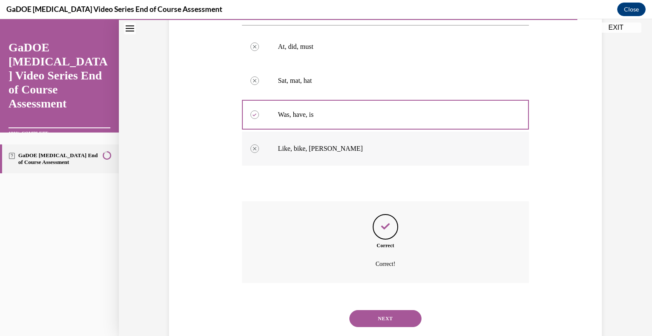
scroll to position [180, 0]
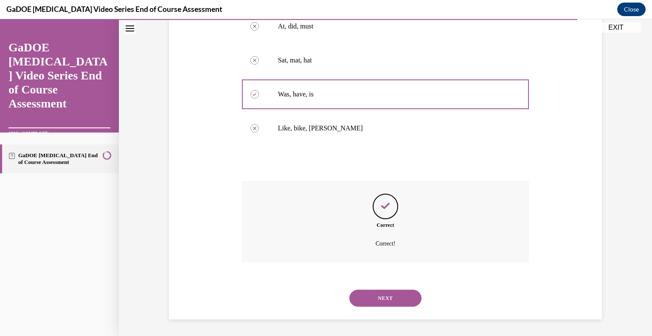
click at [364, 298] on button "NEXT" at bounding box center [385, 297] width 72 height 17
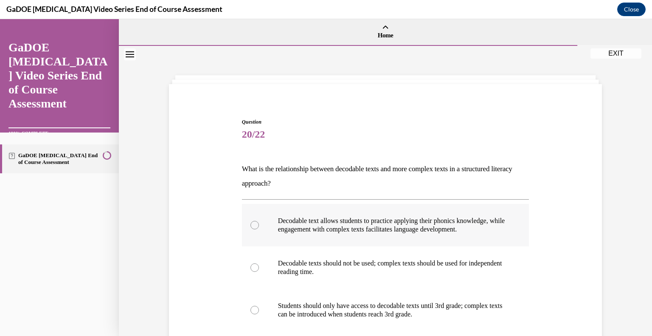
scroll to position [23, 0]
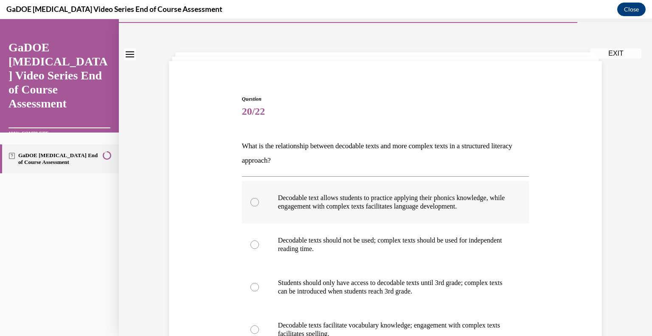
click at [368, 196] on p "Decodable text allows students to practice applying their phonics knowledge, wh…" at bounding box center [393, 202] width 230 height 17
click at [259, 198] on input "Decodable text allows students to practice applying their phonics knowledge, wh…" at bounding box center [254, 202] width 8 height 8
radio input "true"
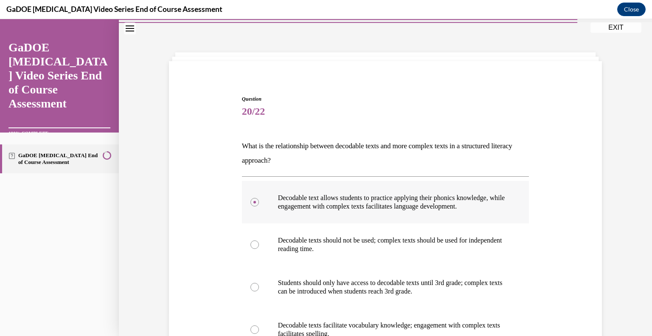
scroll to position [160, 0]
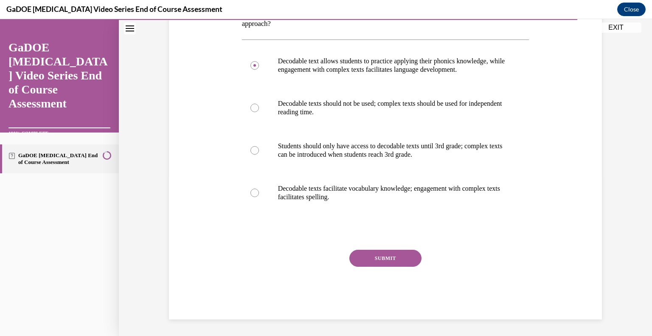
click at [377, 252] on button "SUBMIT" at bounding box center [385, 258] width 72 height 17
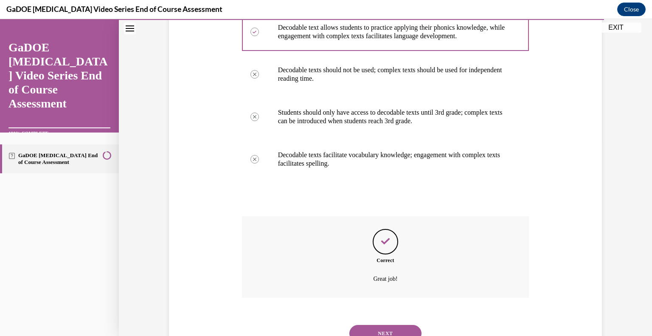
scroll to position [228, 0]
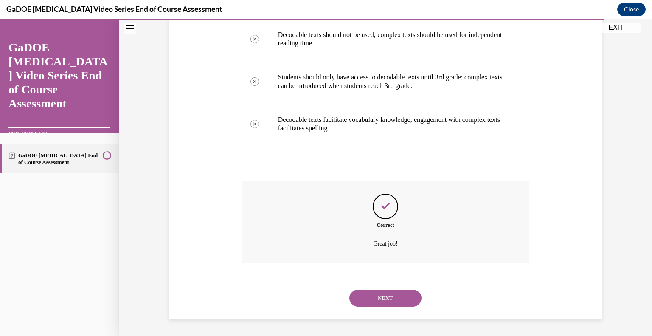
click at [383, 294] on button "NEXT" at bounding box center [385, 297] width 72 height 17
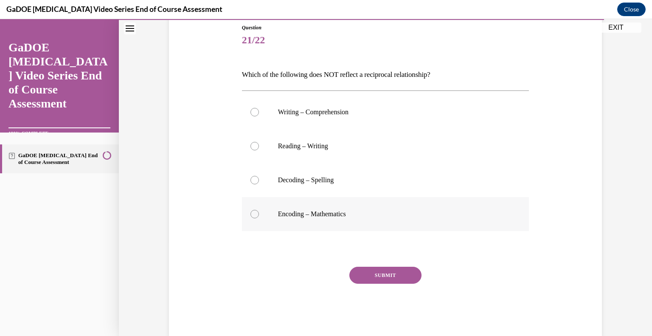
click at [334, 206] on label "Encoding – Mathematics" at bounding box center [385, 214] width 287 height 34
click at [259, 210] on input "Encoding – Mathematics" at bounding box center [254, 214] width 8 height 8
radio input "true"
click at [366, 273] on button "SUBMIT" at bounding box center [385, 275] width 72 height 17
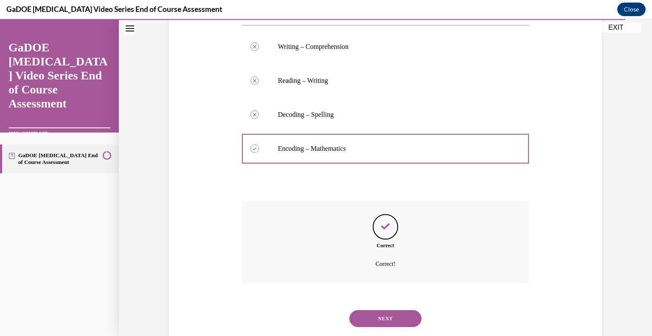
scroll to position [180, 0]
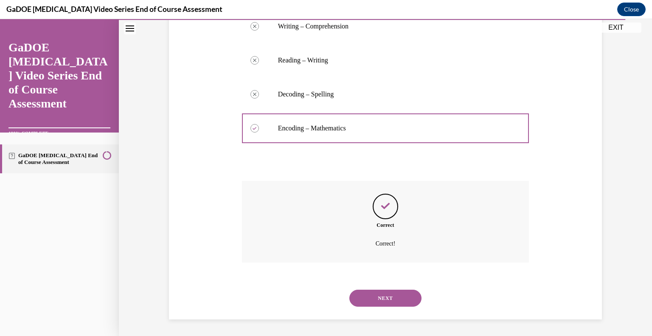
click at [357, 300] on button "NEXT" at bounding box center [385, 297] width 72 height 17
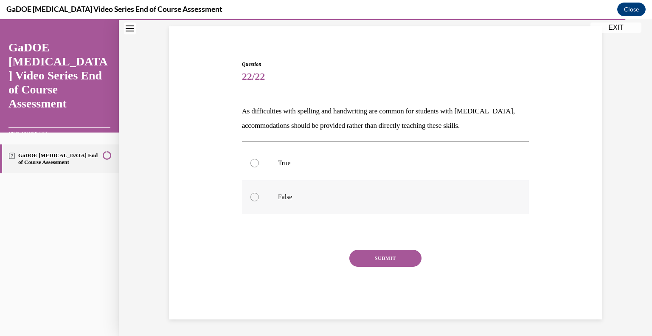
click at [322, 205] on label "False" at bounding box center [385, 197] width 287 height 34
click at [259, 201] on input "False" at bounding box center [254, 197] width 8 height 8
radio input "true"
click at [376, 258] on button "SUBMIT" at bounding box center [385, 258] width 72 height 17
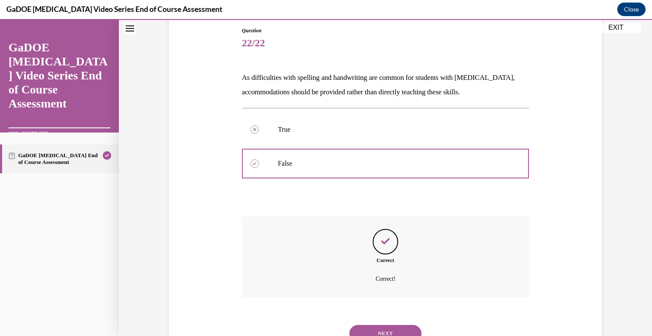
scroll to position [126, 0]
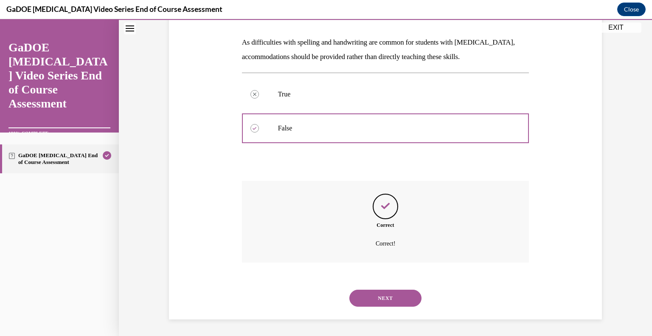
click at [371, 295] on button "NEXT" at bounding box center [385, 297] width 72 height 17
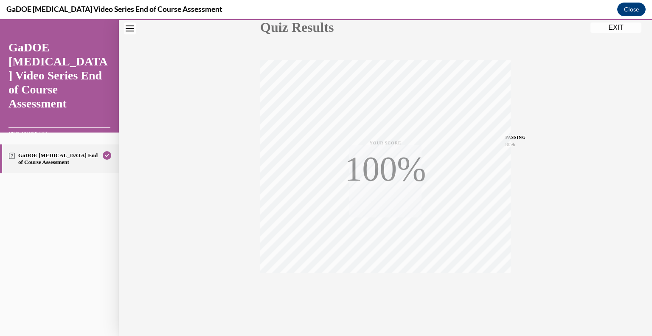
scroll to position [118, 0]
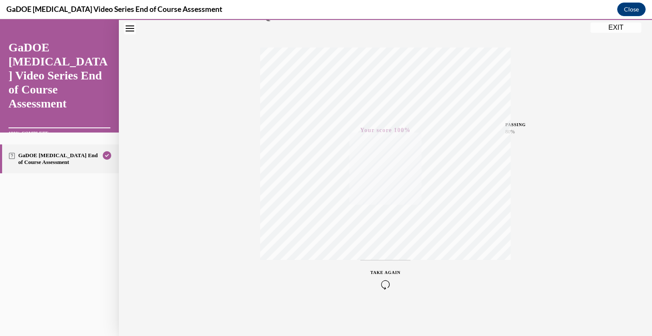
click at [604, 25] on button "EXIT" at bounding box center [615, 27] width 51 height 10
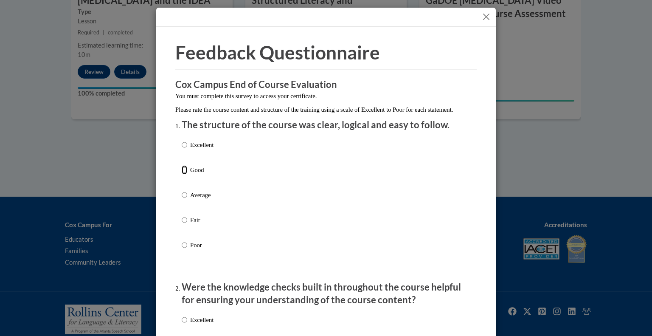
click at [183, 174] on input "Good" at bounding box center [185, 169] width 6 height 9
radio input "true"
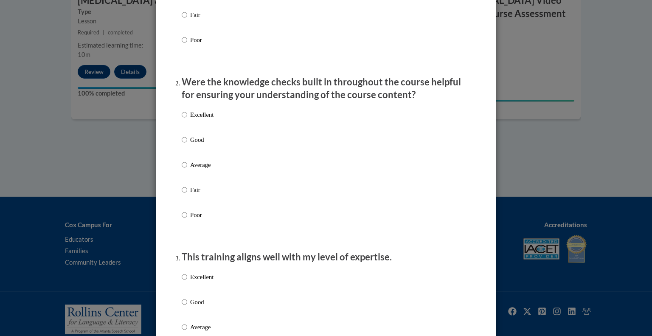
scroll to position [224, 0]
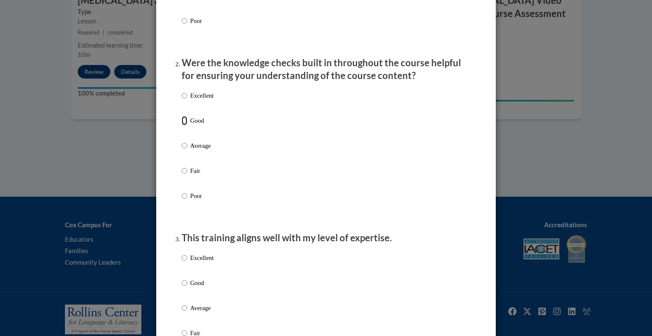
click at [184, 125] on input "Good" at bounding box center [185, 120] width 6 height 9
radio input "true"
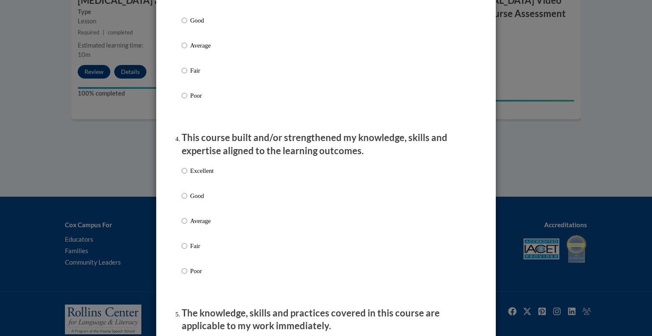
scroll to position [495, 0]
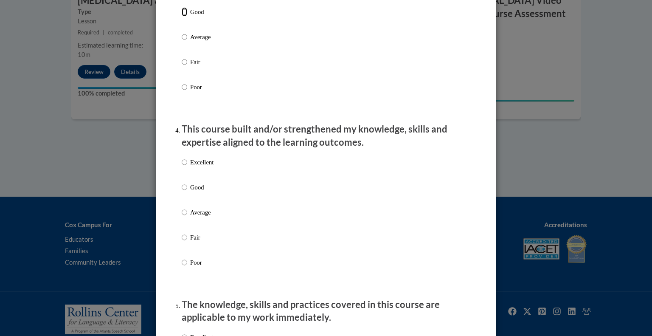
click at [186, 17] on input "Good" at bounding box center [185, 11] width 6 height 9
radio input "true"
click at [182, 192] on input "Good" at bounding box center [185, 187] width 6 height 9
radio input "true"
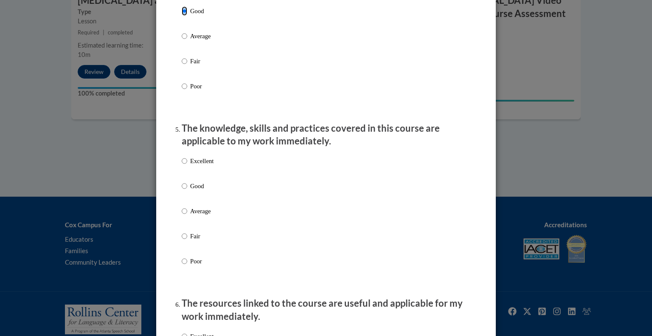
scroll to position [694, 0]
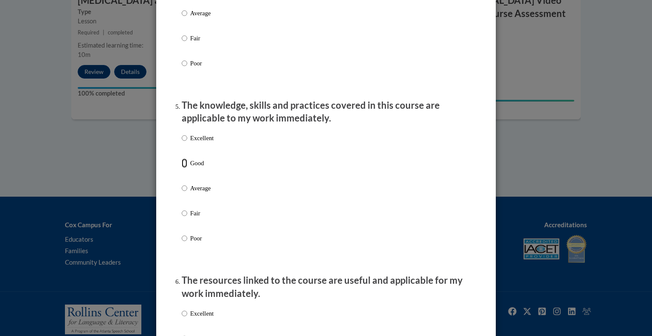
click at [184, 168] on input "Good" at bounding box center [185, 162] width 6 height 9
radio input "true"
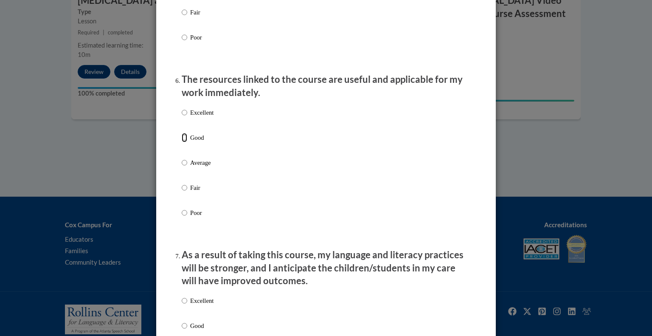
click at [184, 142] on input "Good" at bounding box center [185, 137] width 6 height 9
radio input "true"
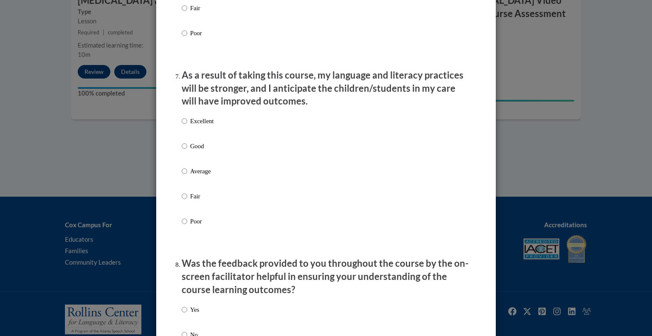
scroll to position [1076, 0]
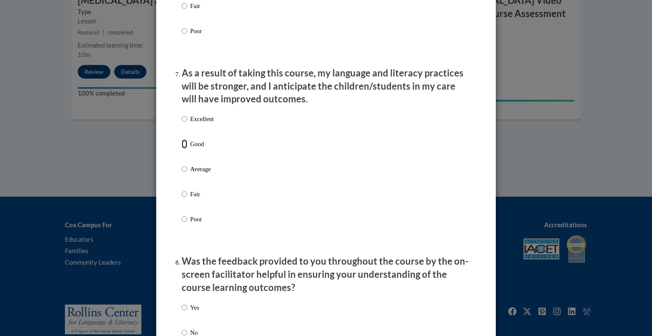
click at [184, 149] on input "Good" at bounding box center [185, 143] width 6 height 9
radio input "true"
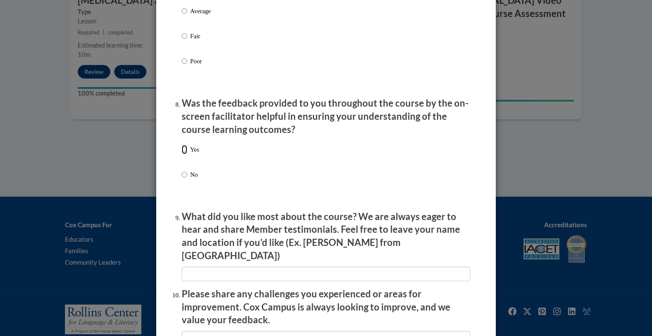
click at [185, 154] on input "Yes" at bounding box center [185, 149] width 6 height 9
radio input "true"
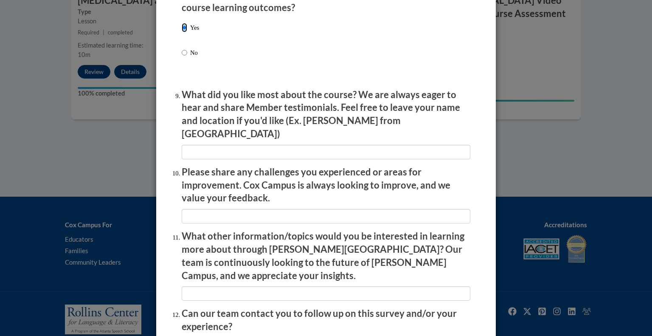
scroll to position [1460, 0]
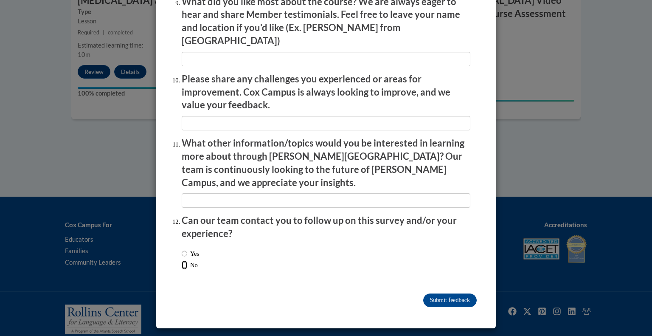
click at [185, 265] on input "No" at bounding box center [185, 264] width 6 height 9
radio input "true"
click at [435, 302] on input "Submit feedback" at bounding box center [449, 300] width 53 height 14
